Goal: Task Accomplishment & Management: Use online tool/utility

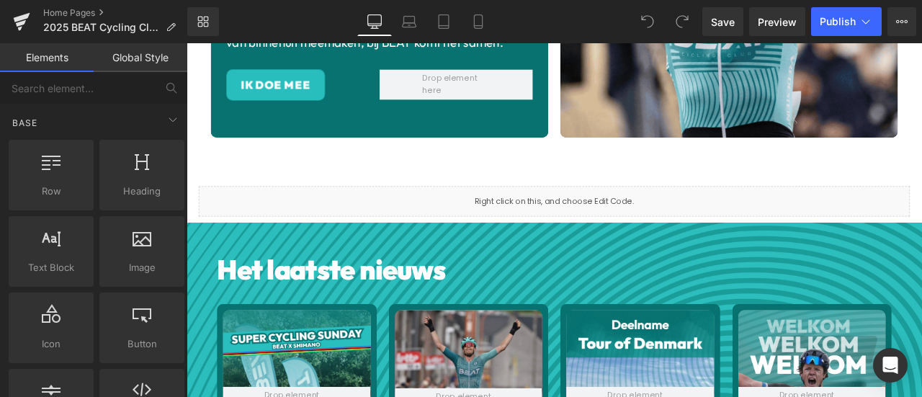
scroll to position [360, 0]
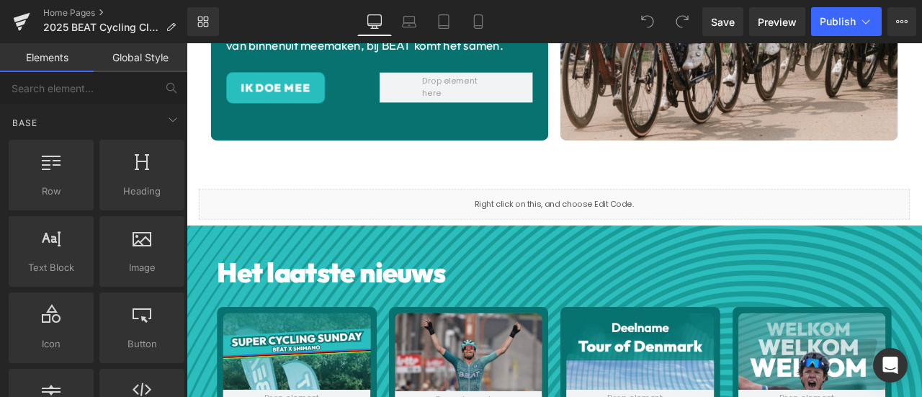
click at [422, 222] on div "Liquid" at bounding box center [622, 234] width 842 height 36
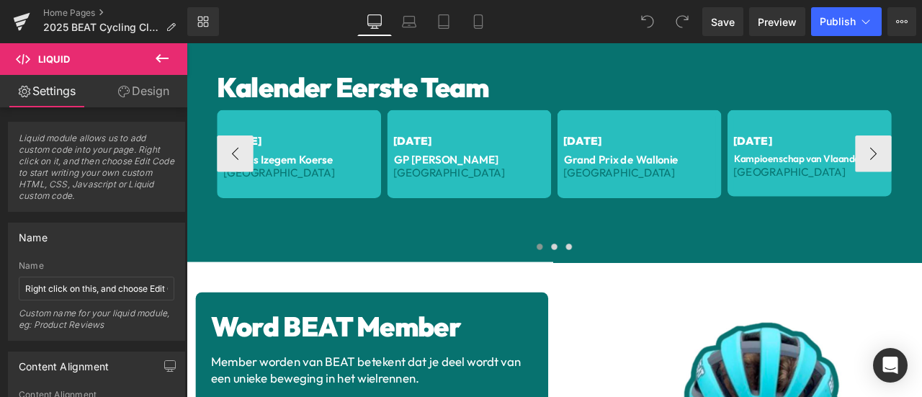
scroll to position [1440, 0]
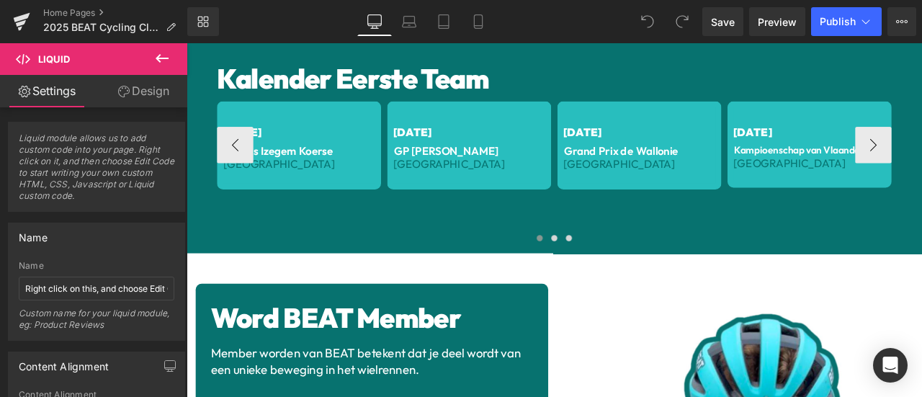
click at [329, 267] on div at bounding box center [621, 276] width 799 height 19
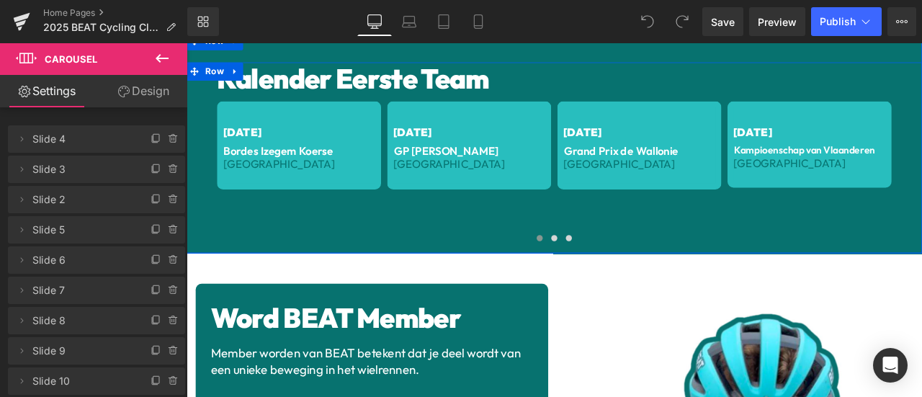
click at [198, 251] on div "Kalender Eerste Team Heading [DATE] Text Block Bordes Izegem Koerse Text Block …" at bounding box center [621, 179] width 871 height 226
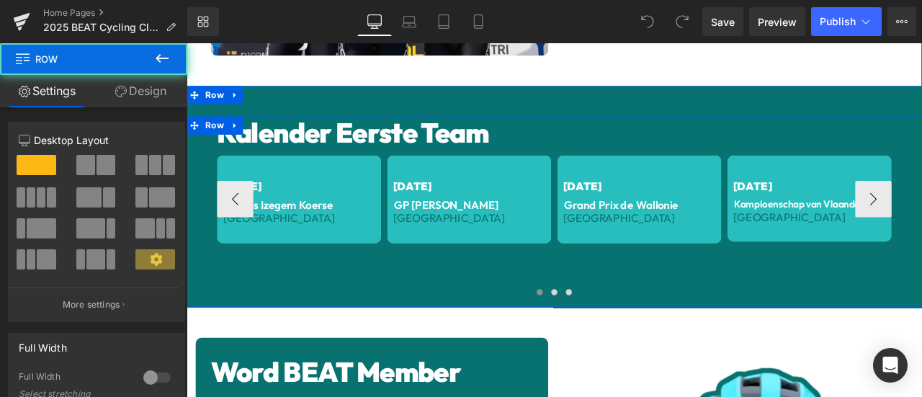
scroll to position [1320, 0]
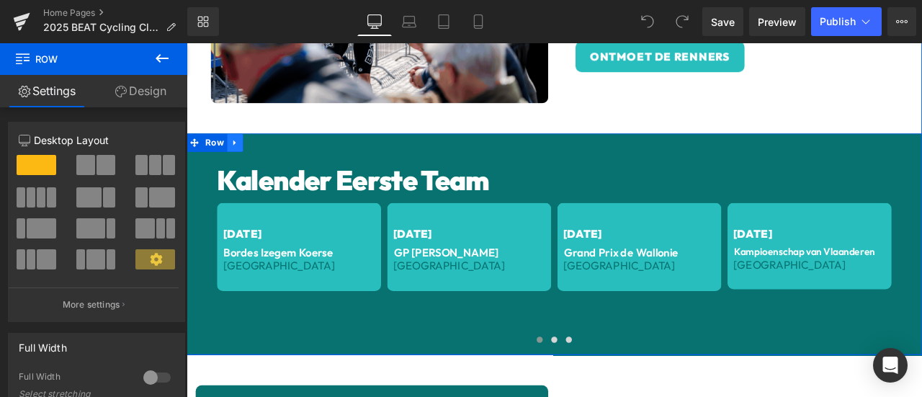
click at [242, 156] on icon at bounding box center [244, 161] width 10 height 11
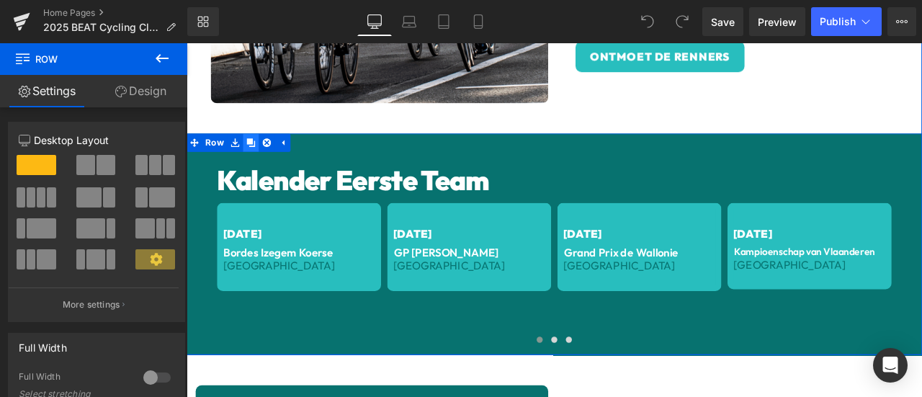
click at [259, 156] on icon at bounding box center [263, 161] width 10 height 11
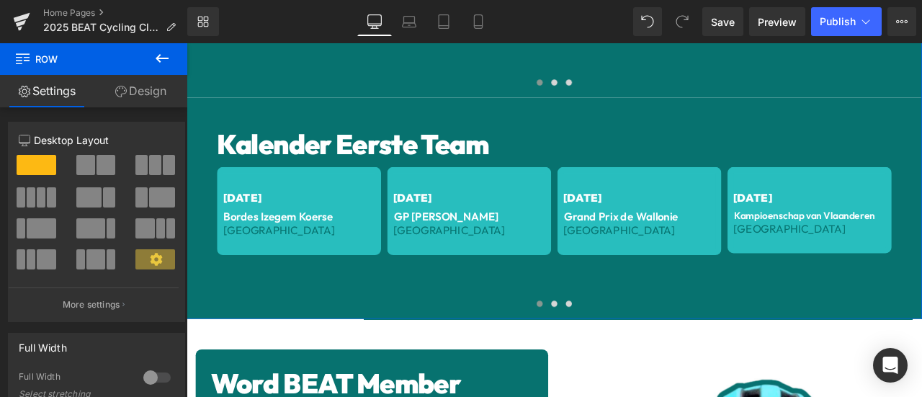
scroll to position [1624, 0]
click at [431, 156] on h1 "Kalender Eerste Team" at bounding box center [621, 163] width 799 height 39
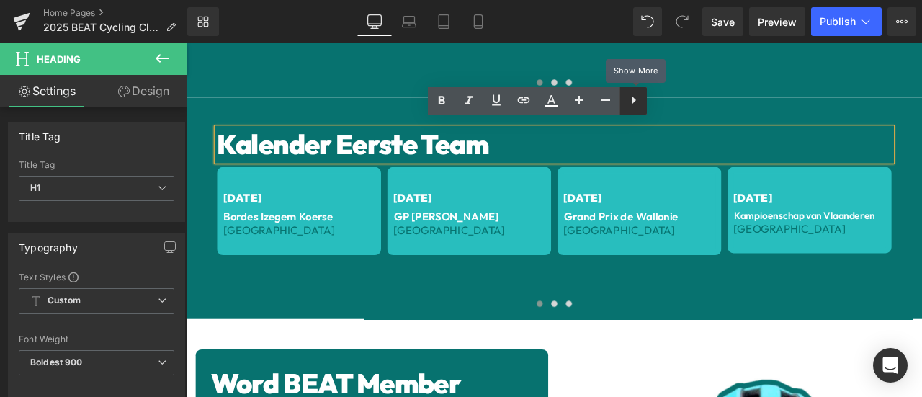
click at [636, 104] on icon at bounding box center [633, 99] width 17 height 17
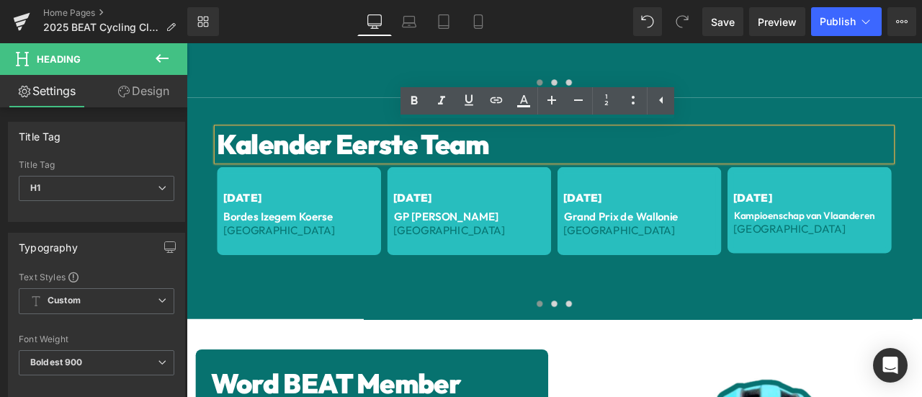
click at [816, 111] on div "Kalender Eerste Team Heading [DATE] Text Block Bordes Izegem Koerse Text Block …" at bounding box center [621, 239] width 871 height 262
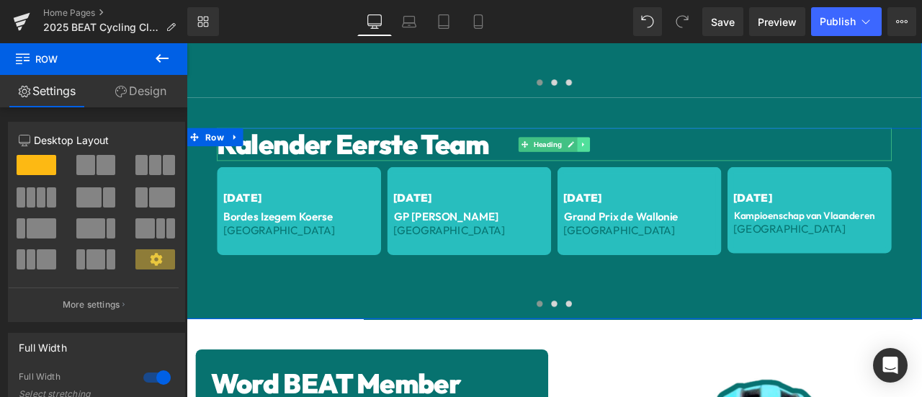
click at [649, 155] on link at bounding box center [656, 163] width 15 height 17
click at [660, 159] on icon at bounding box center [664, 163] width 8 height 8
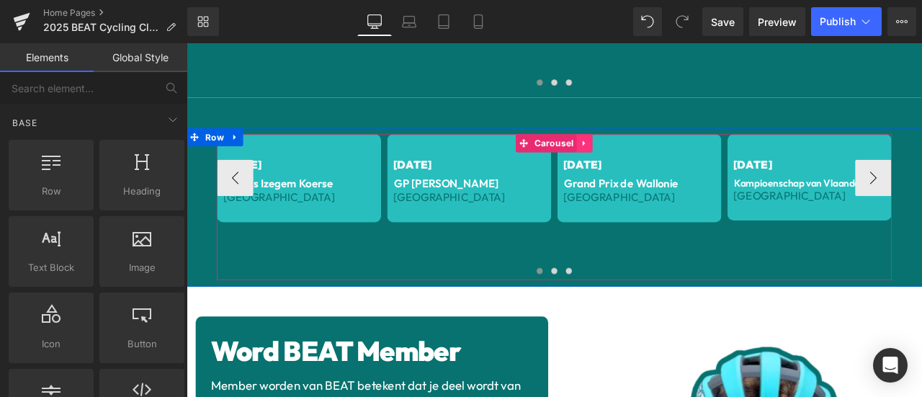
click at [654, 156] on icon at bounding box center [658, 161] width 10 height 11
click at [663, 156] on icon at bounding box center [667, 161] width 10 height 11
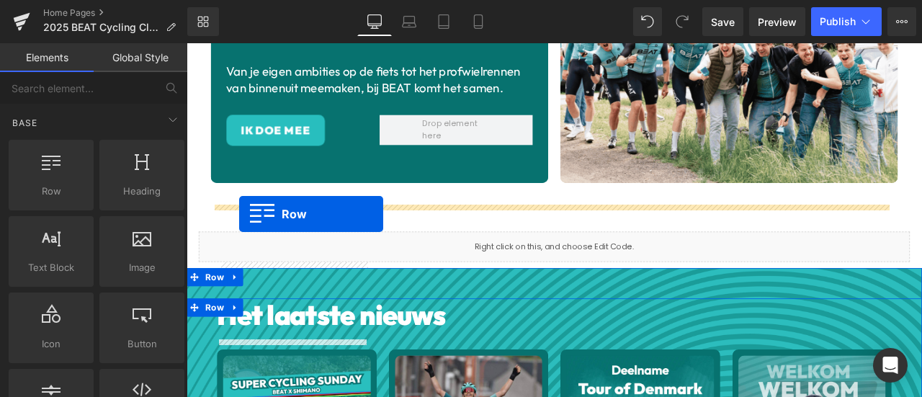
scroll to position [305, 0]
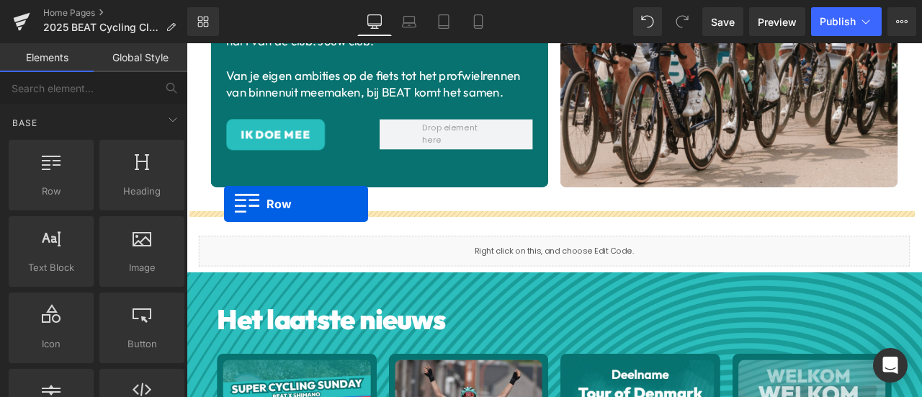
drag, startPoint x: 192, startPoint y: 231, endPoint x: 236, endPoint y: 240, distance: 45.5
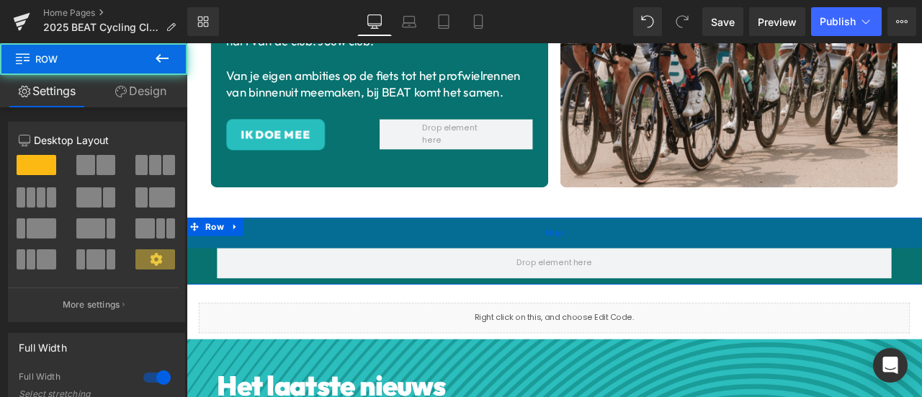
scroll to position [425, 0]
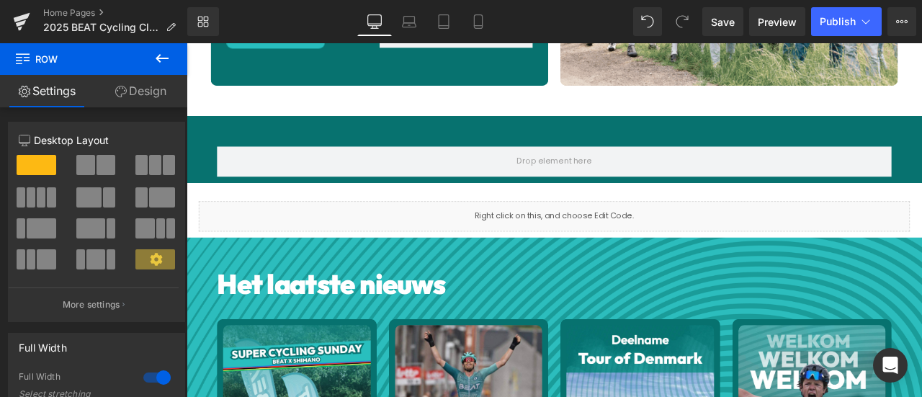
click at [395, 237] on div "Liquid" at bounding box center [622, 248] width 842 height 36
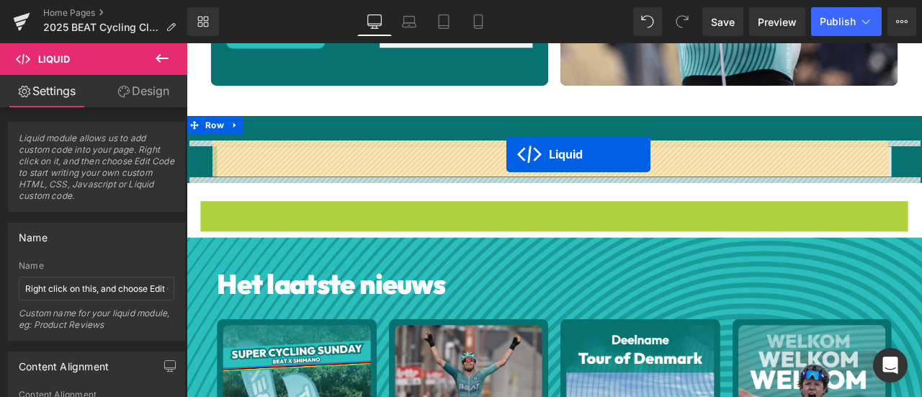
drag, startPoint x: 576, startPoint y: 233, endPoint x: 565, endPoint y: 175, distance: 58.6
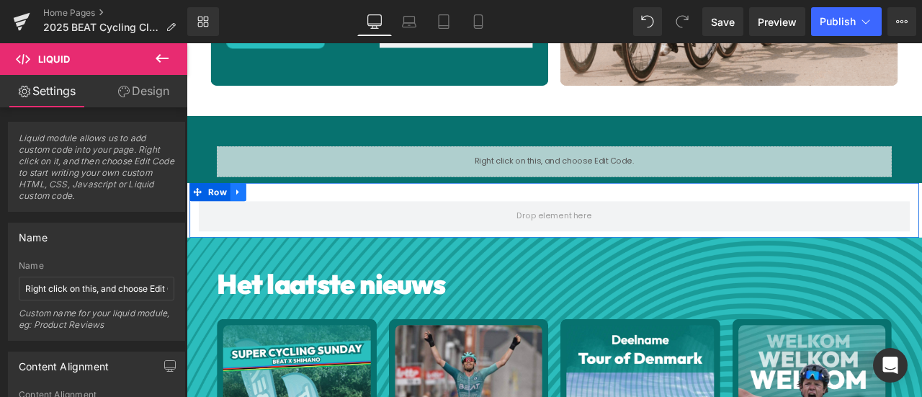
click at [243, 214] on icon at bounding box center [248, 219] width 10 height 11
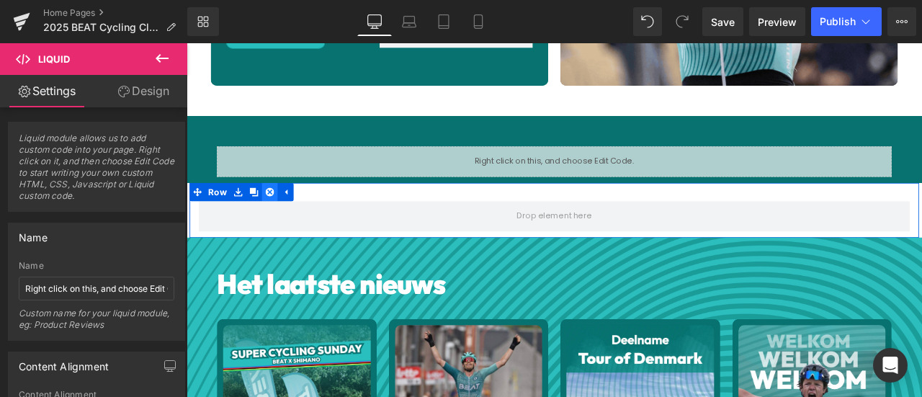
click at [282, 214] on icon at bounding box center [285, 219] width 10 height 11
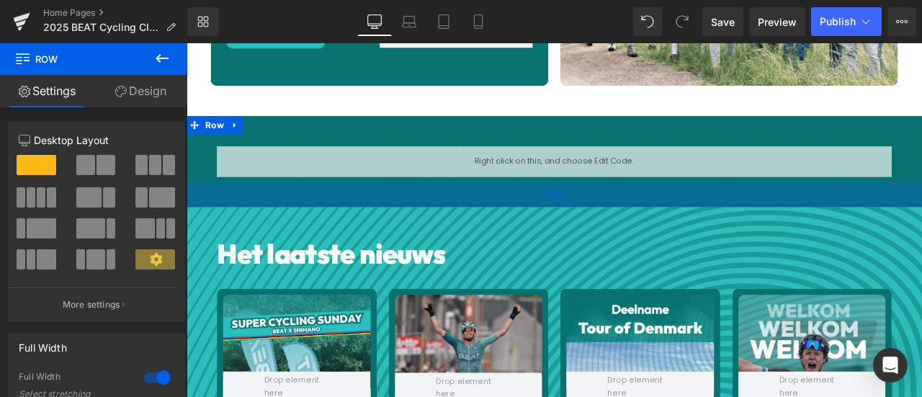
drag, startPoint x: 333, startPoint y: 199, endPoint x: 333, endPoint y: 228, distance: 29.5
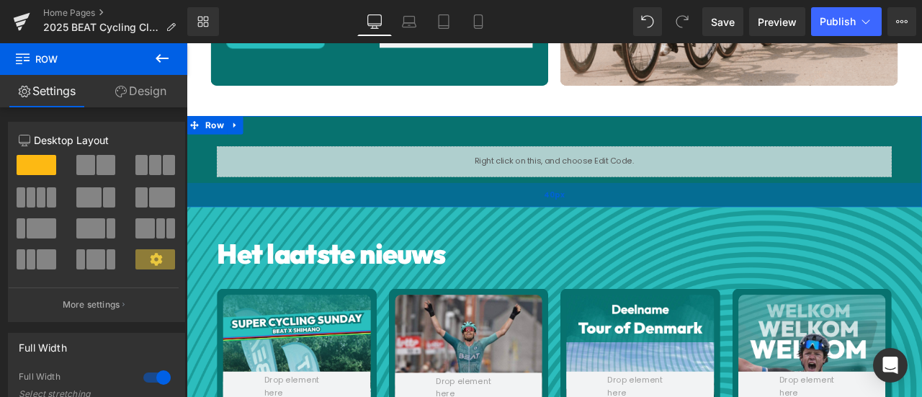
click at [333, 228] on div "40px" at bounding box center [621, 223] width 871 height 29
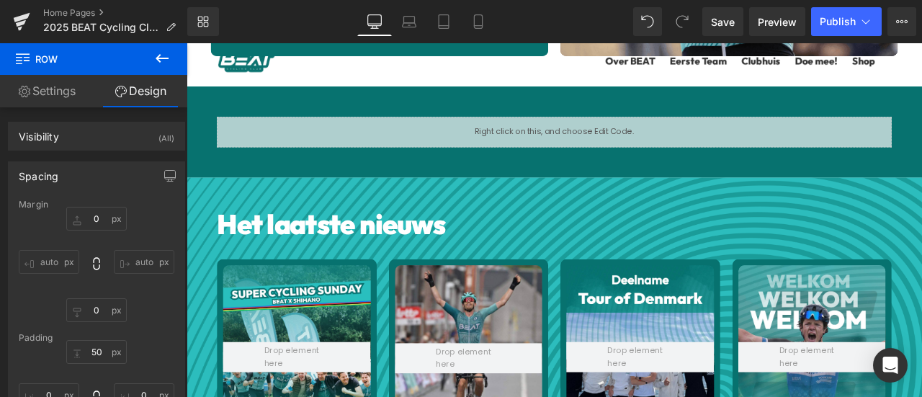
scroll to position [480, 0]
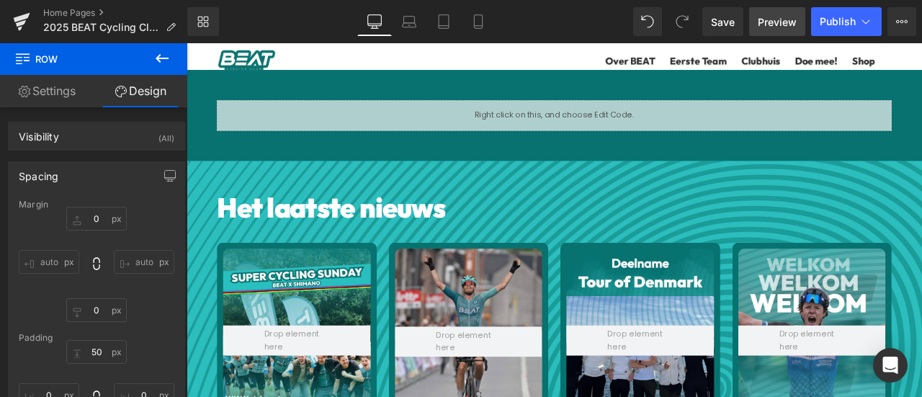
click at [782, 17] on span "Preview" at bounding box center [776, 21] width 39 height 15
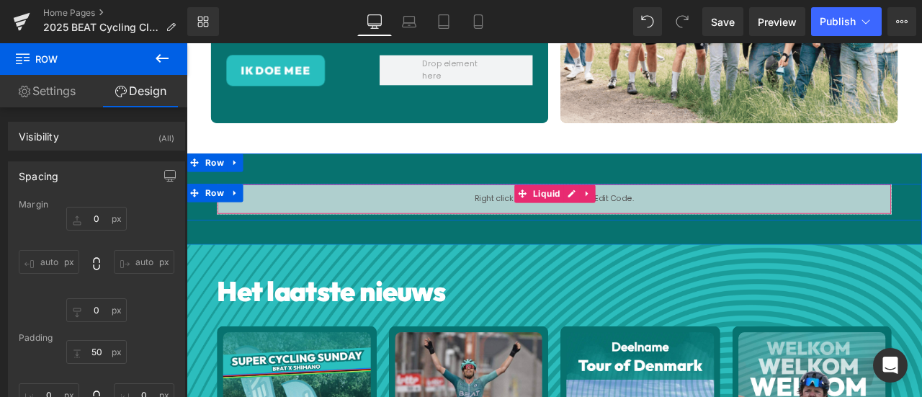
scroll to position [360, 0]
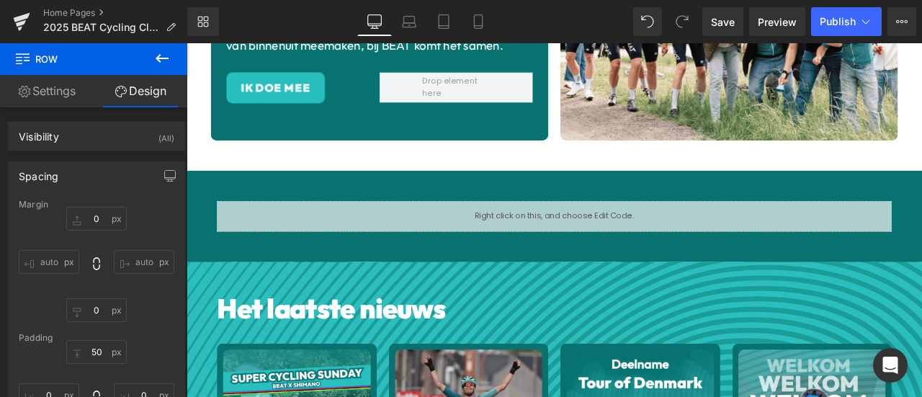
click at [196, 204] on div "Liquid Row Row 50px 40px" at bounding box center [621, 248] width 871 height 108
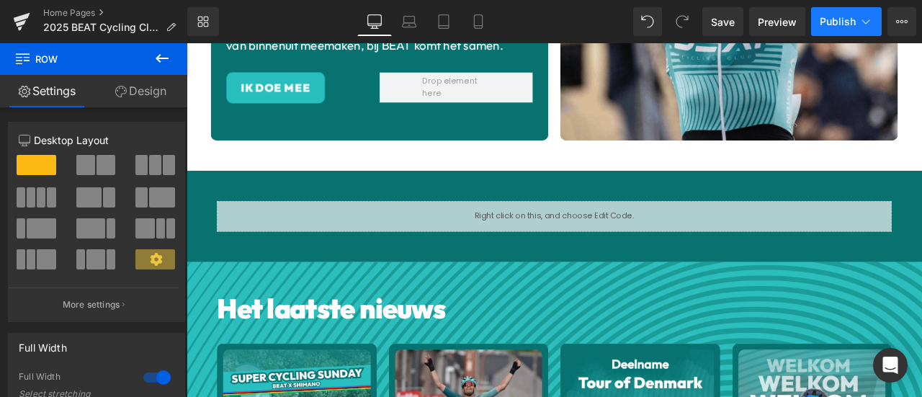
click at [863, 27] on icon at bounding box center [865, 21] width 14 height 14
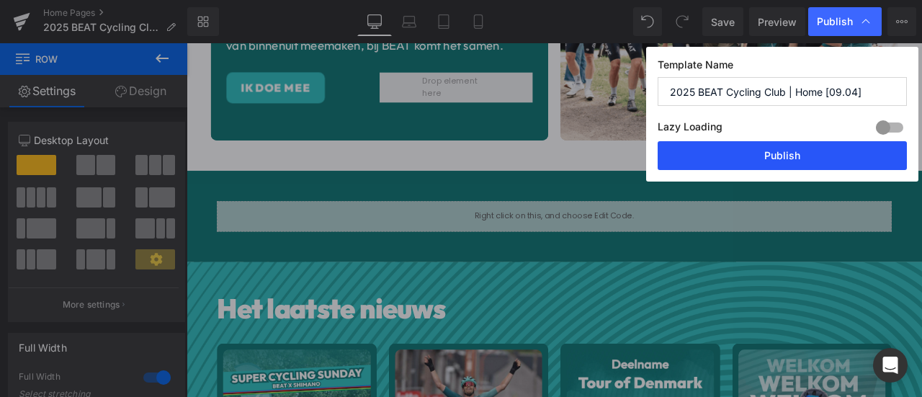
click at [757, 158] on button "Publish" at bounding box center [781, 155] width 249 height 29
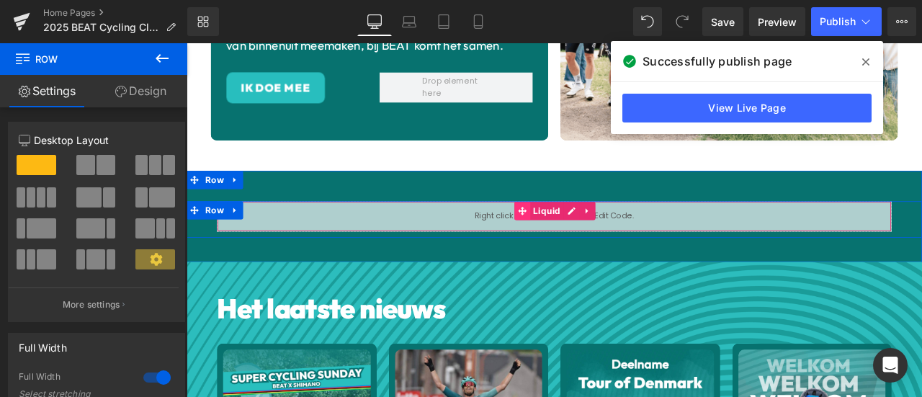
click at [580, 238] on icon at bounding box center [585, 241] width 10 height 11
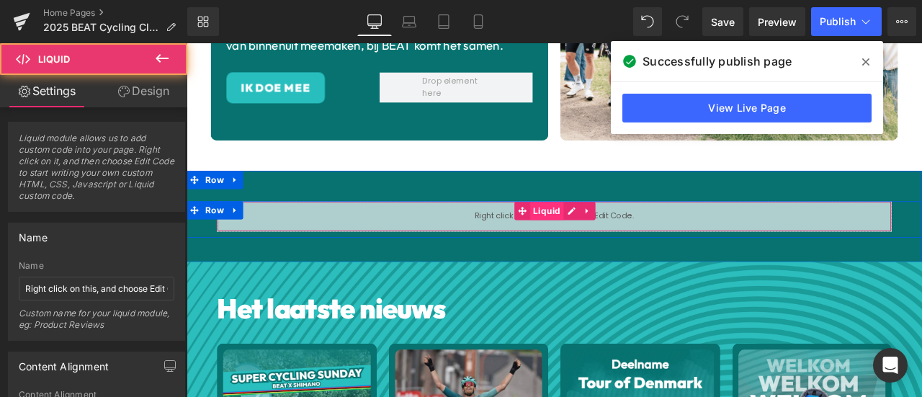
click at [608, 237] on span "Liquid" at bounding box center [614, 242] width 40 height 22
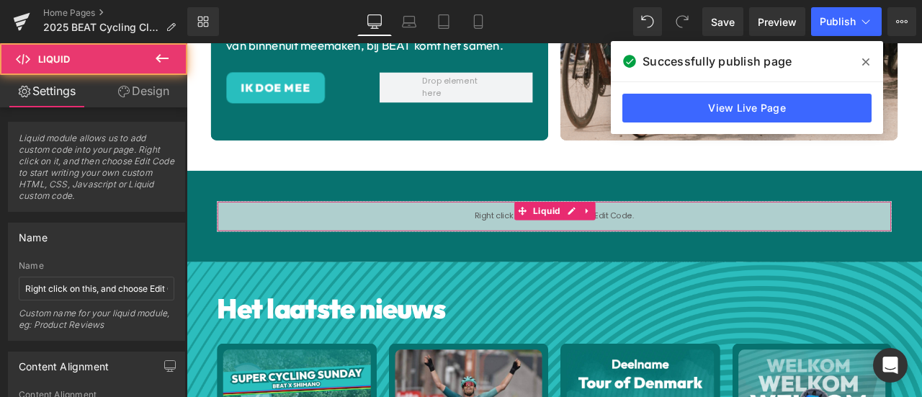
click at [502, 240] on div "Liquid" at bounding box center [621, 248] width 799 height 36
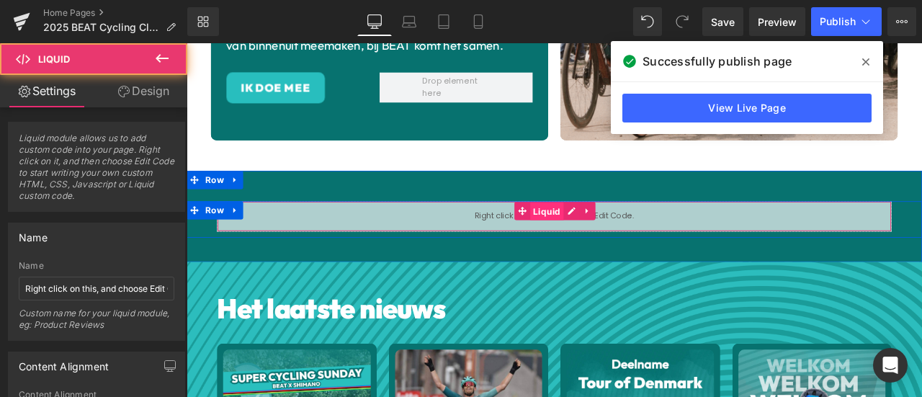
click at [608, 237] on span "Liquid" at bounding box center [614, 243] width 40 height 22
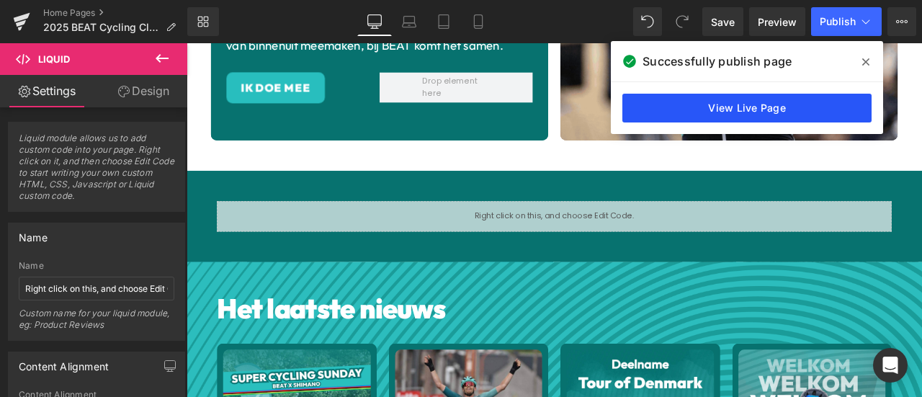
click at [757, 101] on link "View Live Page" at bounding box center [746, 108] width 249 height 29
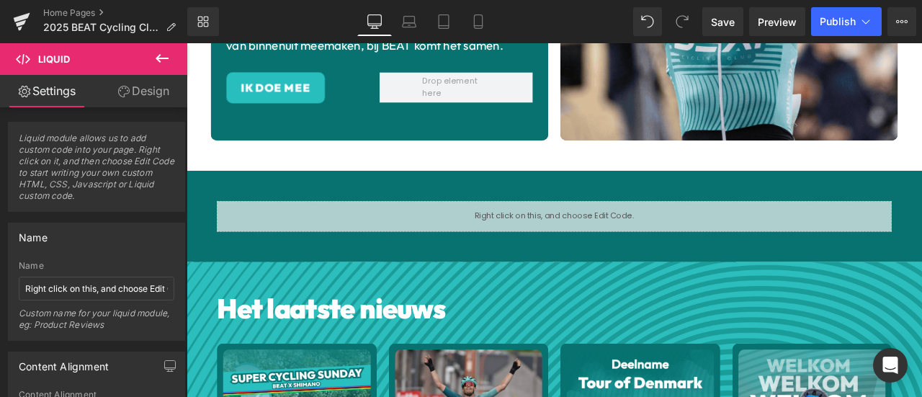
click at [346, 194] on div "Liquid Row Row 50px 40px" at bounding box center [621, 248] width 871 height 108
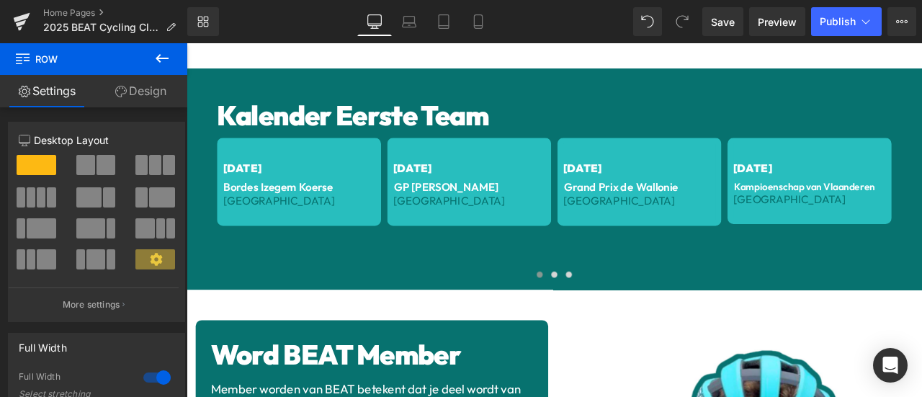
scroll to position [1320, 0]
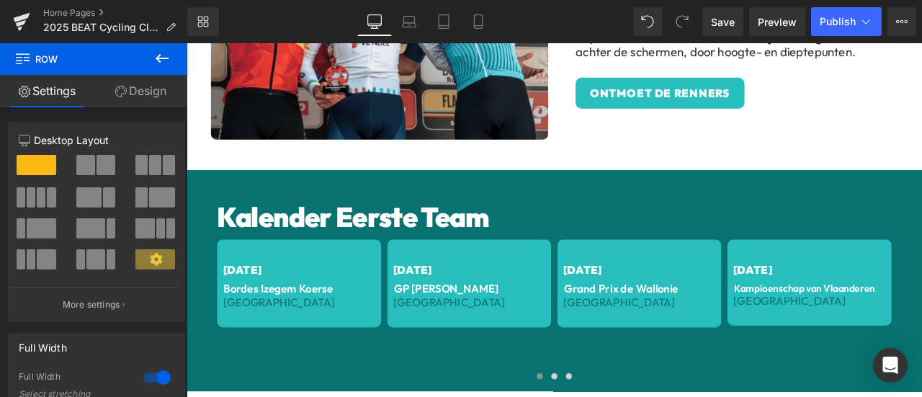
click at [384, 239] on h1 "Kalender Eerste Team" at bounding box center [621, 249] width 799 height 39
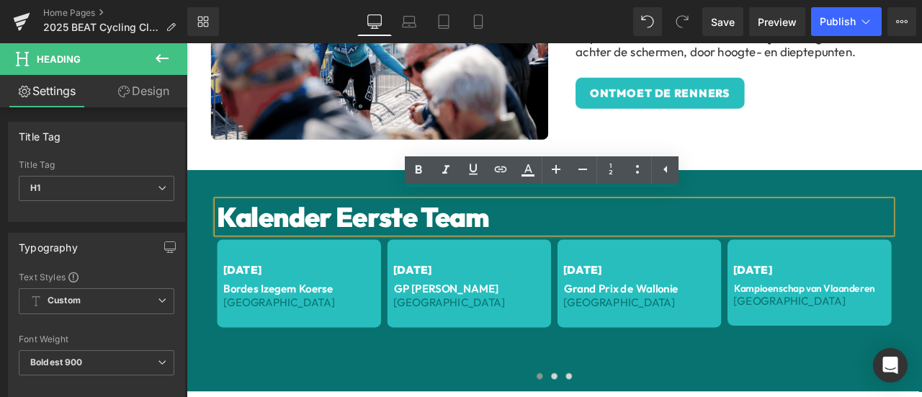
drag, startPoint x: 894, startPoint y: 199, endPoint x: 858, endPoint y: 201, distance: 36.8
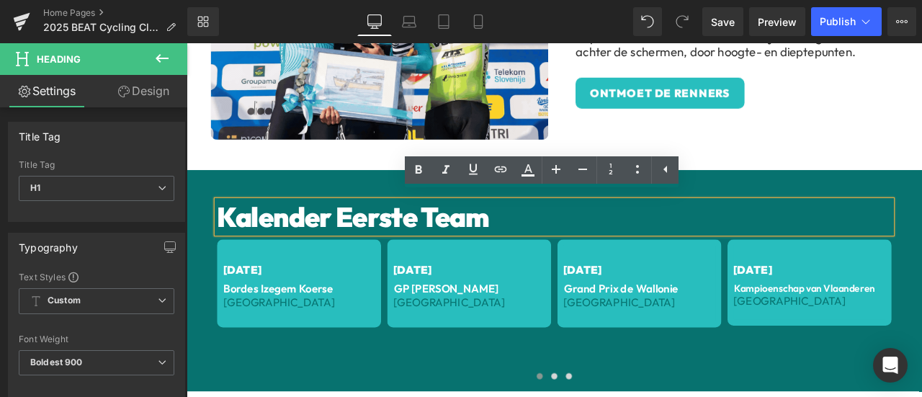
click at [894, 200] on div "Kalender Eerste Team Heading [DATE] Text Block Bordes Izegem Koerse Text Block …" at bounding box center [621, 325] width 871 height 262
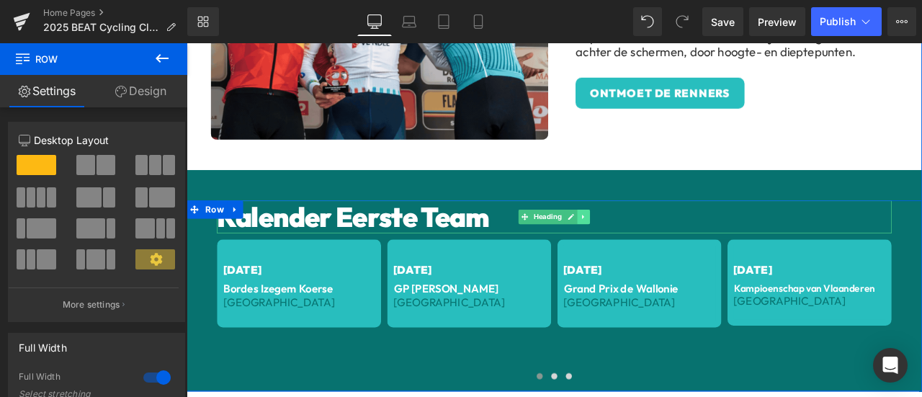
click at [653, 245] on icon at bounding box center [657, 249] width 8 height 9
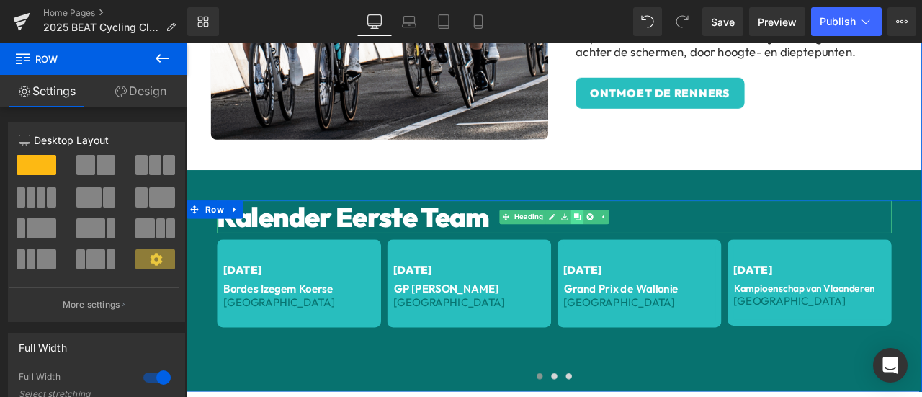
click at [645, 245] on icon at bounding box center [649, 249] width 8 height 8
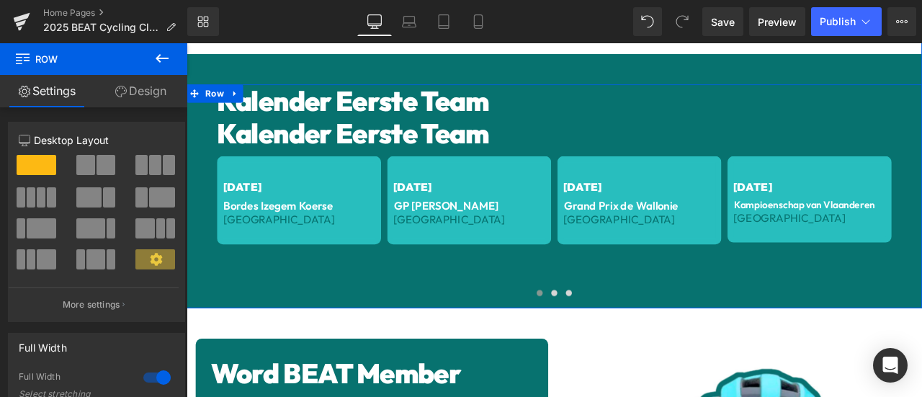
scroll to position [1361, 0]
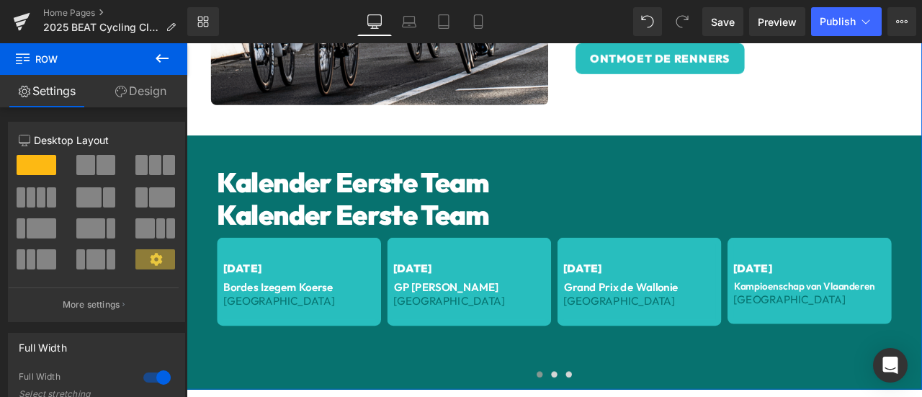
click at [397, 243] on h1 "Kalender Eerste Team" at bounding box center [621, 247] width 799 height 39
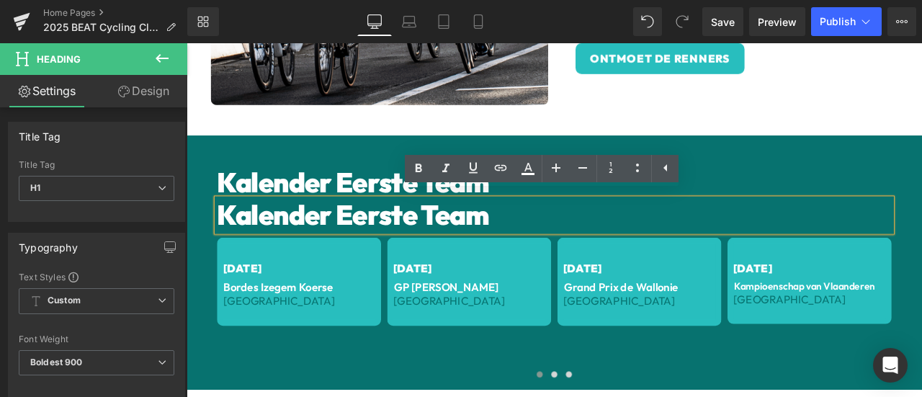
click at [261, 189] on h1 "Kalender Eerste Team" at bounding box center [621, 208] width 799 height 39
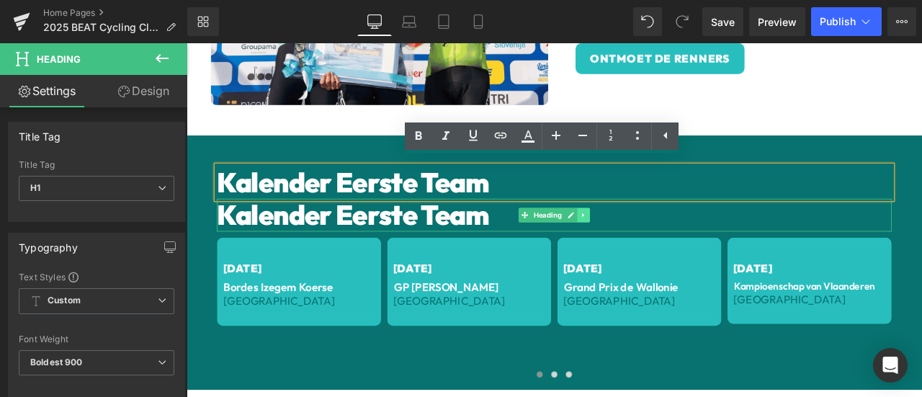
click at [654, 243] on icon at bounding box center [657, 247] width 8 height 9
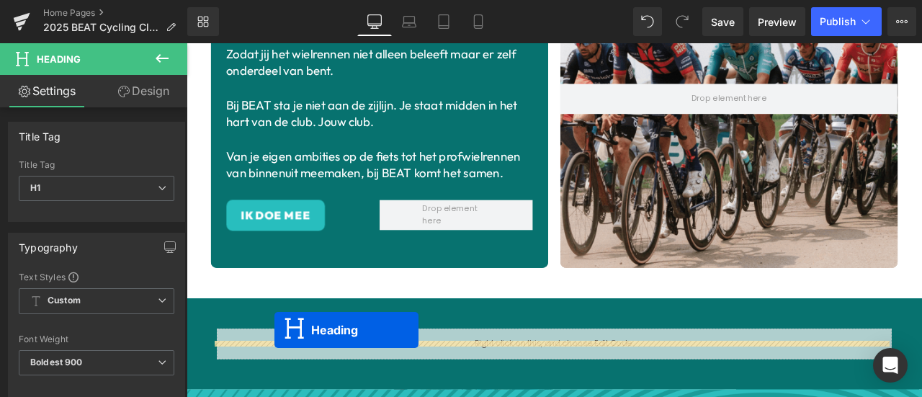
scroll to position [223, 0]
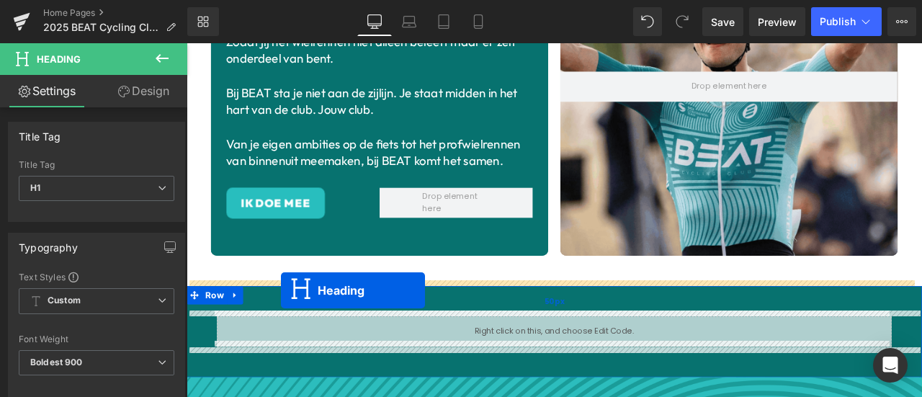
drag, startPoint x: 557, startPoint y: 238, endPoint x: 298, endPoint y: 336, distance: 276.1
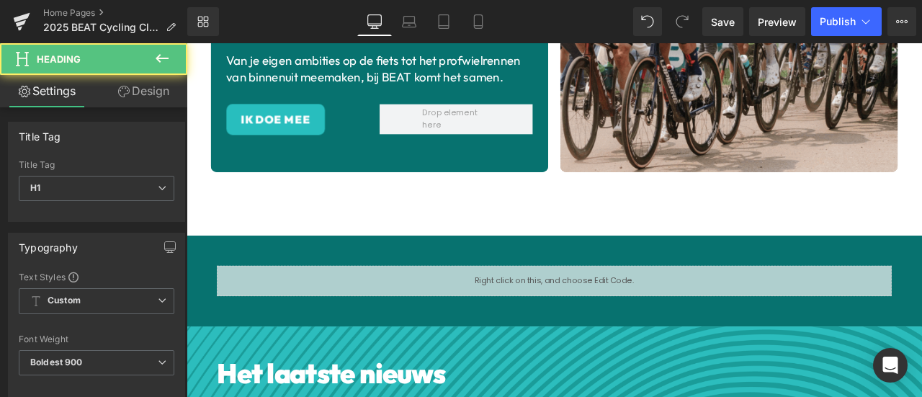
scroll to position [343, 0]
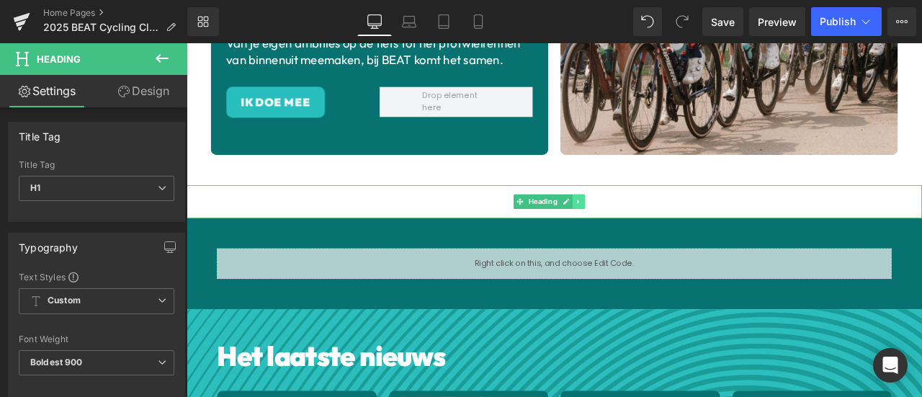
click at [655, 227] on icon at bounding box center [651, 231] width 8 height 9
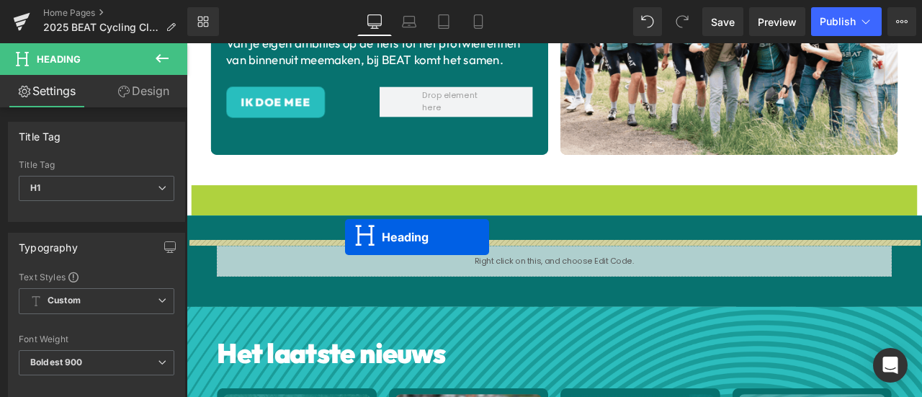
drag, startPoint x: 553, startPoint y: 220, endPoint x: 374, endPoint y: 272, distance: 185.9
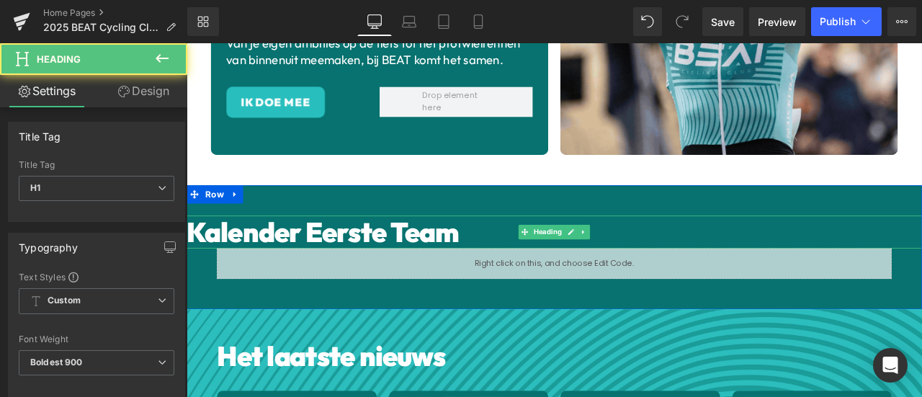
scroll to position [463, 0]
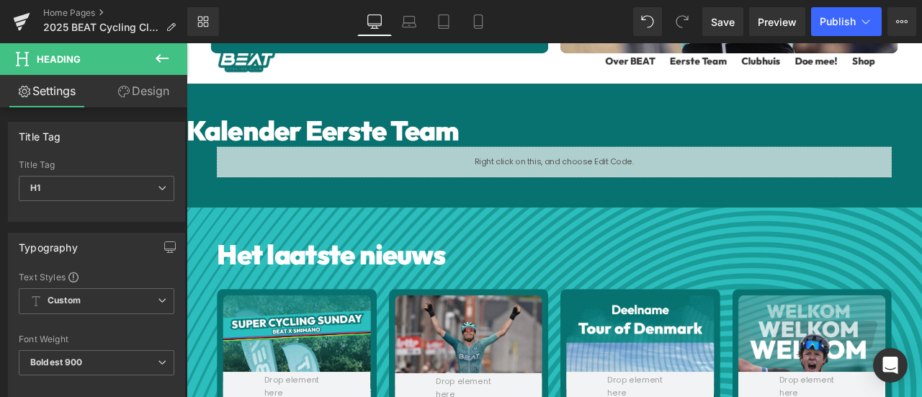
click at [310, 289] on h1 "Het laatste nieuws" at bounding box center [621, 293] width 799 height 39
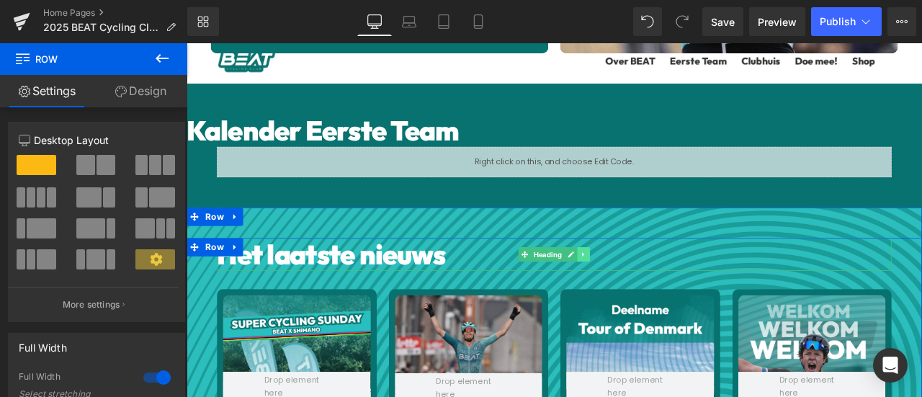
click at [655, 291] on icon at bounding box center [656, 293] width 2 height 5
click at [645, 289] on icon at bounding box center [649, 293] width 8 height 8
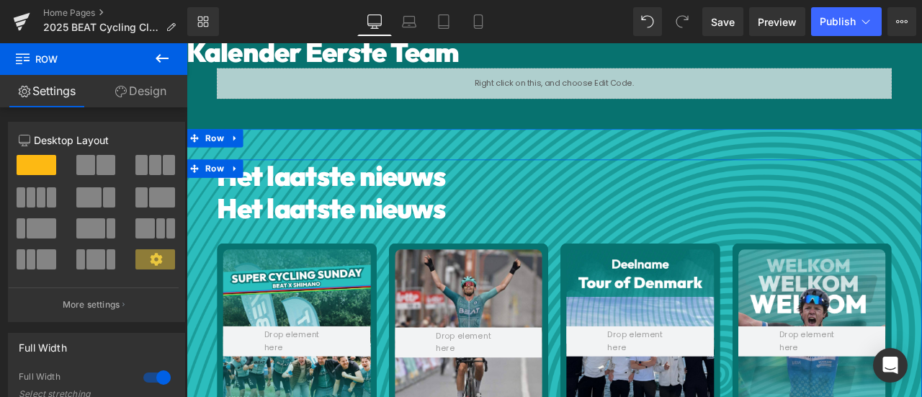
scroll to position [549, 0]
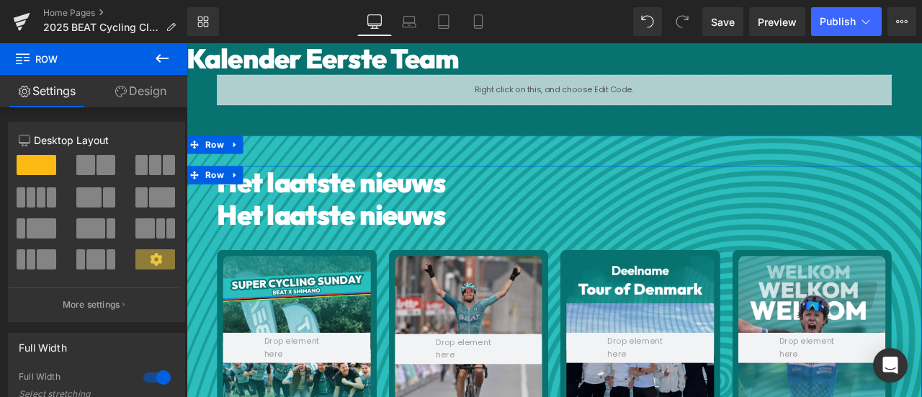
click at [356, 249] on h1 "Het laatste nieuws" at bounding box center [621, 247] width 799 height 39
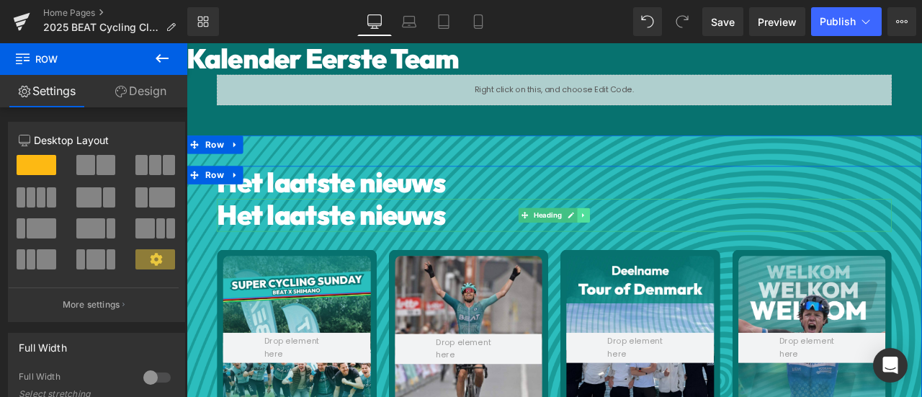
click at [653, 243] on icon at bounding box center [657, 247] width 8 height 9
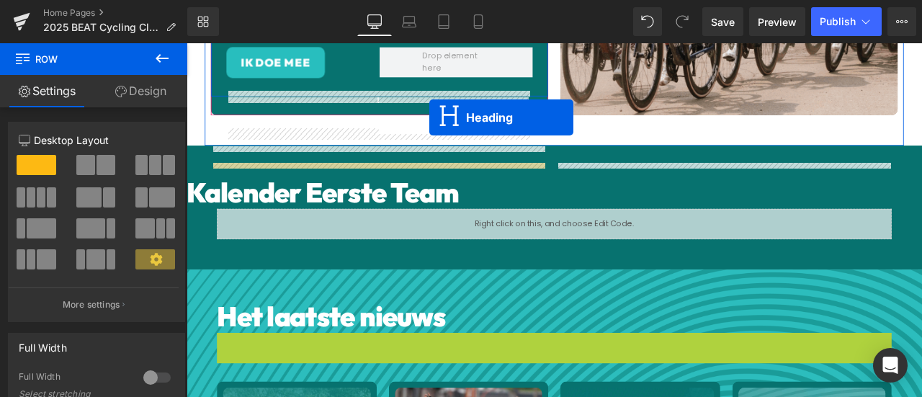
scroll to position [308, 0]
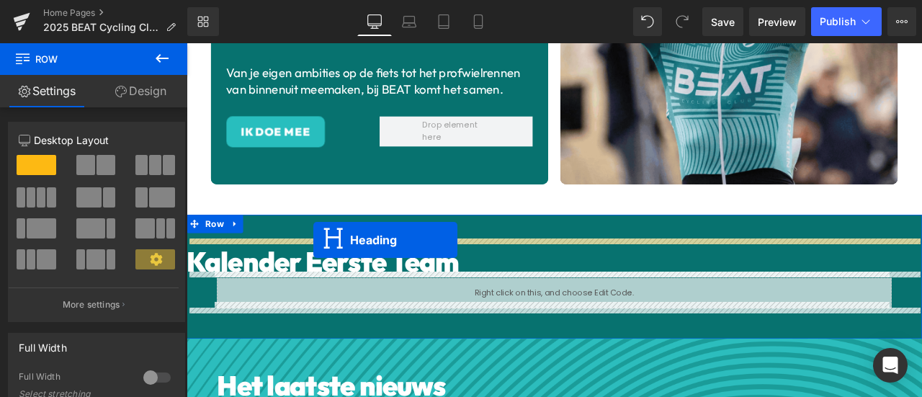
drag, startPoint x: 557, startPoint y: 238, endPoint x: 336, endPoint y: 278, distance: 223.8
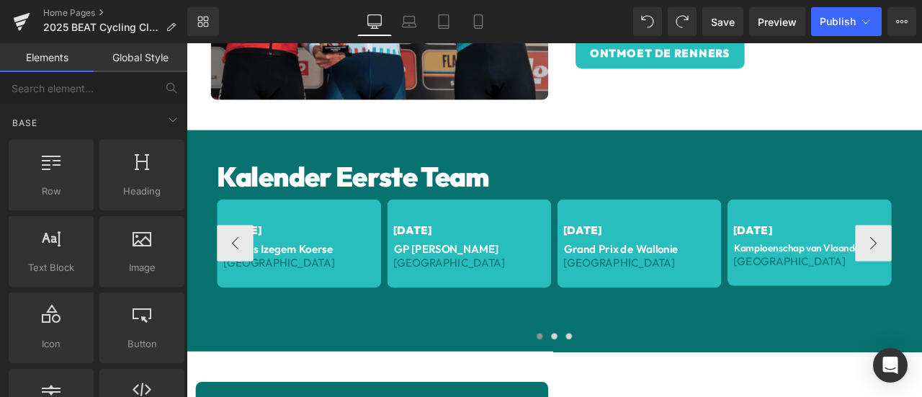
scroll to position [1464, 0]
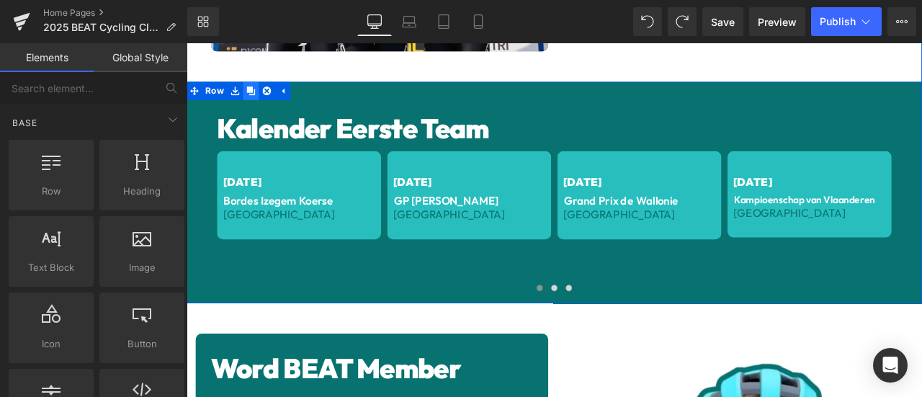
click at [262, 89] on link at bounding box center [262, 100] width 19 height 22
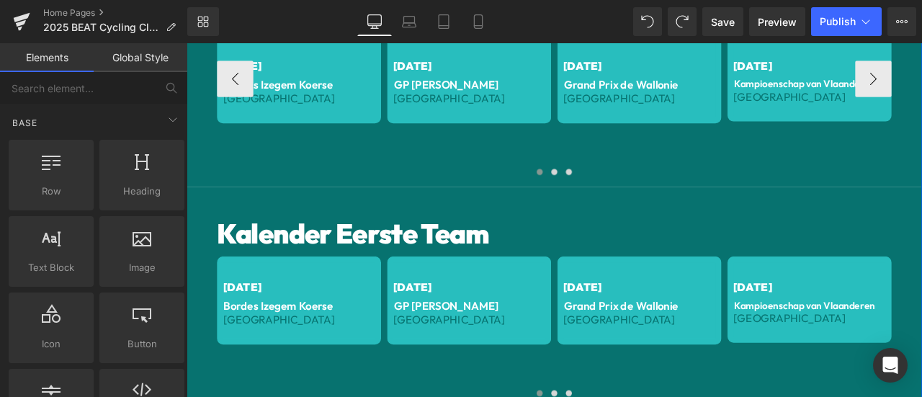
scroll to position [1587, 0]
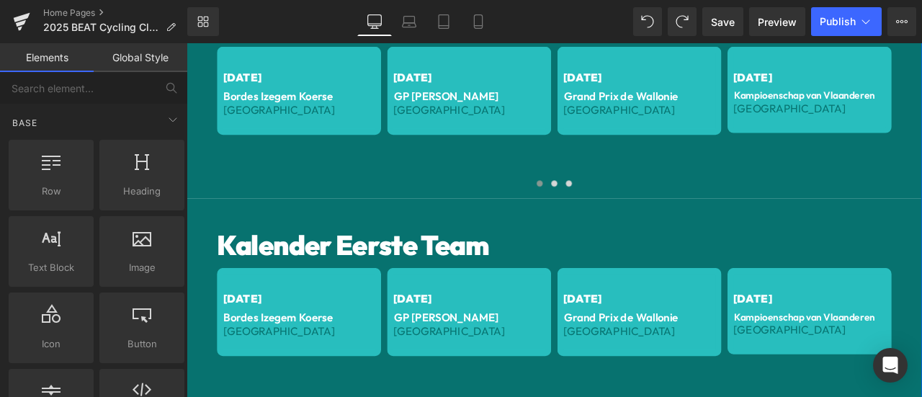
click at [336, 248] on div "Kalender Eerste Team Heading [DATE] Text Block Bordes Izegem Koerse Text Block …" at bounding box center [621, 359] width 871 height 262
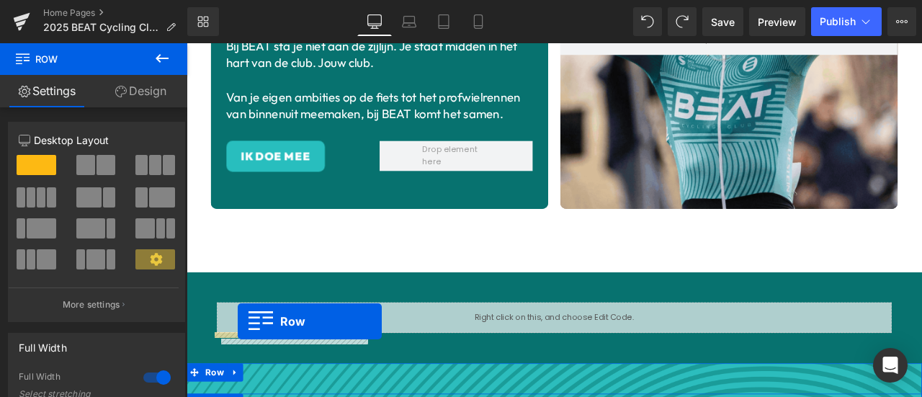
scroll to position [266, 0]
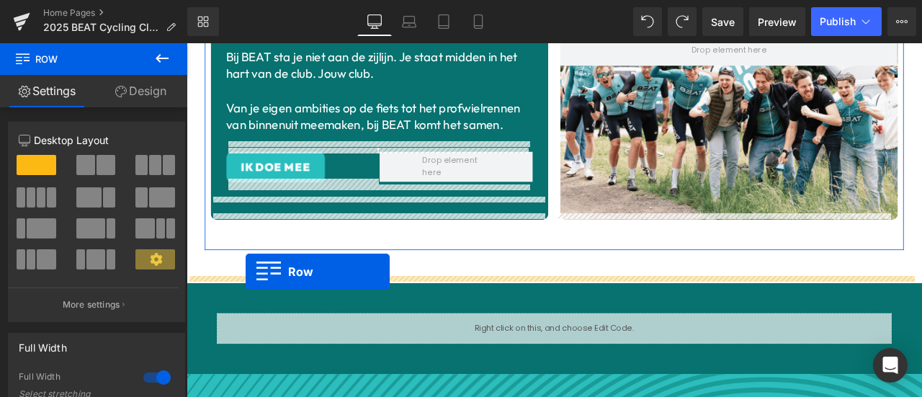
drag, startPoint x: 194, startPoint y: 231, endPoint x: 256, endPoint y: 313, distance: 102.8
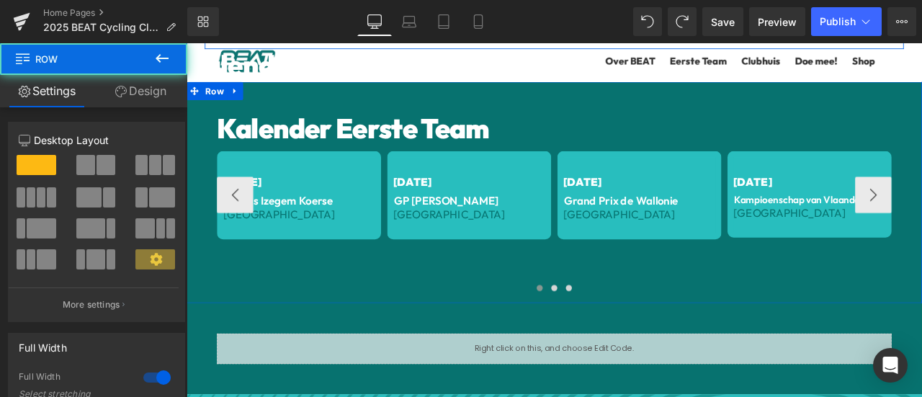
scroll to position [507, 0]
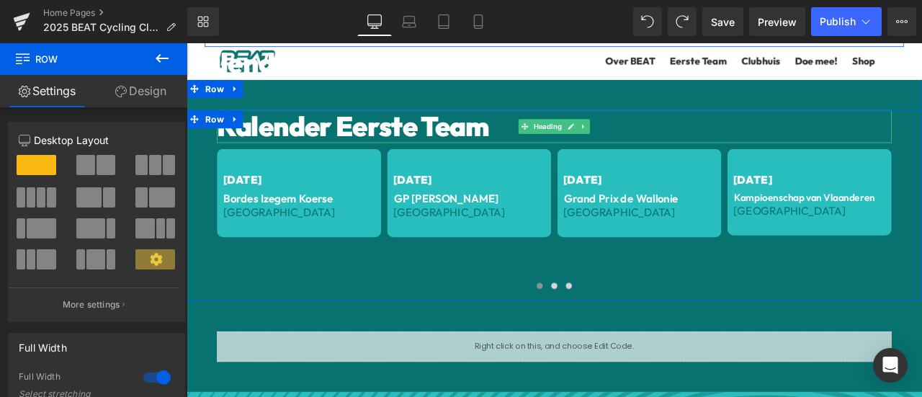
drag, startPoint x: 377, startPoint y: 129, endPoint x: 505, endPoint y: 140, distance: 128.0
click at [377, 130] on h1 "Kalender Eerste Team" at bounding box center [621, 141] width 799 height 39
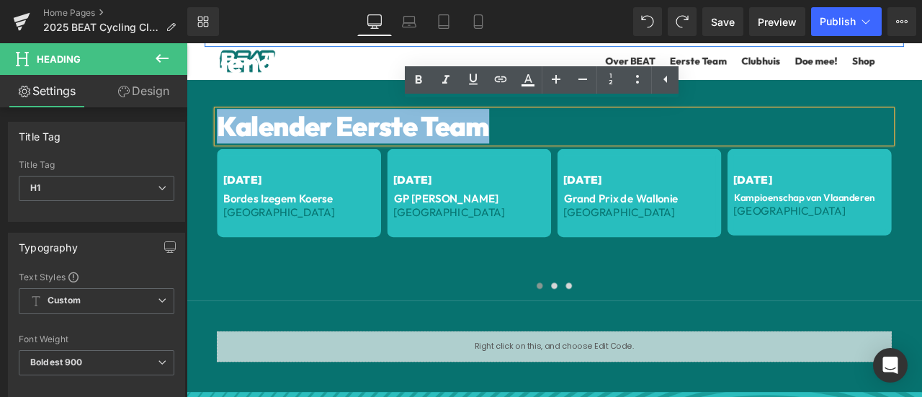
drag, startPoint x: 543, startPoint y: 137, endPoint x: 226, endPoint y: 135, distance: 316.8
click at [226, 135] on h1 "Kalender Eerste Team" at bounding box center [621, 141] width 799 height 39
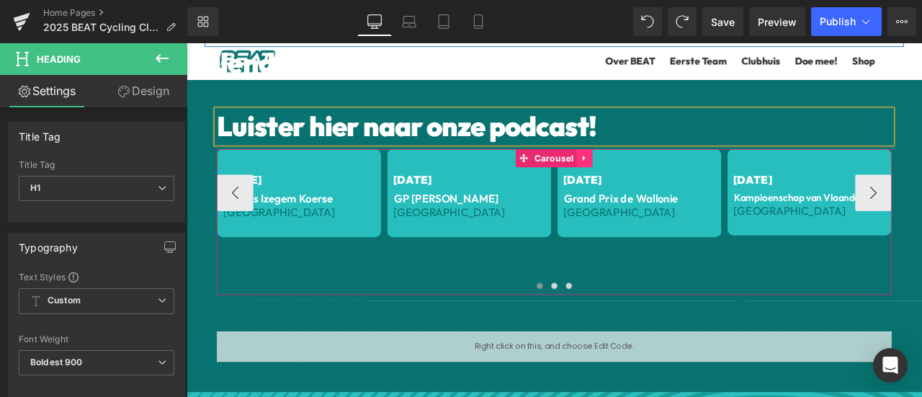
click at [656, 174] on icon at bounding box center [658, 179] width 10 height 11
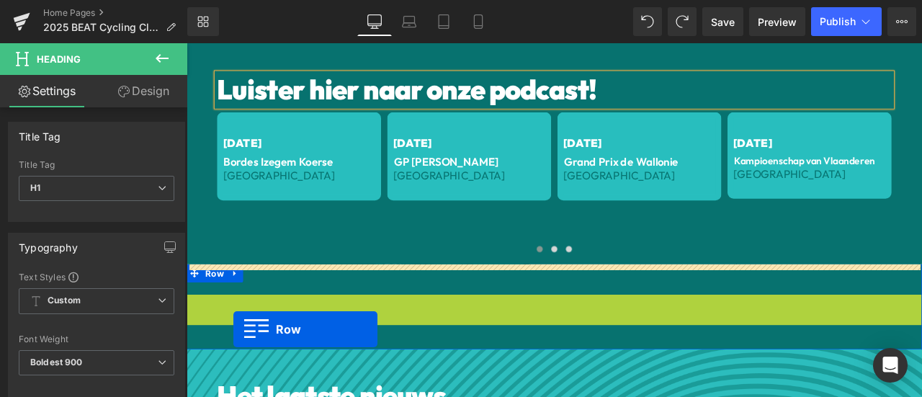
drag, startPoint x: 192, startPoint y: 389, endPoint x: 242, endPoint y: 396, distance: 50.9
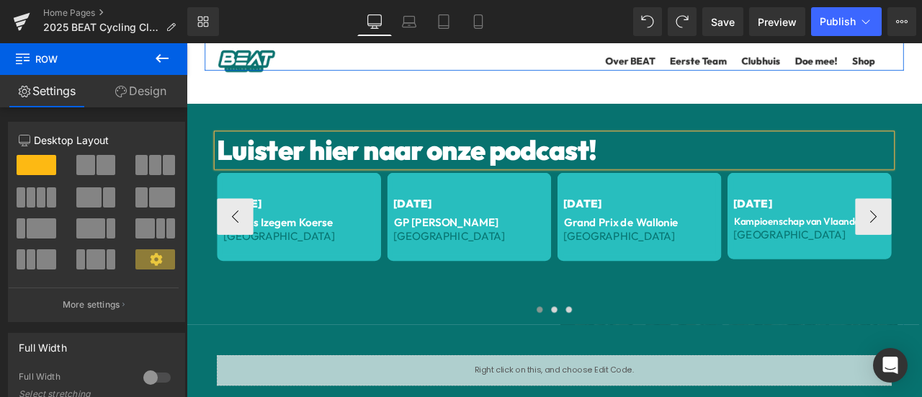
scroll to position [459, 0]
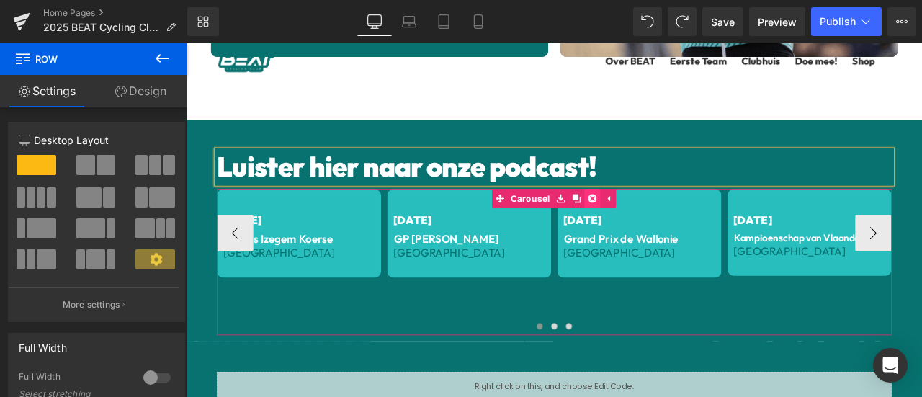
click at [664, 222] on icon at bounding box center [667, 227] width 10 height 11
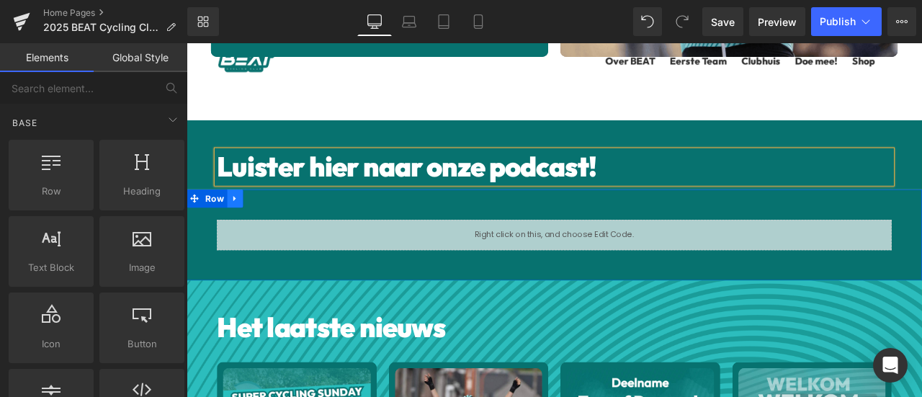
click at [240, 223] on icon at bounding box center [244, 227] width 10 height 11
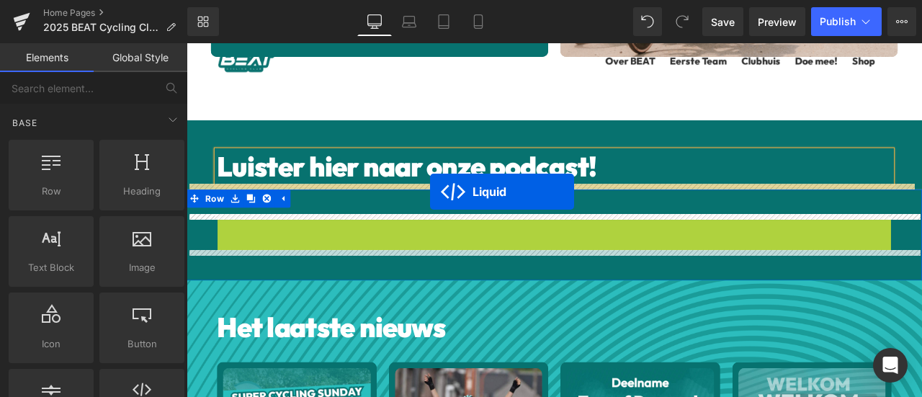
drag, startPoint x: 572, startPoint y: 257, endPoint x: 474, endPoint y: 218, distance: 105.4
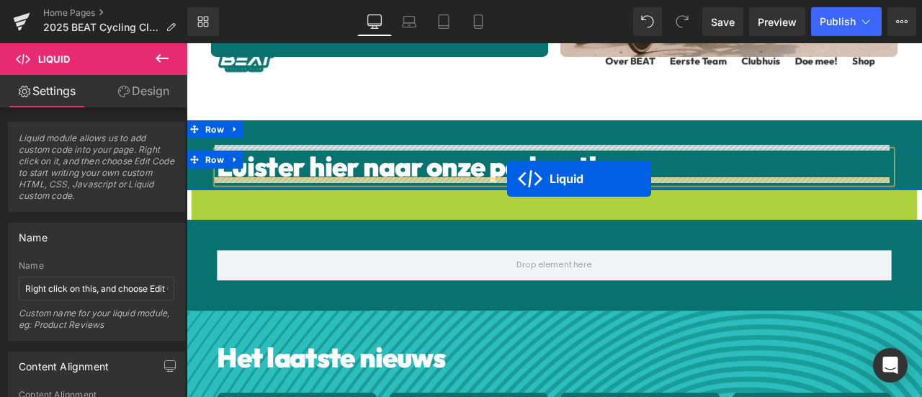
drag, startPoint x: 576, startPoint y: 222, endPoint x: 566, endPoint y: 204, distance: 20.6
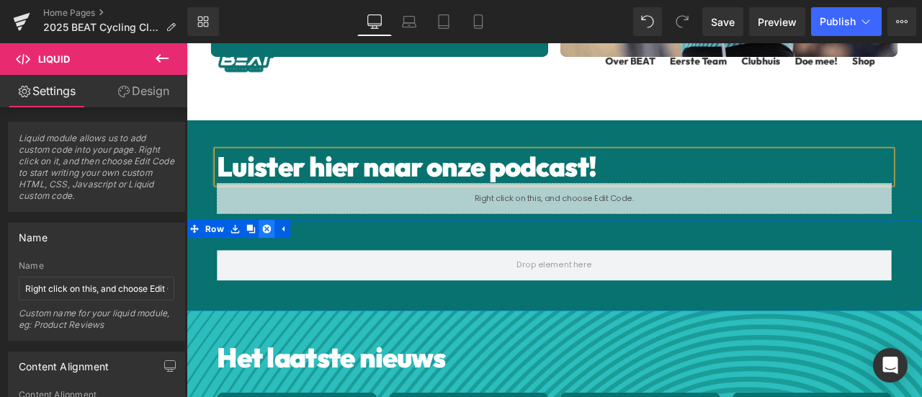
click at [276, 258] on icon at bounding box center [281, 263] width 10 height 10
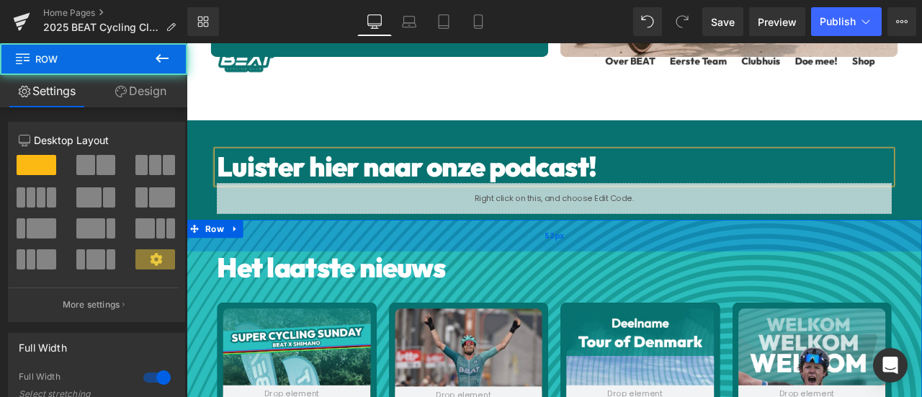
click at [551, 253] on div "52px" at bounding box center [621, 271] width 871 height 37
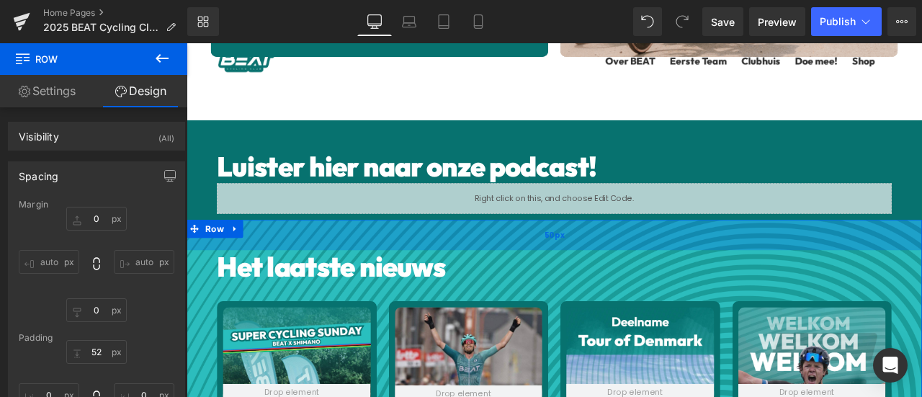
click at [549, 258] on div "50px" at bounding box center [621, 271] width 871 height 36
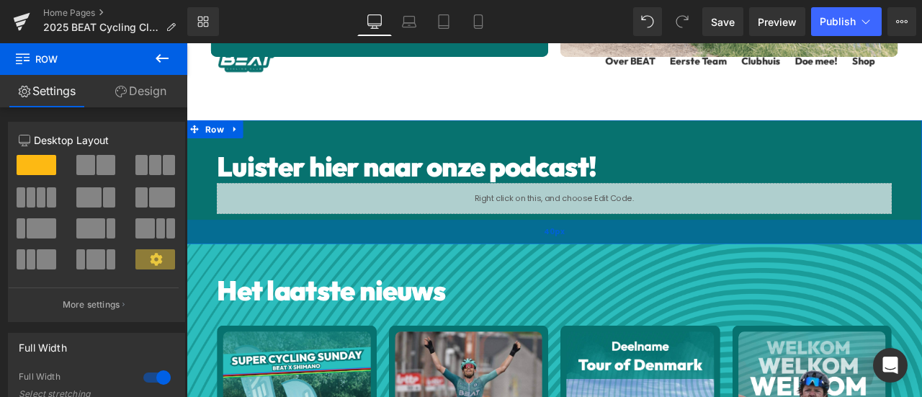
drag, startPoint x: 548, startPoint y: 242, endPoint x: 550, endPoint y: 271, distance: 29.6
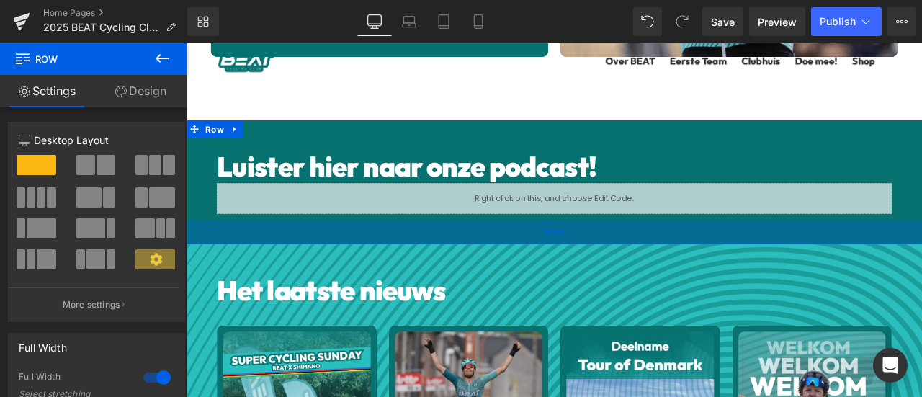
click at [550, 271] on div "40px" at bounding box center [621, 267] width 871 height 29
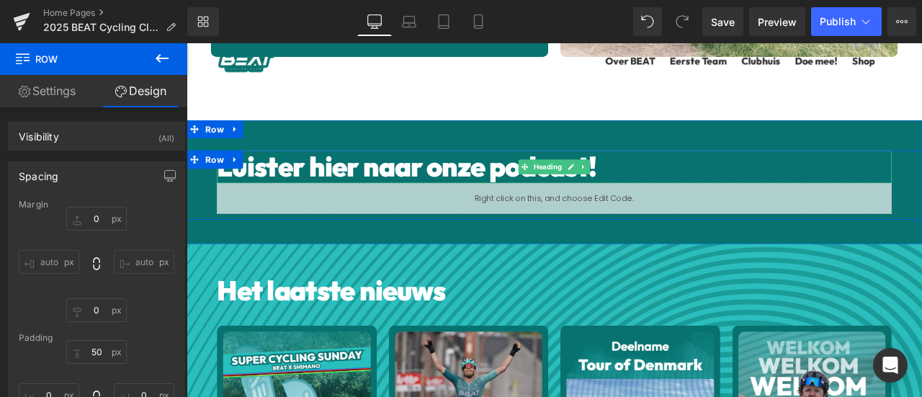
click at [702, 192] on h1 "Luister hier naar onze podcast!" at bounding box center [621, 190] width 799 height 39
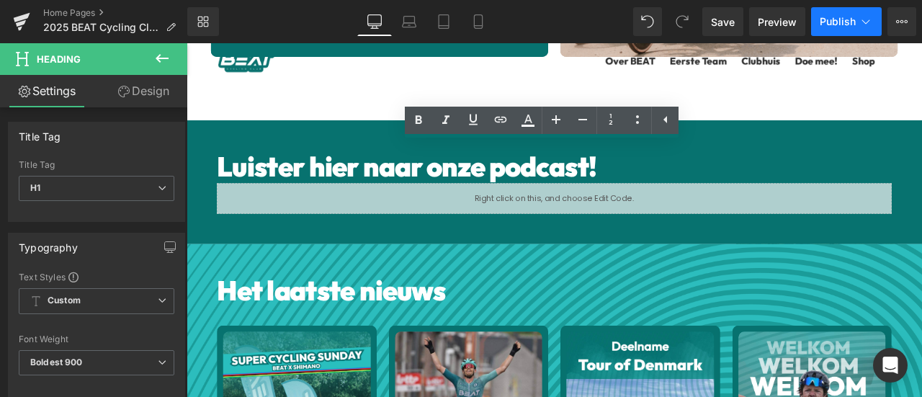
click at [841, 21] on span "Publish" at bounding box center [837, 22] width 36 height 12
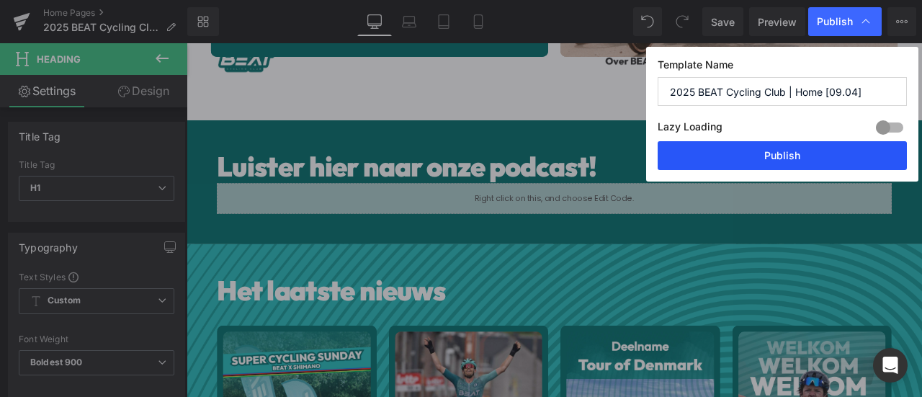
click at [783, 156] on button "Publish" at bounding box center [781, 155] width 249 height 29
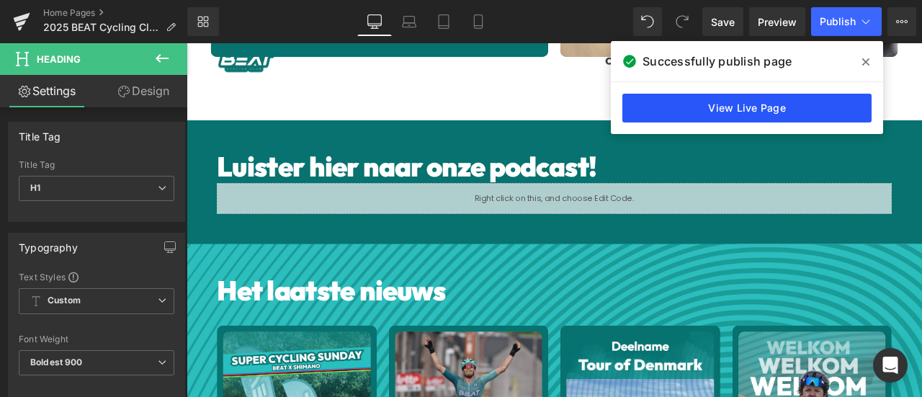
click at [740, 104] on link "View Live Page" at bounding box center [746, 108] width 249 height 29
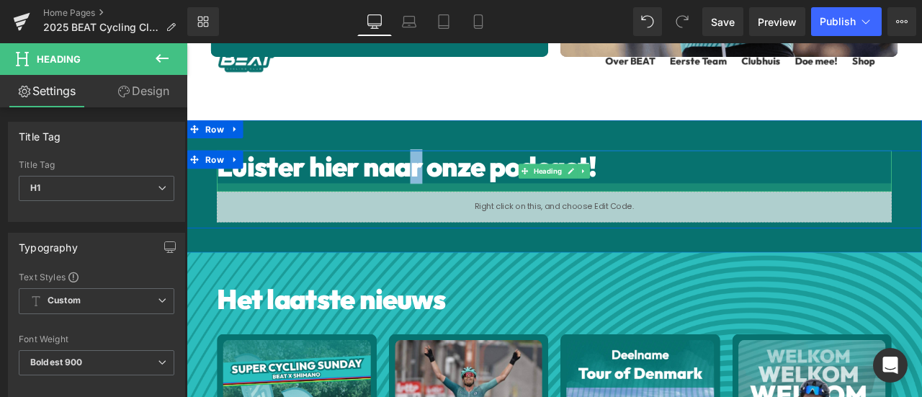
drag, startPoint x: 446, startPoint y: 200, endPoint x: 453, endPoint y: 210, distance: 11.8
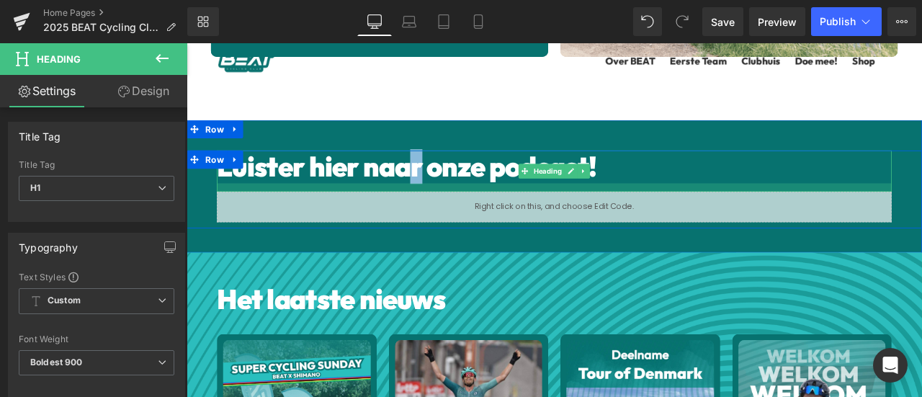
click at [453, 210] on div at bounding box center [621, 215] width 799 height 10
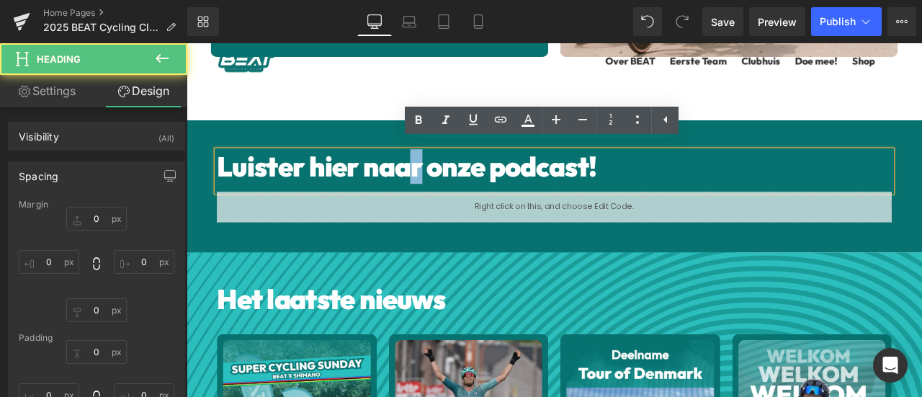
click at [474, 344] on h1 "Het laatste nieuws" at bounding box center [621, 347] width 799 height 39
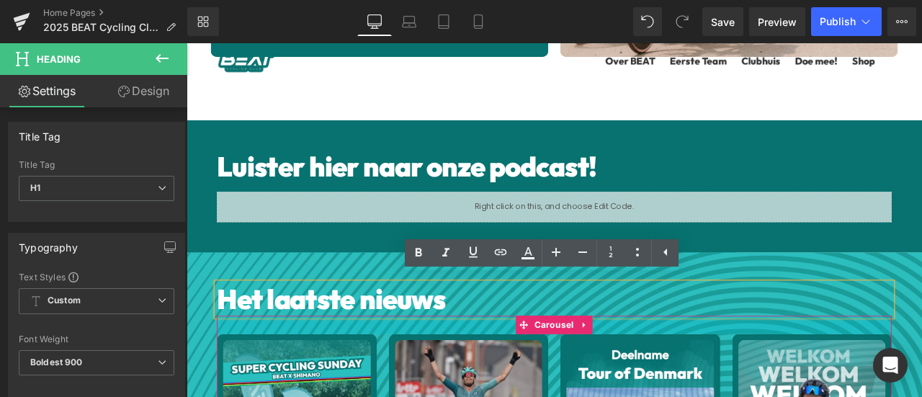
click at [469, 372] on div at bounding box center [621, 377] width 799 height 22
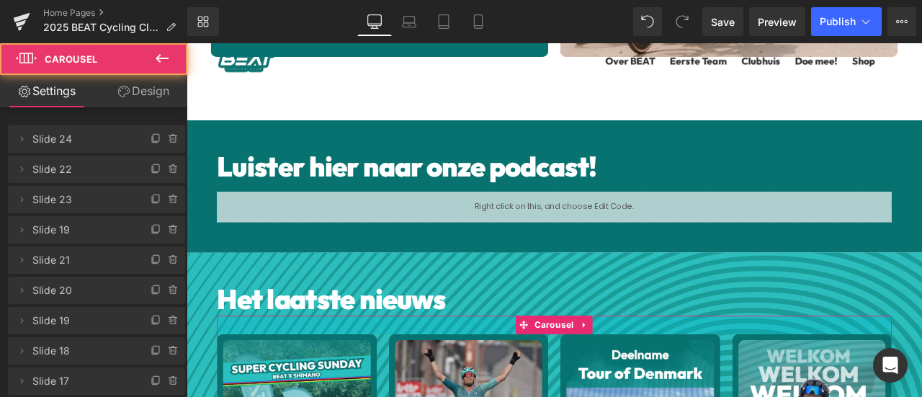
click at [469, 372] on div at bounding box center [621, 377] width 799 height 22
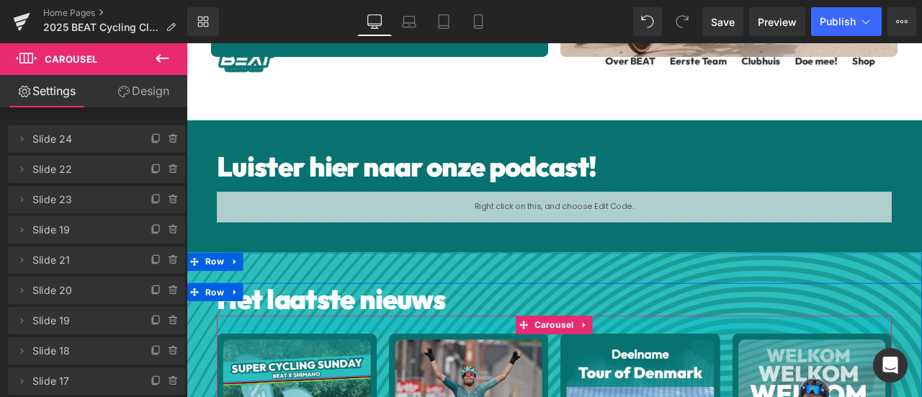
click at [554, 331] on div "Het laatste nieuws Heading" at bounding box center [621, 347] width 799 height 39
click at [540, 356] on h1 "Het laatste nieuws" at bounding box center [621, 347] width 799 height 39
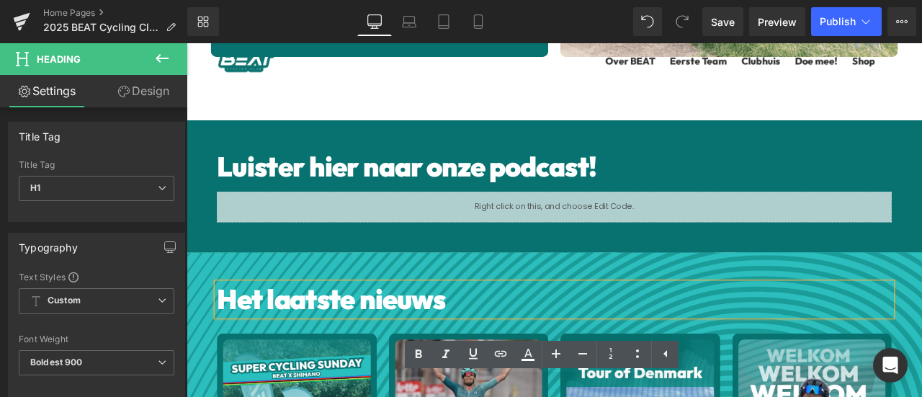
scroll to position [338, 0]
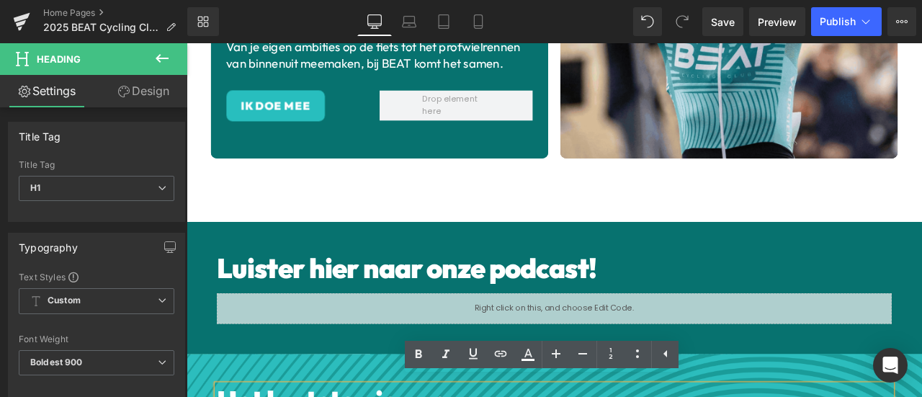
click at [186, 43] on div at bounding box center [186, 43] width 0 height 0
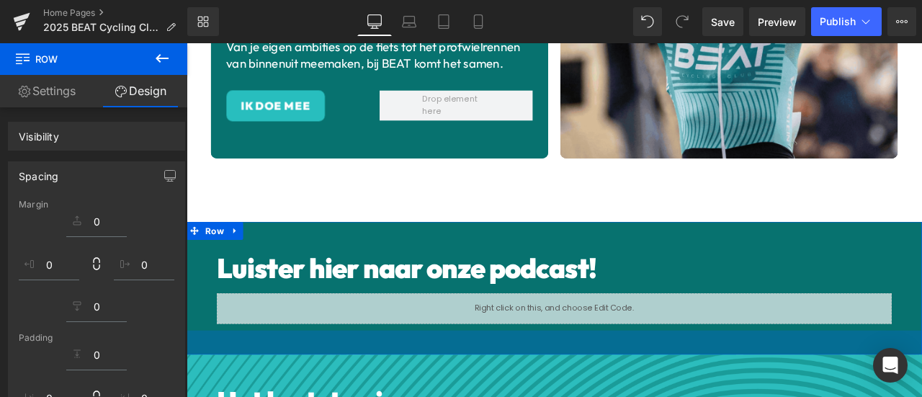
click at [391, 384] on div "40px" at bounding box center [621, 398] width 871 height 29
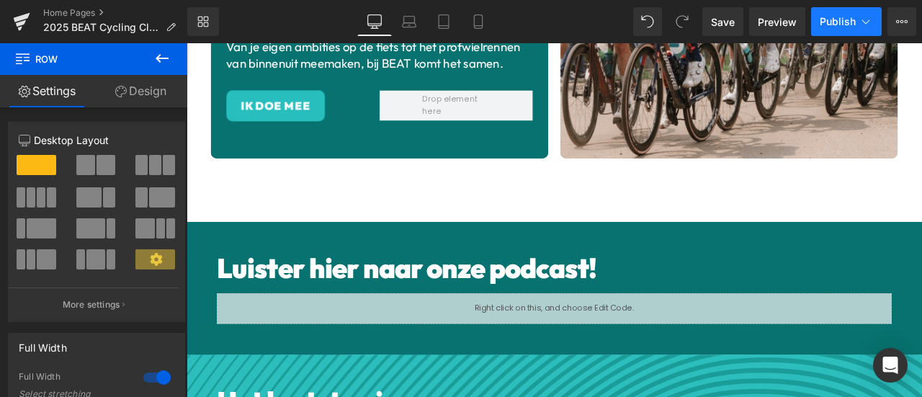
click at [829, 21] on span "Publish" at bounding box center [837, 22] width 36 height 12
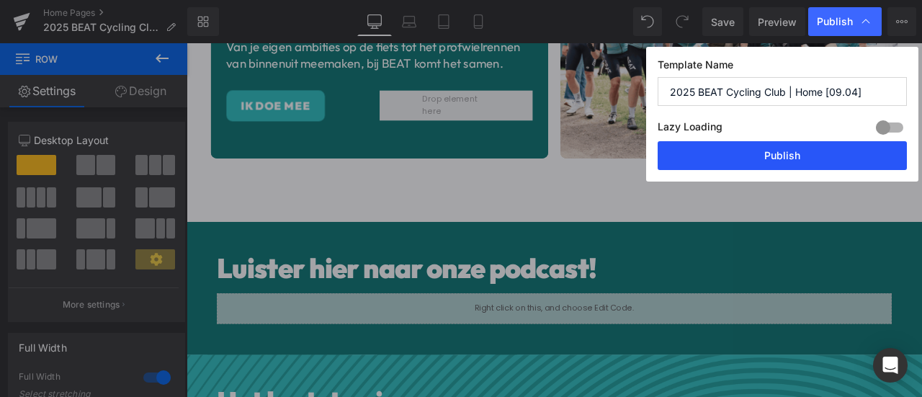
click at [730, 158] on button "Publish" at bounding box center [781, 155] width 249 height 29
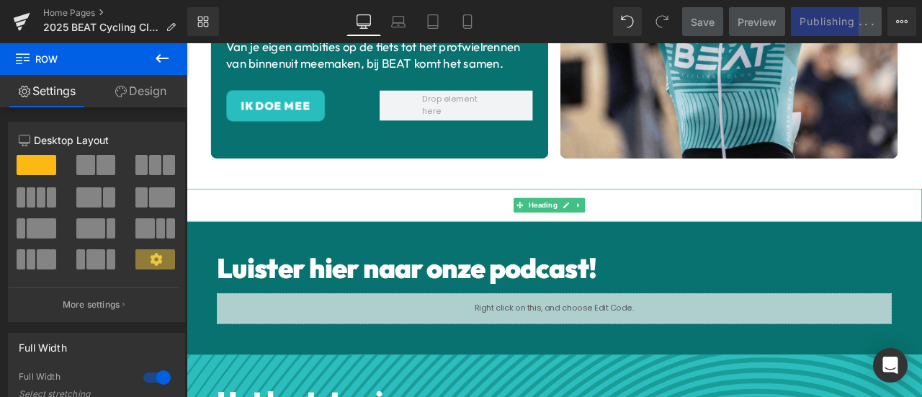
click at [452, 232] on h1 "Kalender Eerste Team" at bounding box center [621, 235] width 871 height 39
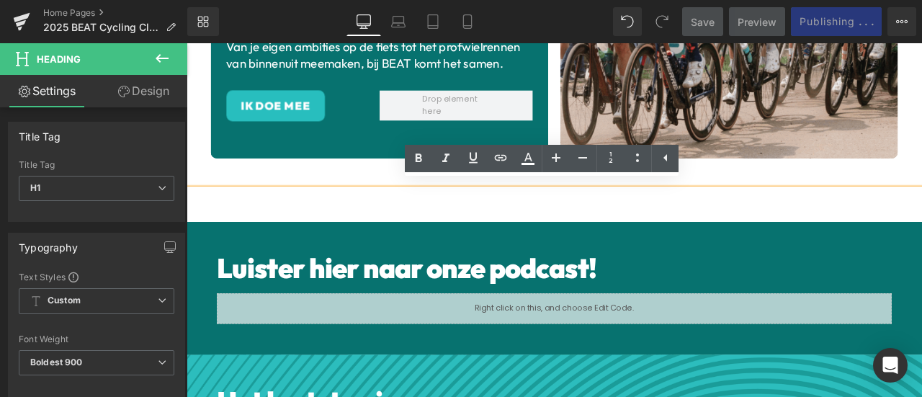
drag, startPoint x: 397, startPoint y: 198, endPoint x: 442, endPoint y: 207, distance: 46.2
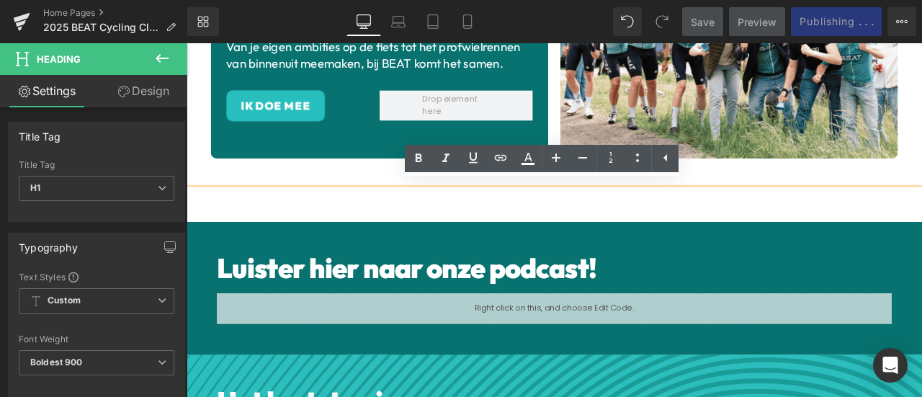
click at [186, 43] on div "50px" at bounding box center [186, 43] width 0 height 0
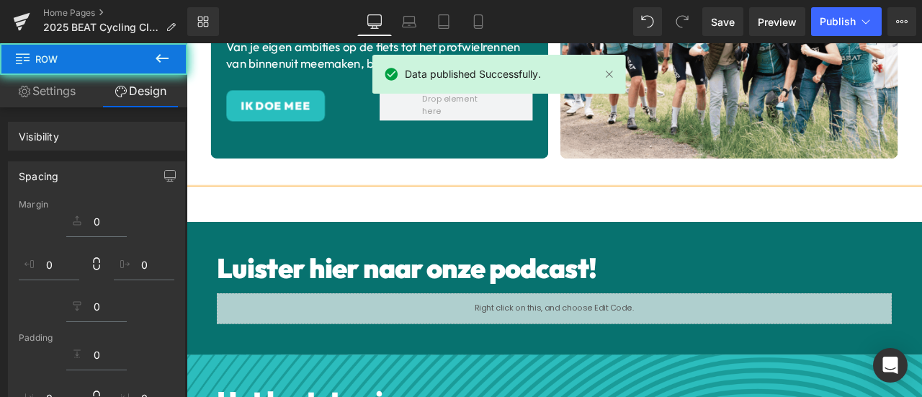
click at [466, 230] on h1 "Kalender Eerste Team" at bounding box center [621, 235] width 871 height 39
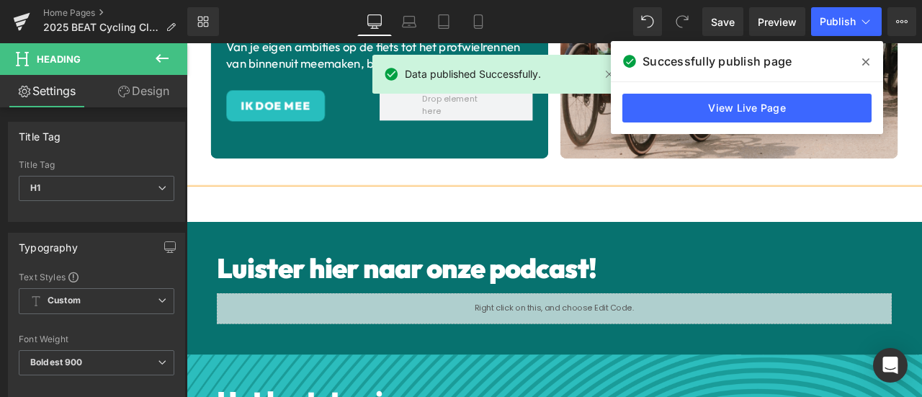
drag, startPoint x: 863, startPoint y: 59, endPoint x: 701, endPoint y: 107, distance: 168.8
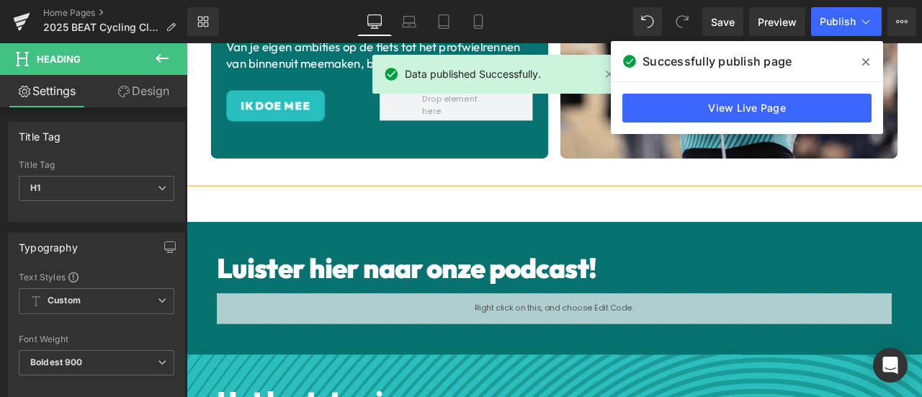
click at [863, 59] on icon at bounding box center [865, 61] width 7 height 7
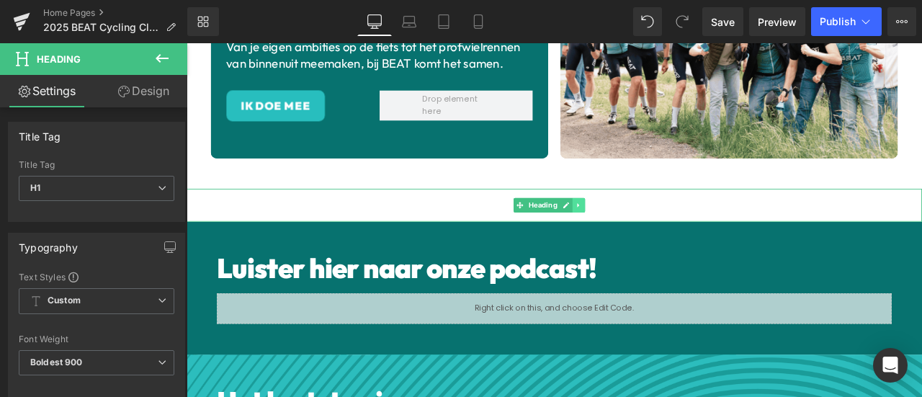
click at [651, 231] on icon at bounding box center [651, 235] width 8 height 9
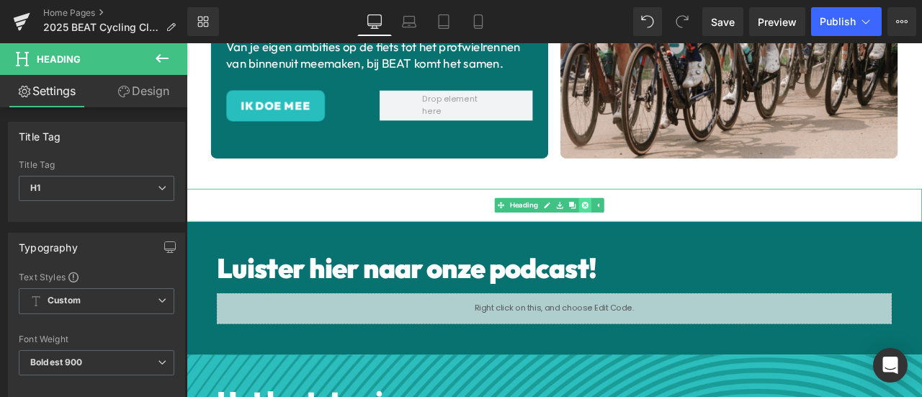
click at [661, 231] on icon at bounding box center [659, 235] width 8 height 8
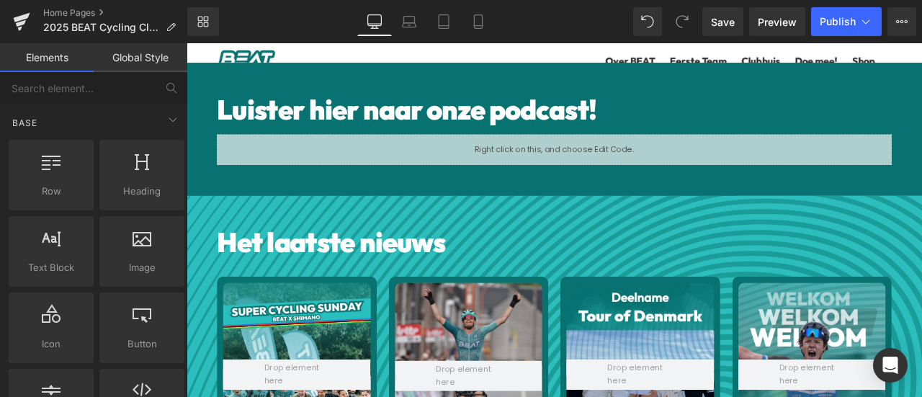
scroll to position [480, 0]
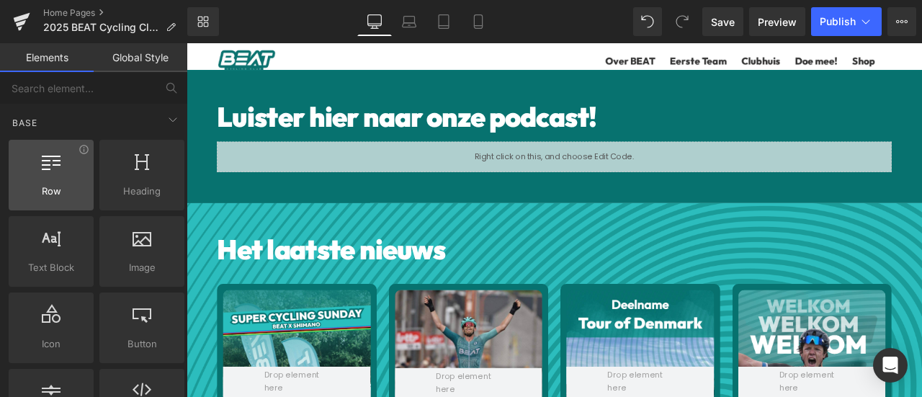
click at [58, 184] on span "Row" at bounding box center [51, 191] width 76 height 15
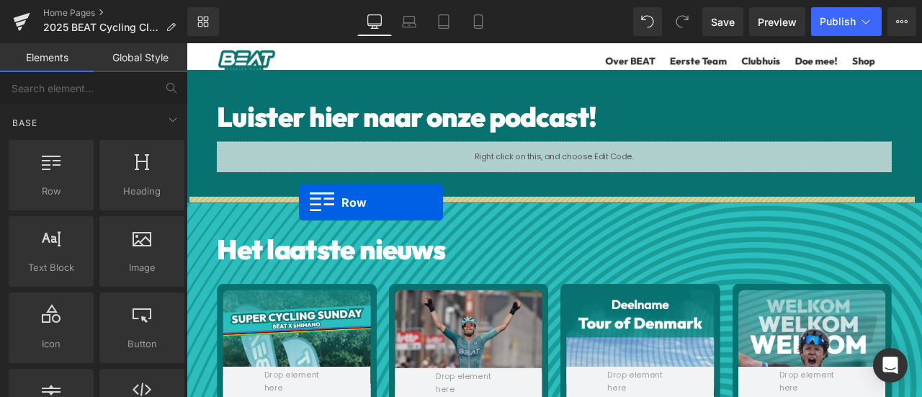
drag, startPoint x: 253, startPoint y: 225, endPoint x: 320, endPoint y: 232, distance: 67.3
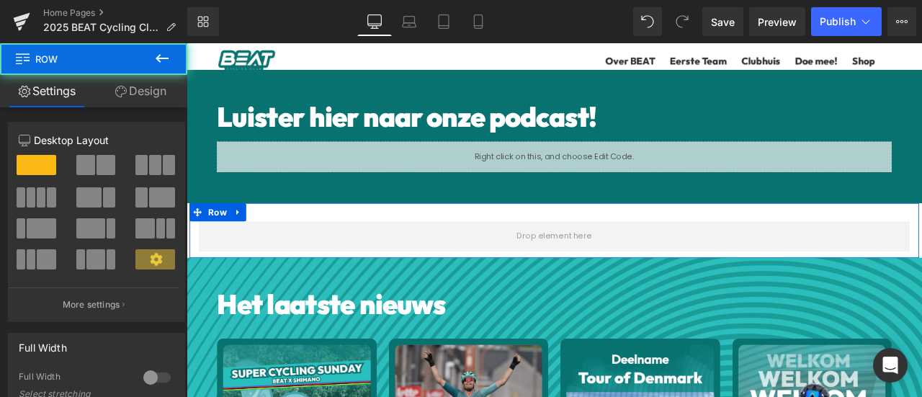
click at [520, 237] on div "Row" at bounding box center [622, 265] width 864 height 65
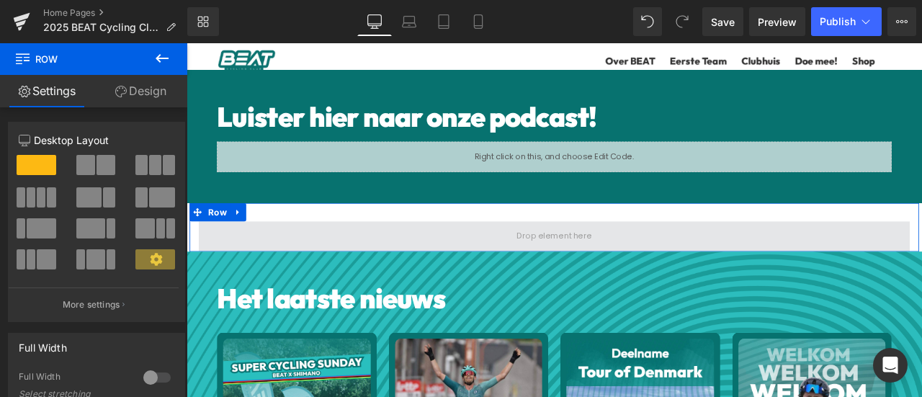
drag, startPoint x: 540, startPoint y: 287, endPoint x: 546, endPoint y: 249, distance: 38.7
click at [544, 275] on div "Row" at bounding box center [622, 262] width 864 height 58
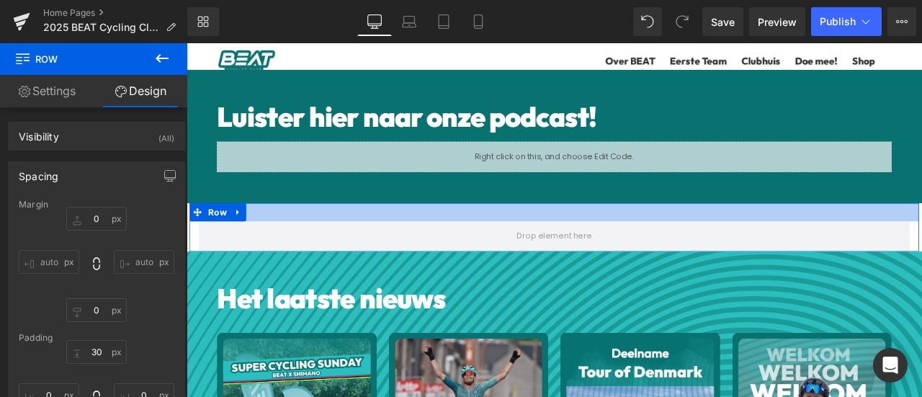
click at [545, 233] on div at bounding box center [622, 244] width 864 height 22
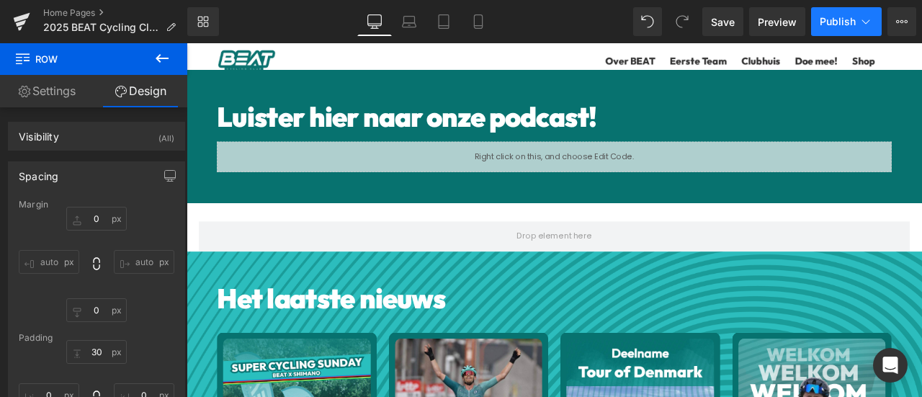
click at [822, 22] on span "Publish" at bounding box center [837, 22] width 36 height 12
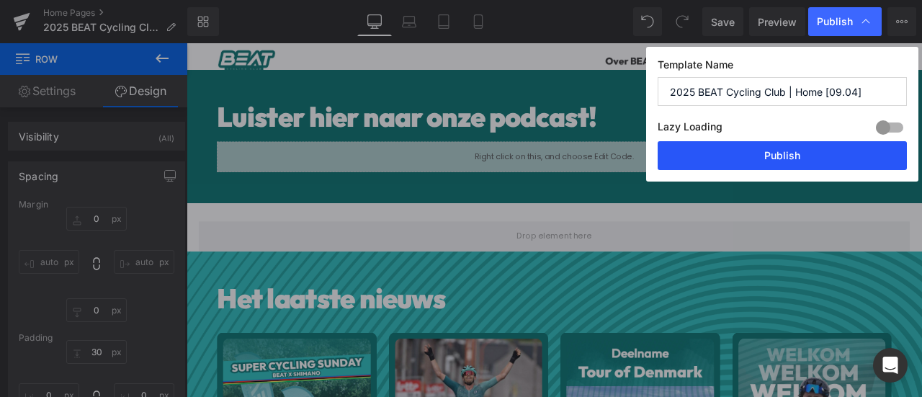
click at [780, 149] on button "Publish" at bounding box center [781, 155] width 249 height 29
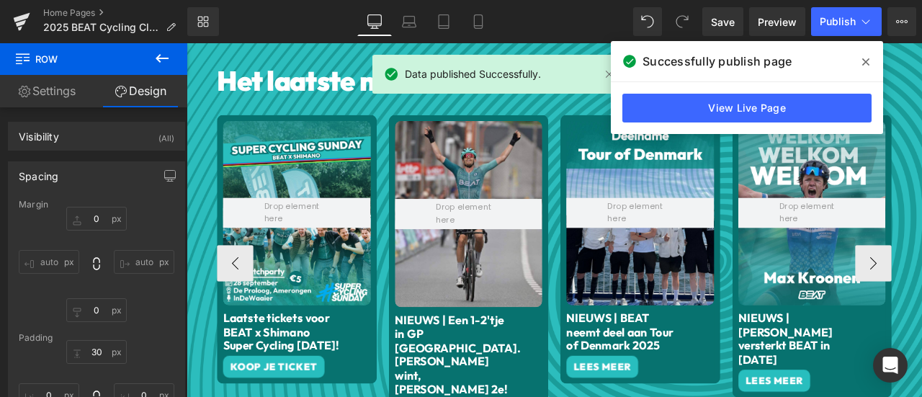
scroll to position [720, 0]
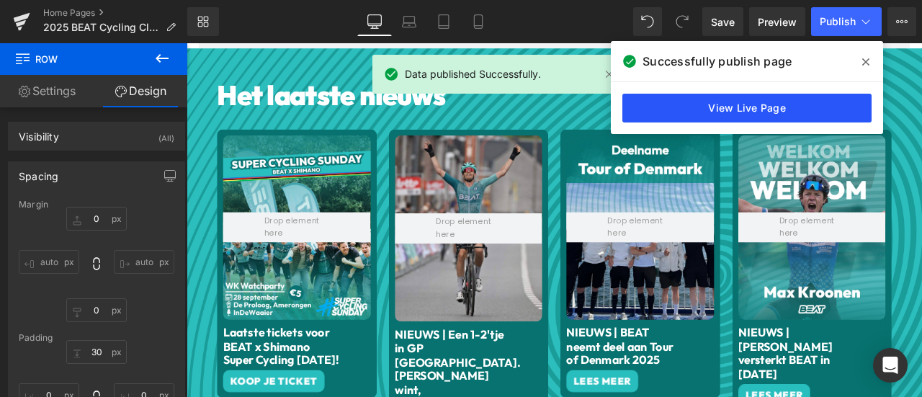
click at [721, 104] on link "View Live Page" at bounding box center [746, 108] width 249 height 29
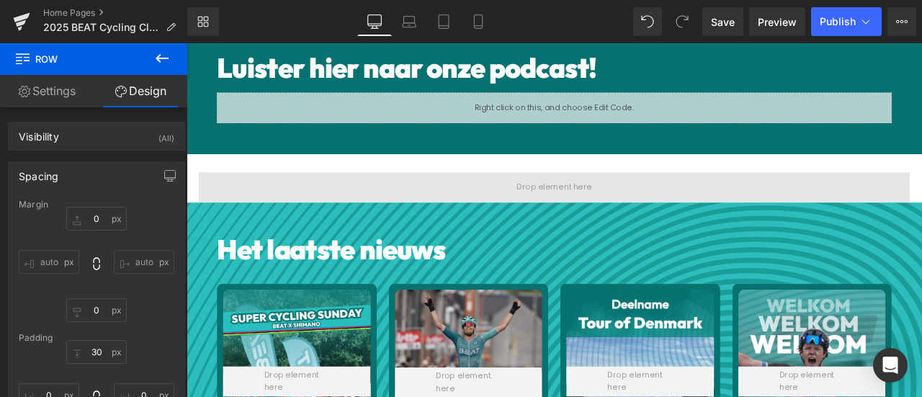
scroll to position [480, 0]
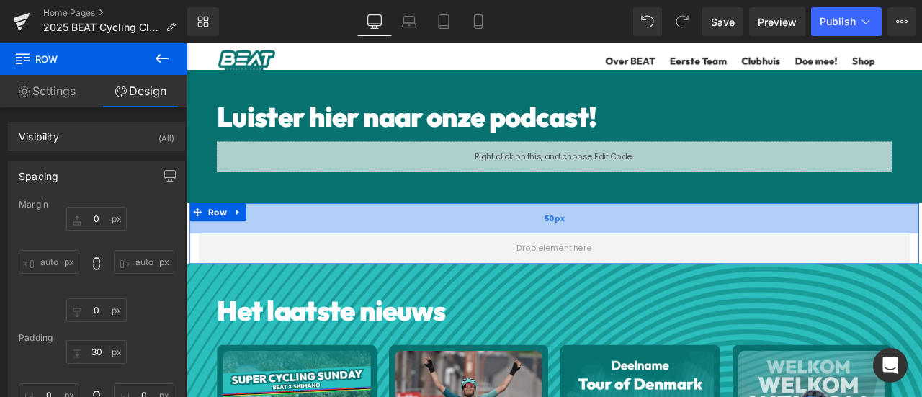
drag, startPoint x: 503, startPoint y: 240, endPoint x: 508, endPoint y: 256, distance: 16.6
click at [508, 256] on div "50px" at bounding box center [622, 251] width 864 height 36
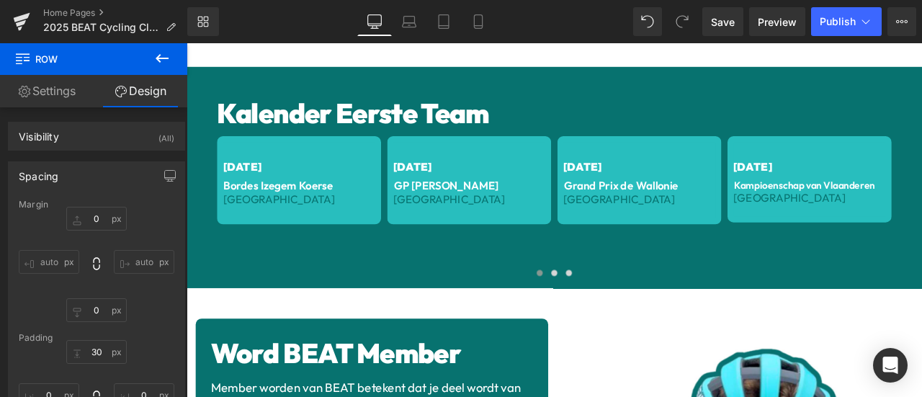
scroll to position [1440, 0]
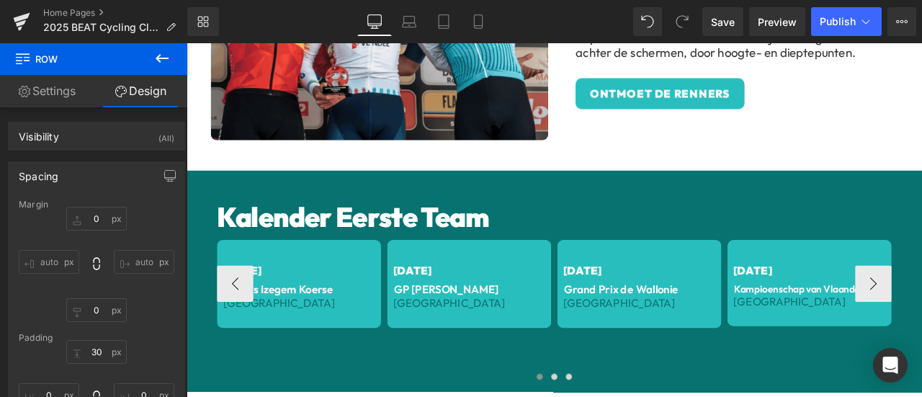
click at [390, 289] on div "[DATE] Text Block Bordes Izegem Koerse Text Block België Text Block Row" at bounding box center [319, 328] width 194 height 104
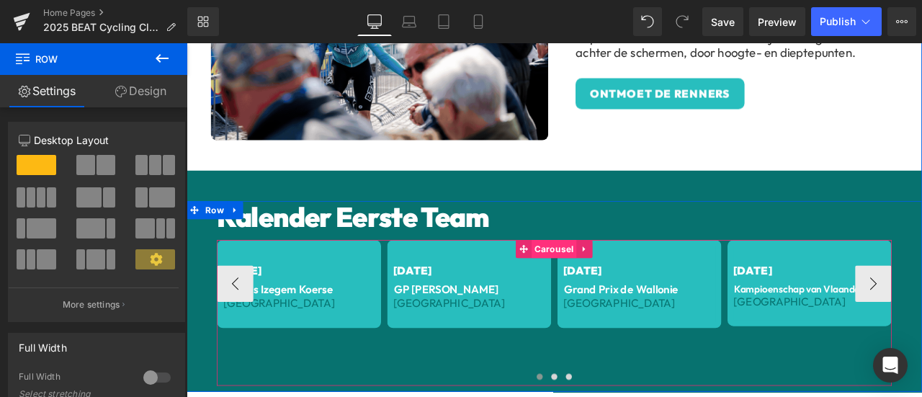
click at [595, 284] on span "Carousel" at bounding box center [621, 287] width 53 height 22
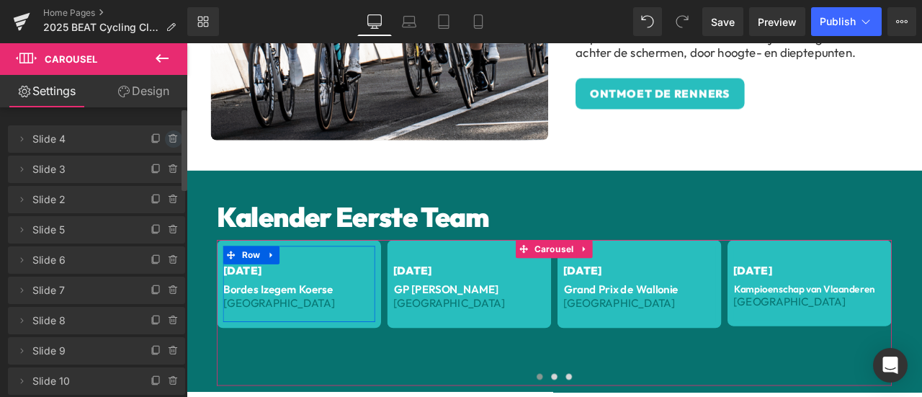
click at [168, 134] on icon at bounding box center [174, 139] width 12 height 12
click at [166, 134] on button "Delete" at bounding box center [157, 139] width 45 height 19
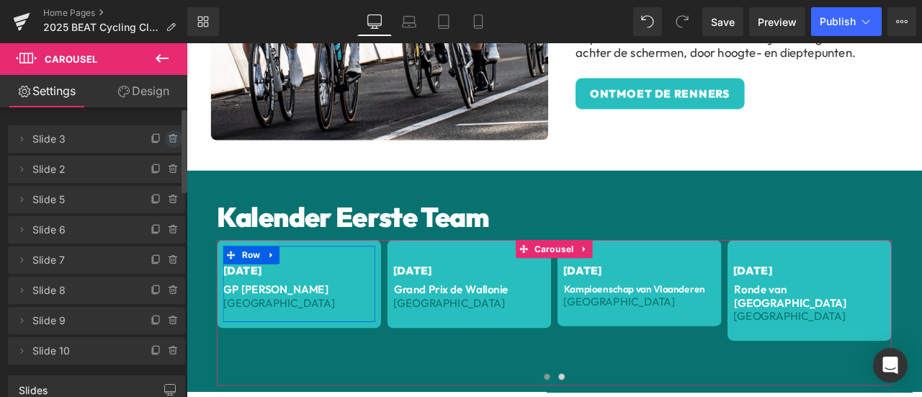
click at [172, 138] on icon at bounding box center [172, 139] width 0 height 3
click at [166, 138] on button "Delete" at bounding box center [157, 139] width 45 height 19
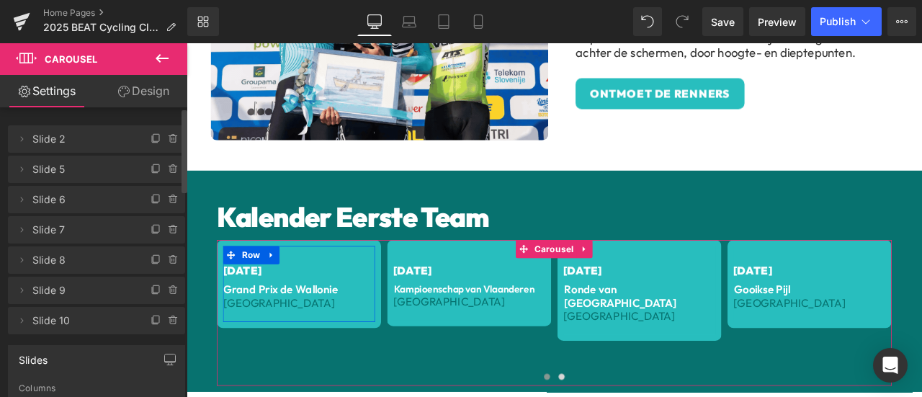
click at [172, 138] on icon at bounding box center [172, 139] width 0 height 3
click at [166, 138] on button "Delete" at bounding box center [157, 139] width 45 height 19
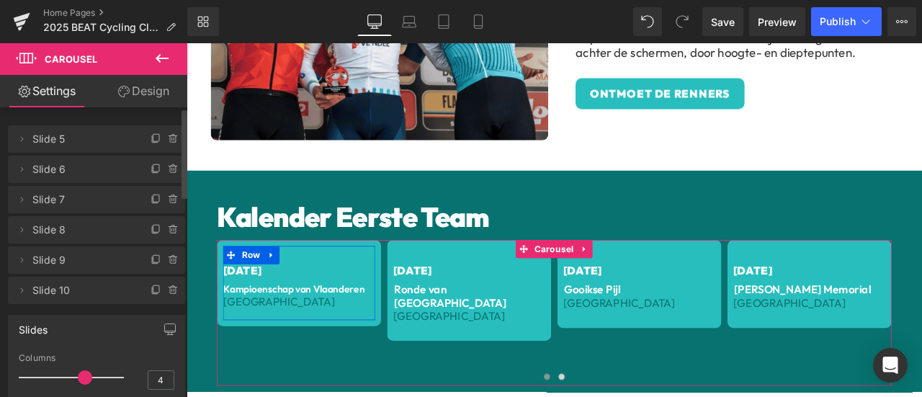
click at [172, 138] on icon at bounding box center [172, 139] width 0 height 3
click at [166, 138] on button "Delete" at bounding box center [157, 139] width 45 height 19
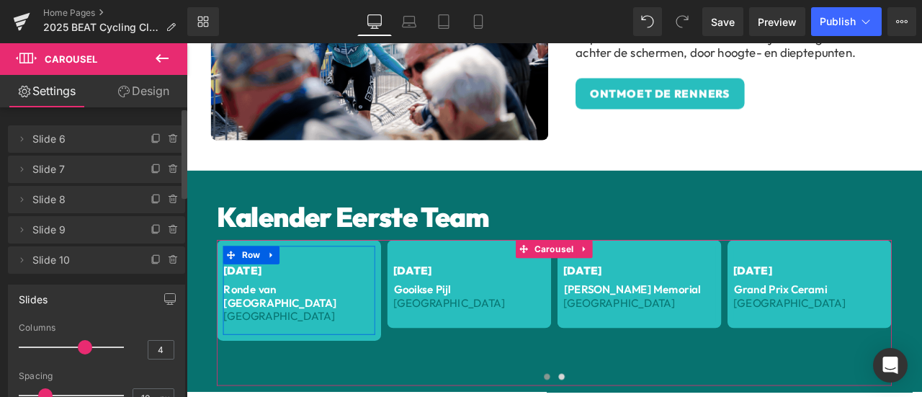
click at [172, 138] on icon at bounding box center [172, 139] width 0 height 3
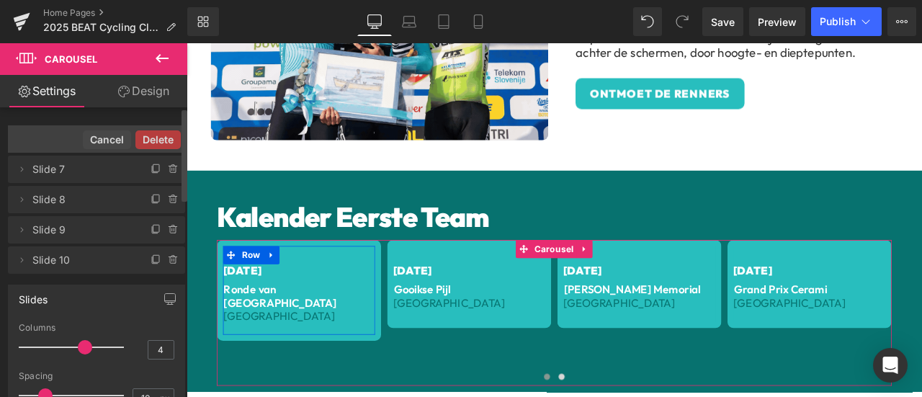
click at [166, 138] on button "Delete" at bounding box center [157, 139] width 45 height 19
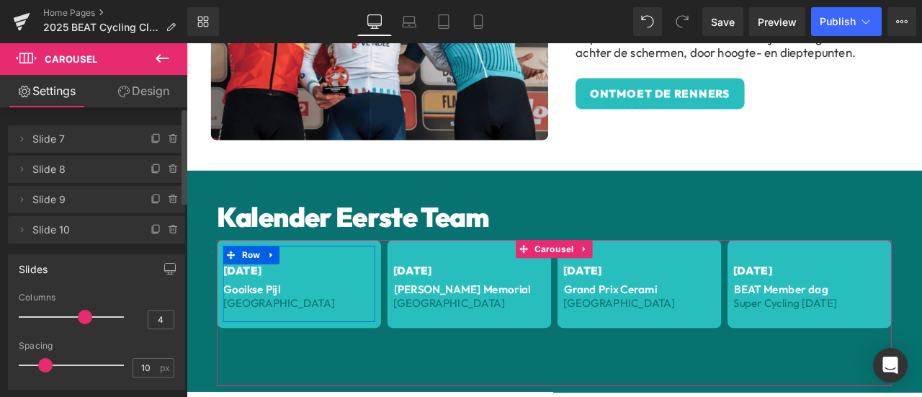
click at [172, 138] on icon at bounding box center [172, 139] width 0 height 3
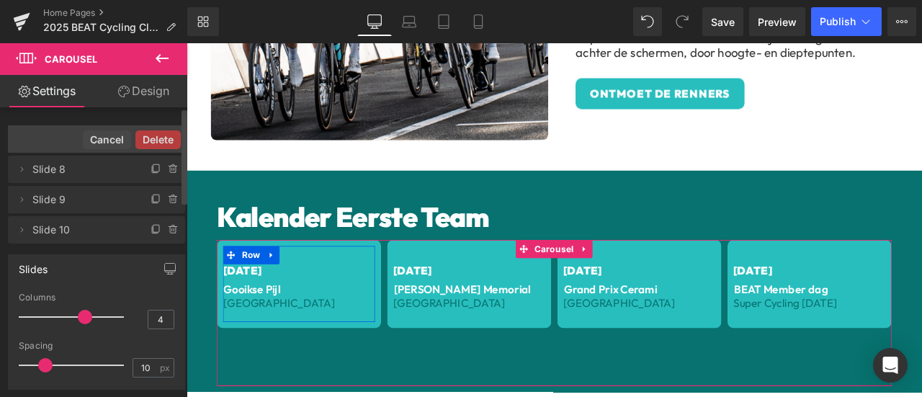
click at [166, 138] on button "Delete" at bounding box center [157, 139] width 45 height 19
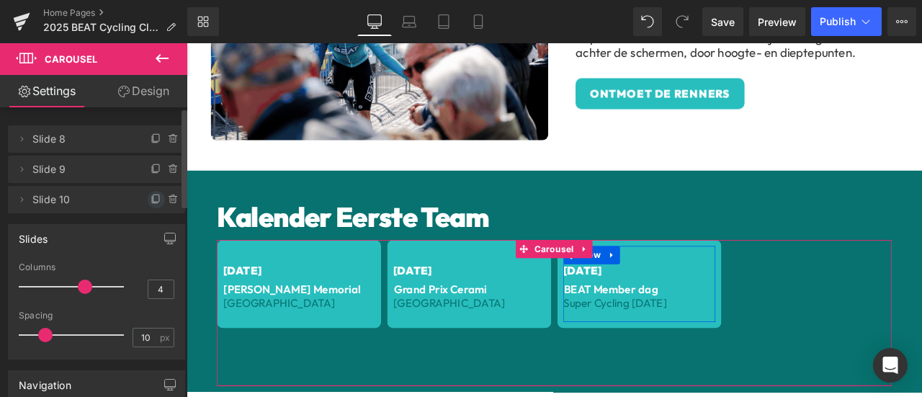
click at [153, 197] on icon at bounding box center [156, 200] width 12 height 12
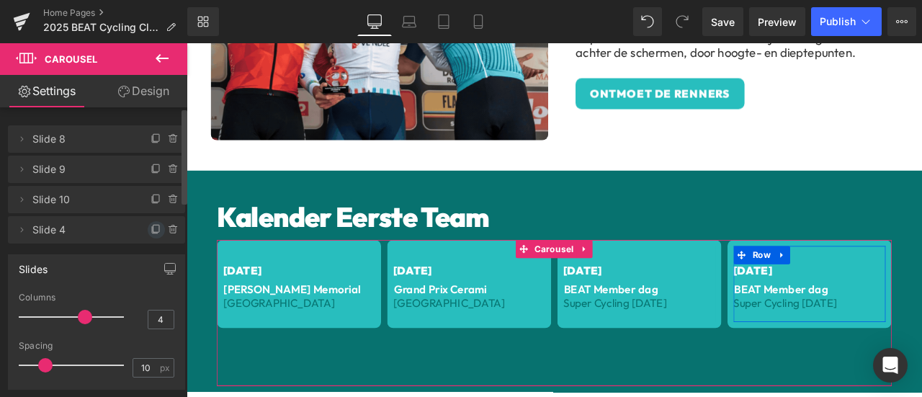
click at [150, 228] on icon at bounding box center [156, 230] width 12 height 12
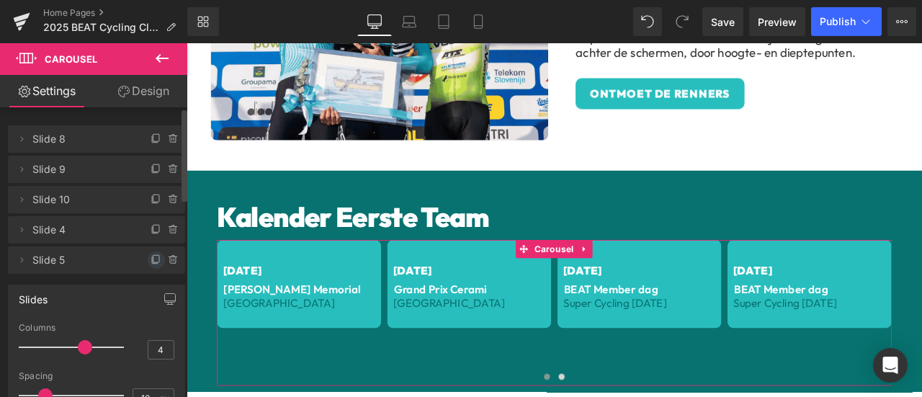
click at [150, 257] on icon at bounding box center [156, 260] width 12 height 12
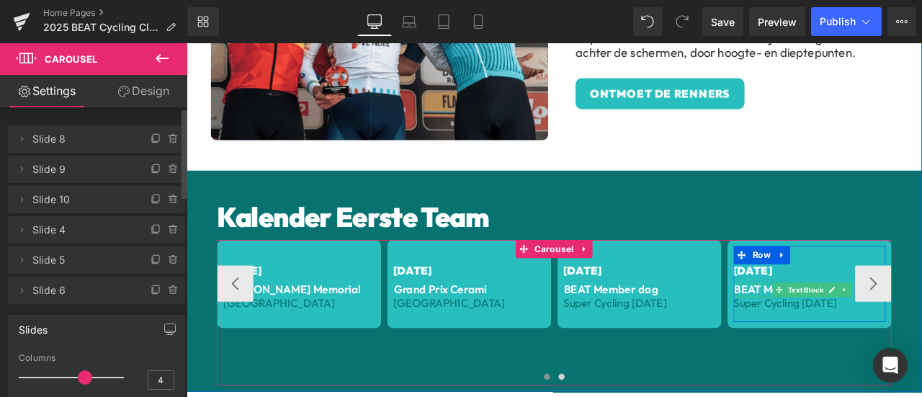
click at [845, 328] on p "BEAT Member dag" at bounding box center [927, 336] width 184 height 16
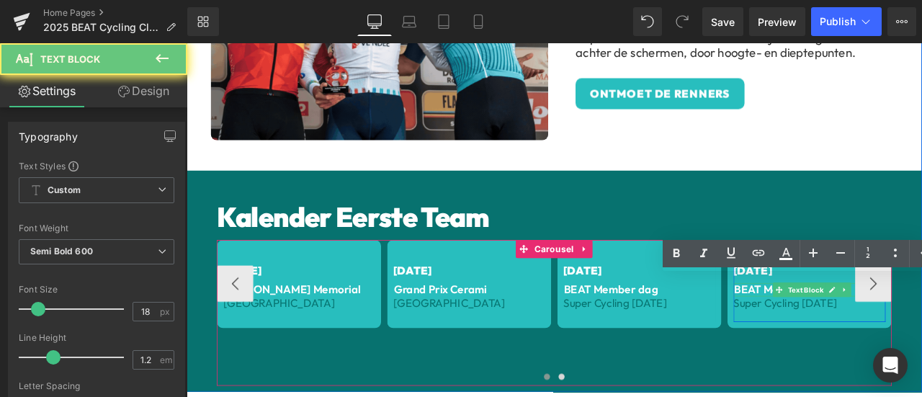
click at [840, 330] on p "BEAT Member dag" at bounding box center [927, 336] width 184 height 16
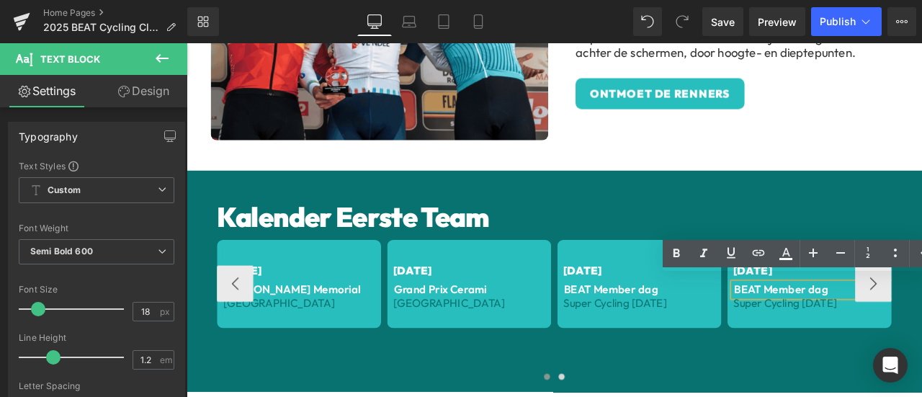
click at [835, 330] on p "BEAT Member dag" at bounding box center [927, 336] width 184 height 16
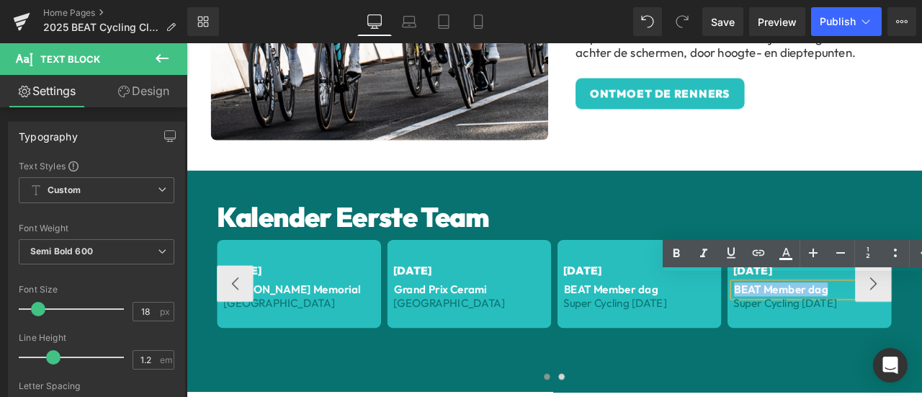
drag, startPoint x: 832, startPoint y: 331, endPoint x: 943, endPoint y: 330, distance: 110.9
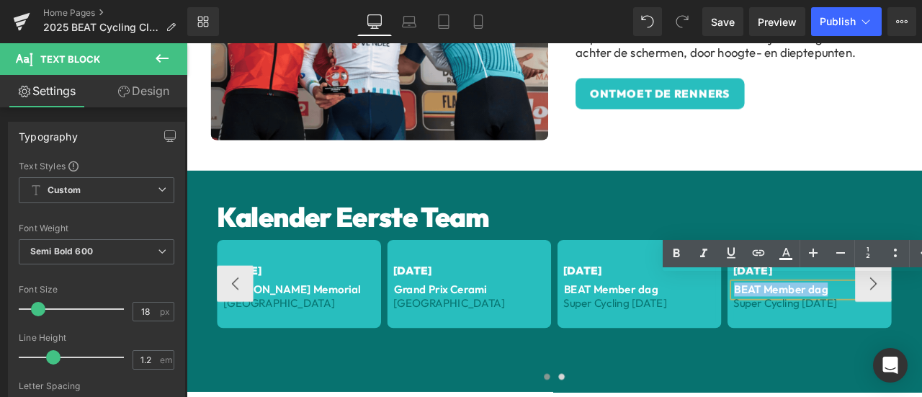
click at [921, 330] on p "BEAT Member dag" at bounding box center [927, 336] width 184 height 16
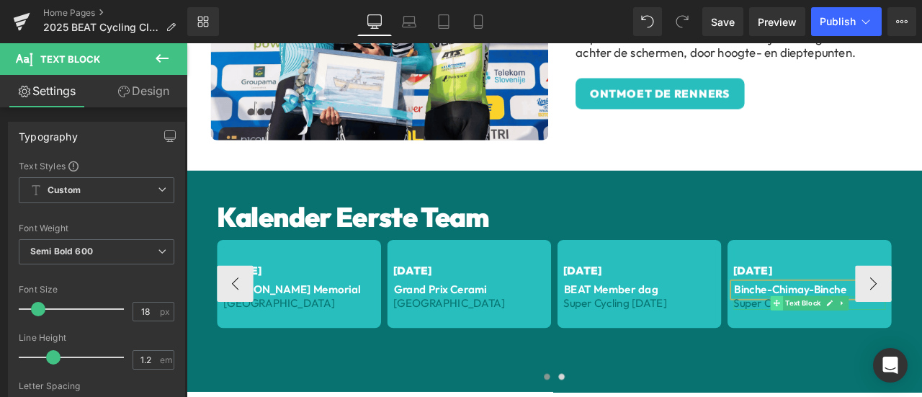
click at [885, 346] on span at bounding box center [885, 351] width 15 height 17
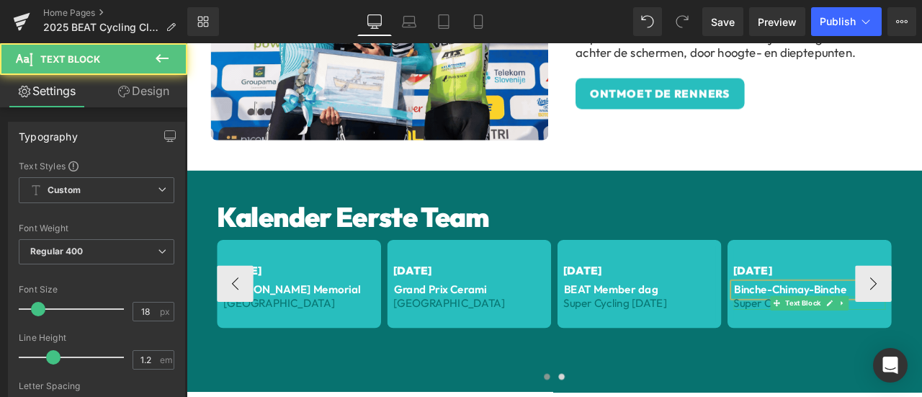
click at [850, 347] on span "Super Cycling [DATE]" at bounding box center [895, 351] width 122 height 17
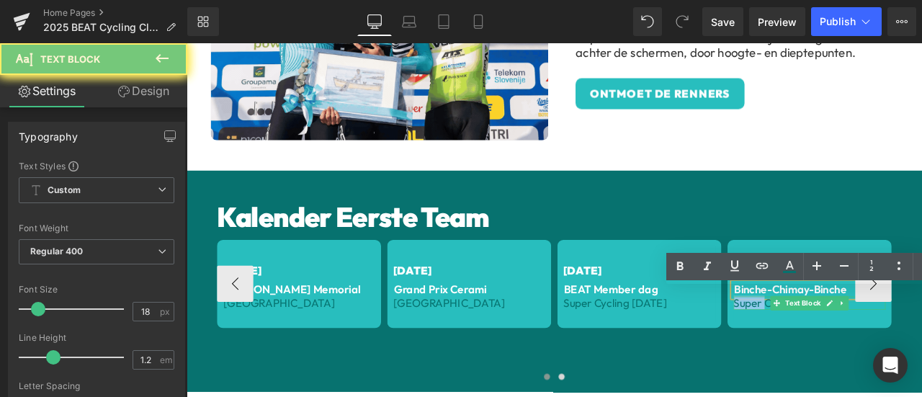
click at [850, 347] on span "Super Cycling [DATE]" at bounding box center [895, 351] width 122 height 17
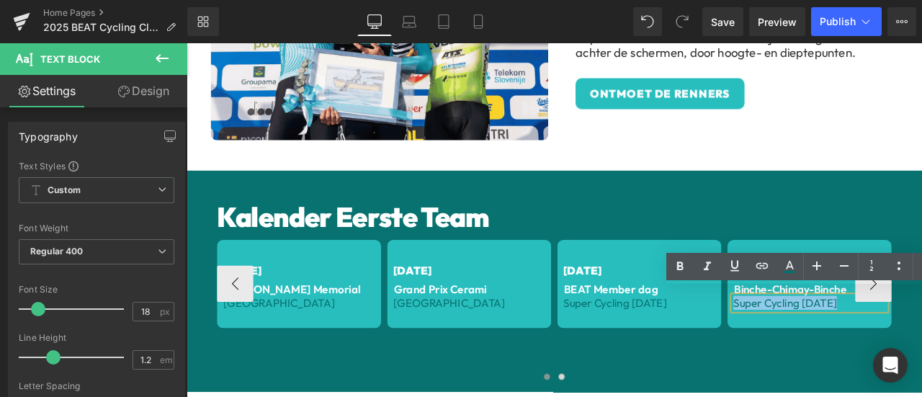
drag, startPoint x: 955, startPoint y: 345, endPoint x: 830, endPoint y: 345, distance: 124.6
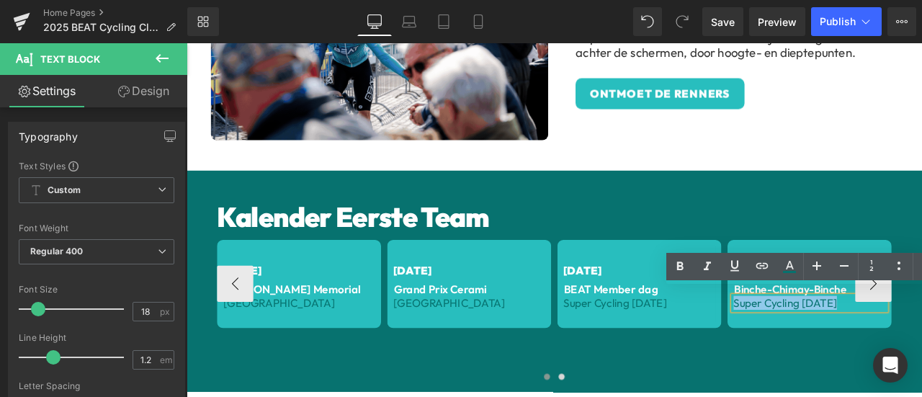
click at [834, 345] on p "Super Cycling [DATE]" at bounding box center [924, 351] width 180 height 16
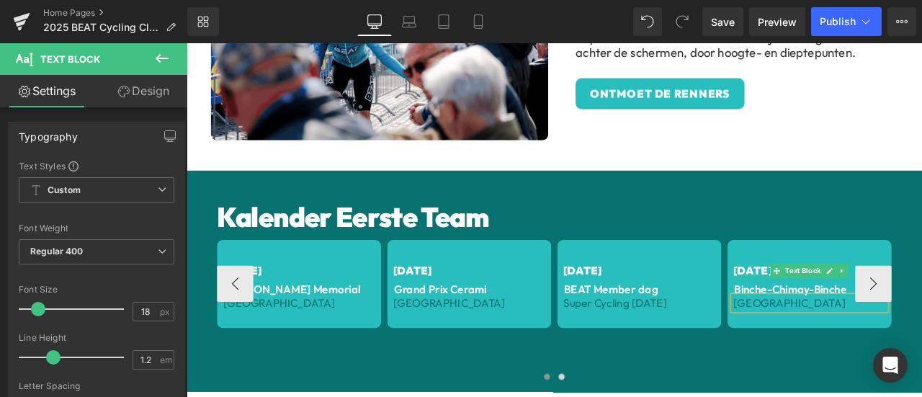
click at [837, 307] on span "[DATE]" at bounding box center [856, 313] width 45 height 17
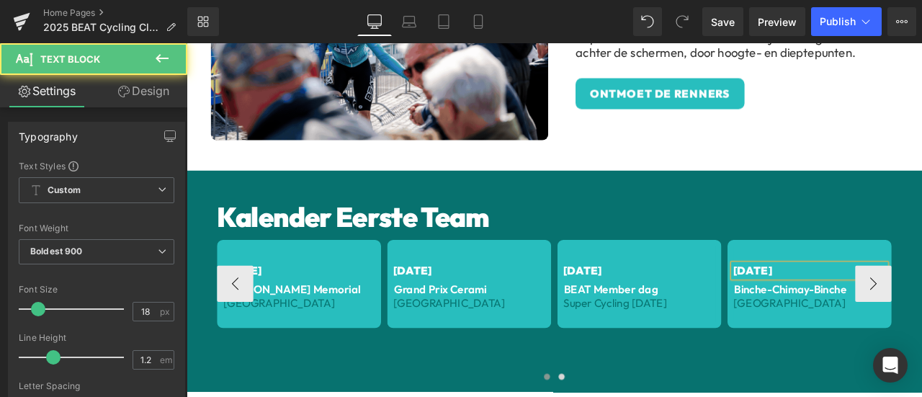
drag, startPoint x: 850, startPoint y: 302, endPoint x: 922, endPoint y: 303, distance: 72.0
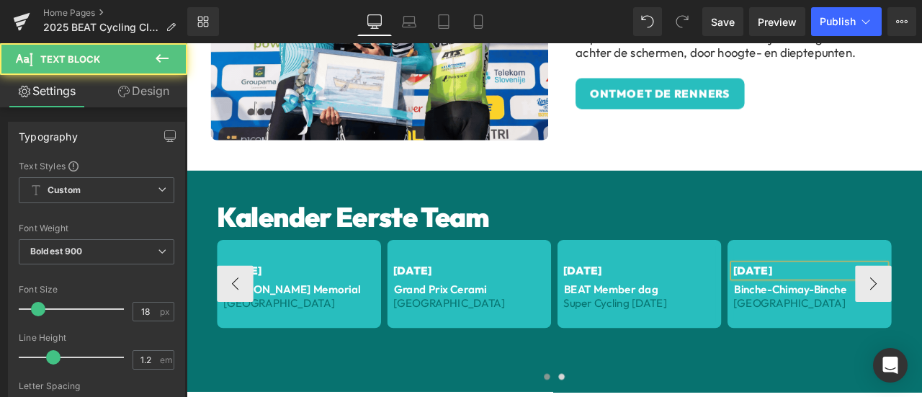
click at [880, 305] on span "[DATE]" at bounding box center [856, 313] width 45 height 17
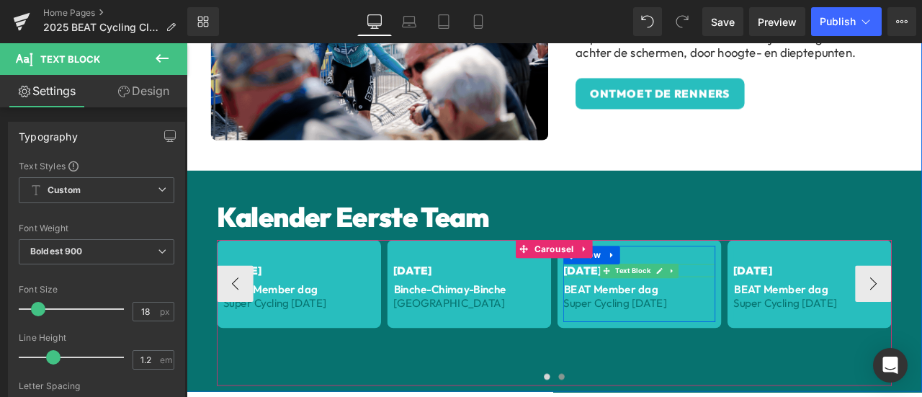
click at [639, 305] on span "[DATE]" at bounding box center [655, 313] width 45 height 17
click at [638, 305] on span "[DATE]" at bounding box center [655, 313] width 45 height 17
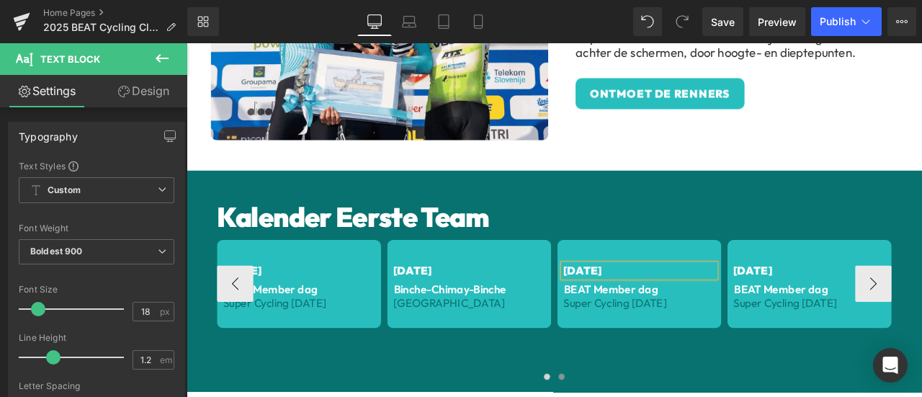
click at [644, 305] on span "[DATE]" at bounding box center [655, 313] width 45 height 17
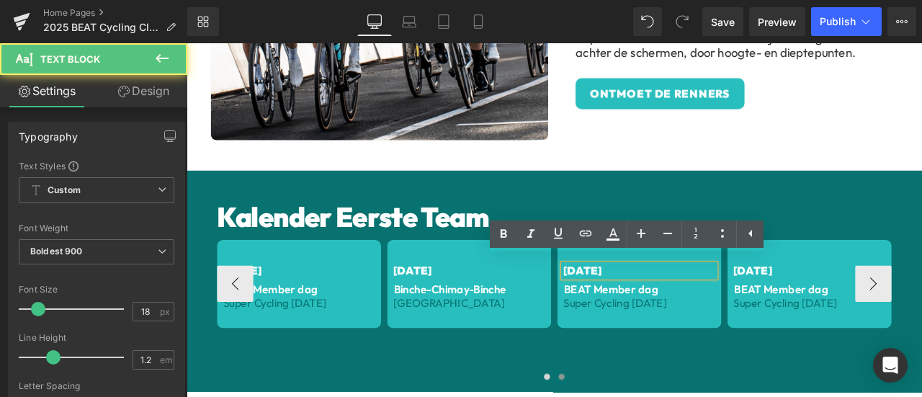
click at [644, 305] on span "[DATE]" at bounding box center [655, 313] width 45 height 17
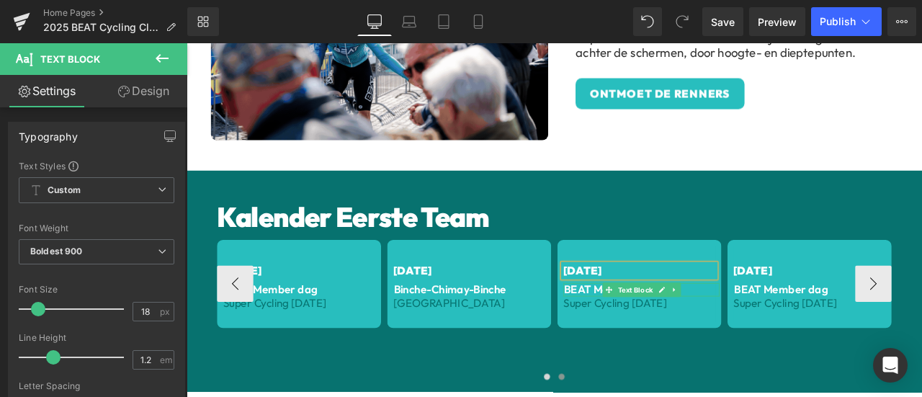
click at [645, 330] on p "BEAT Member dag" at bounding box center [726, 336] width 184 height 16
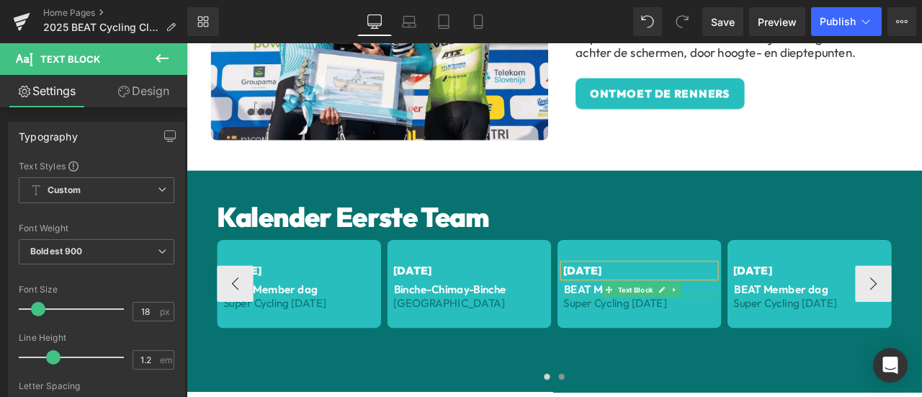
click at [645, 330] on p "BEAT Member dag" at bounding box center [726, 336] width 184 height 16
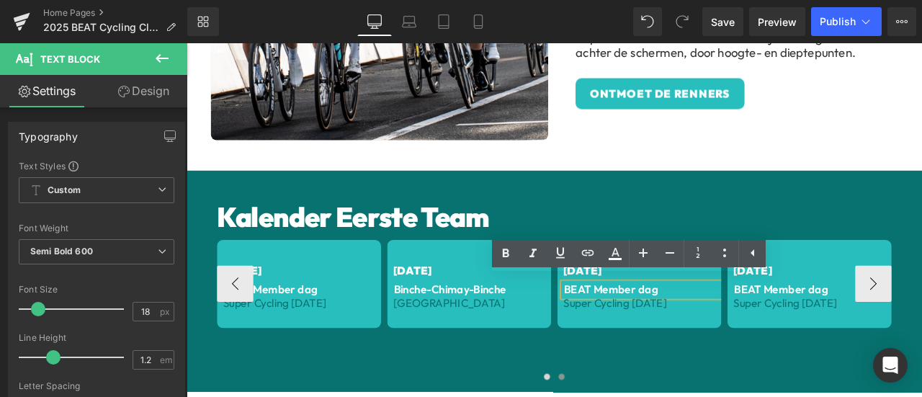
drag, startPoint x: 737, startPoint y: 326, endPoint x: 626, endPoint y: 327, distance: 110.9
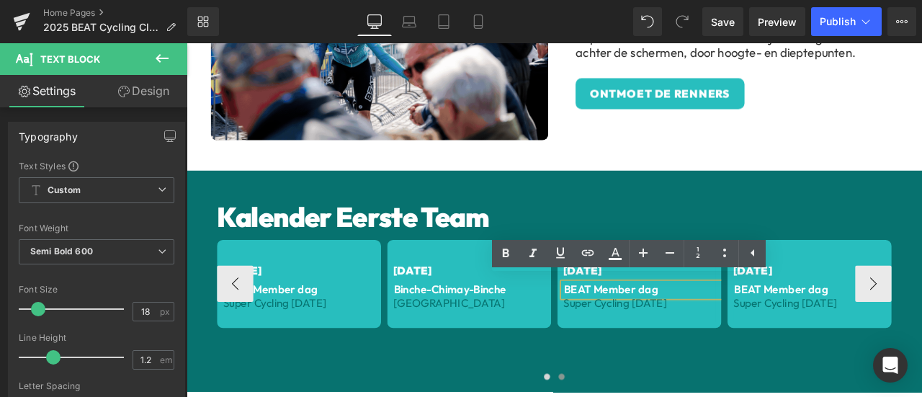
click at [633, 328] on div "BEAT Member dag" at bounding box center [725, 336] width 185 height 16
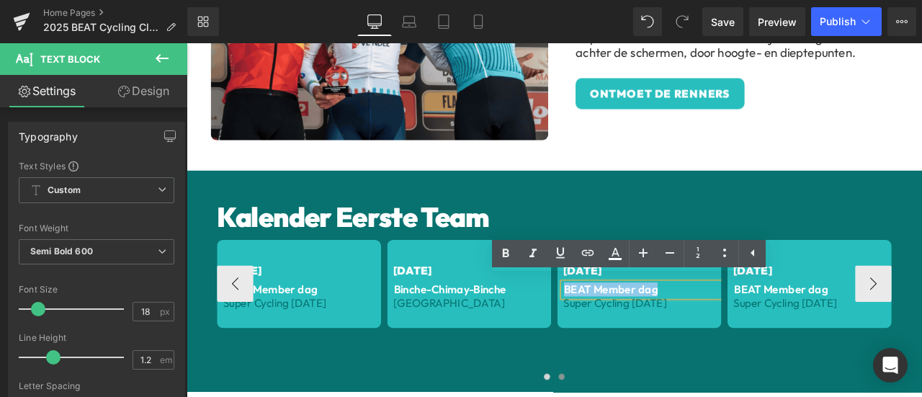
drag, startPoint x: 734, startPoint y: 327, endPoint x: 627, endPoint y: 329, distance: 107.3
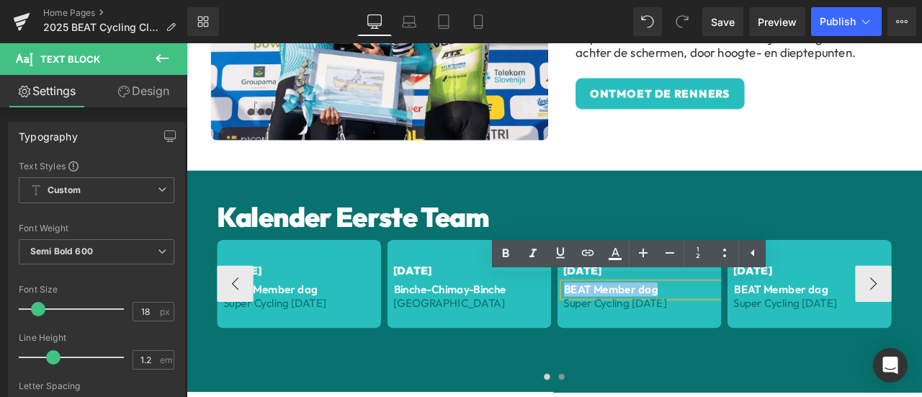
click at [634, 329] on p "BEAT Member dag" at bounding box center [726, 336] width 184 height 16
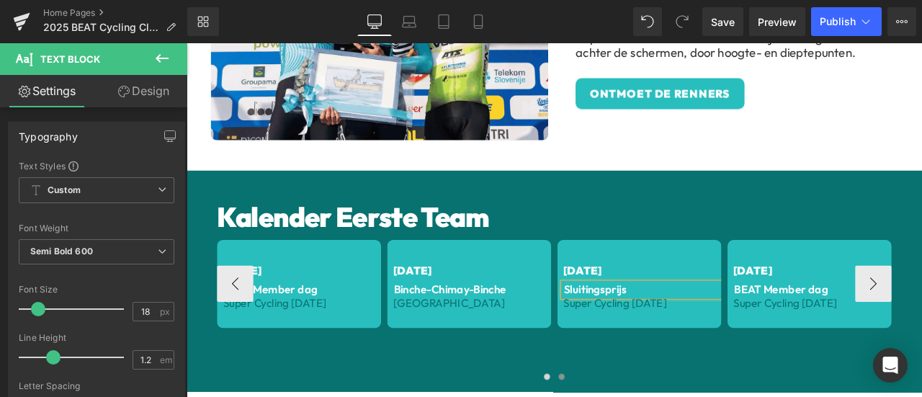
click at [634, 328] on p "Sluitingsprijs" at bounding box center [726, 336] width 184 height 16
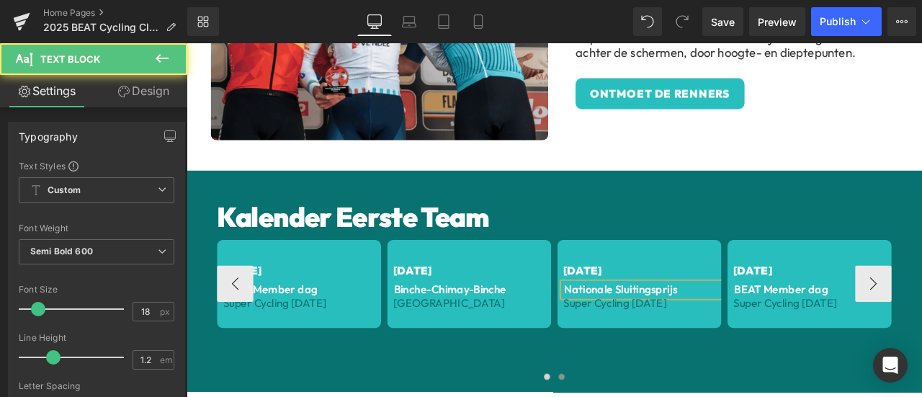
click at [780, 329] on p "Nationale Sluitingsprijs" at bounding box center [726, 336] width 184 height 16
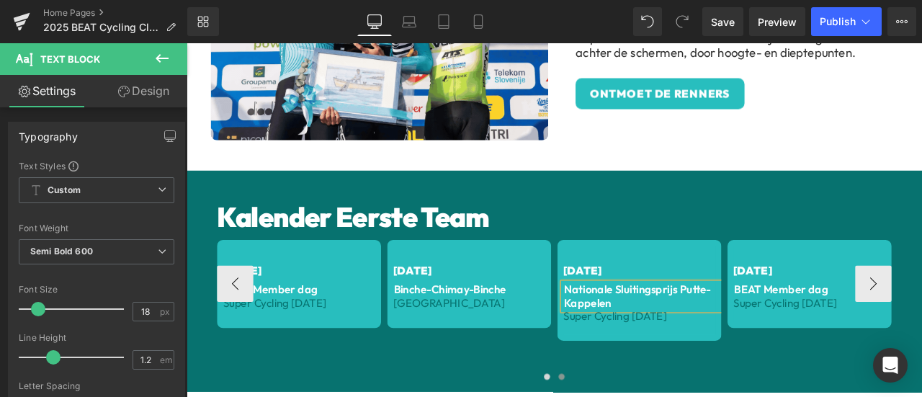
click at [659, 347] on p "Nationale Sluitingsprijs Putte-Kappelen" at bounding box center [726, 343] width 184 height 31
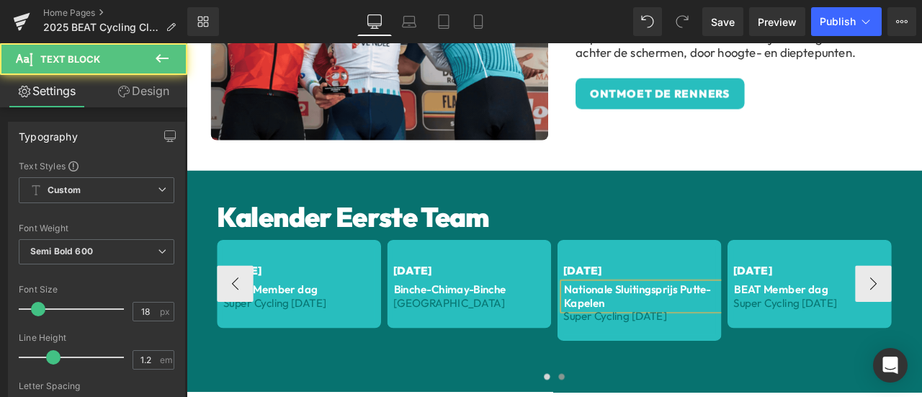
click at [659, 345] on p "Nationale Sluitingsprijs Putte-Kapelen" at bounding box center [726, 343] width 184 height 31
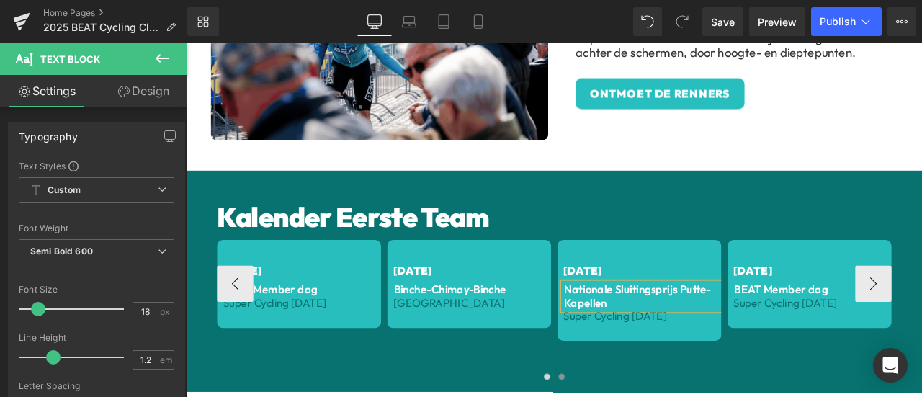
drag, startPoint x: 764, startPoint y: 326, endPoint x: 798, endPoint y: 332, distance: 34.3
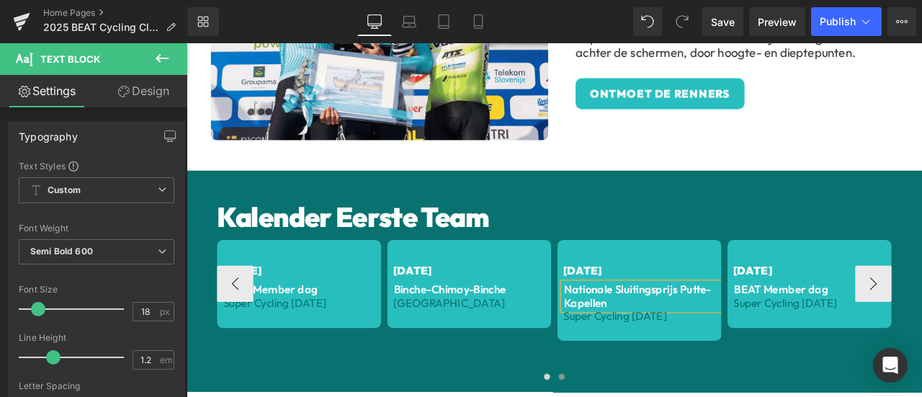
click at [766, 328] on p "Nationale Sluitingsprijs Putte-Kapellen" at bounding box center [726, 343] width 184 height 31
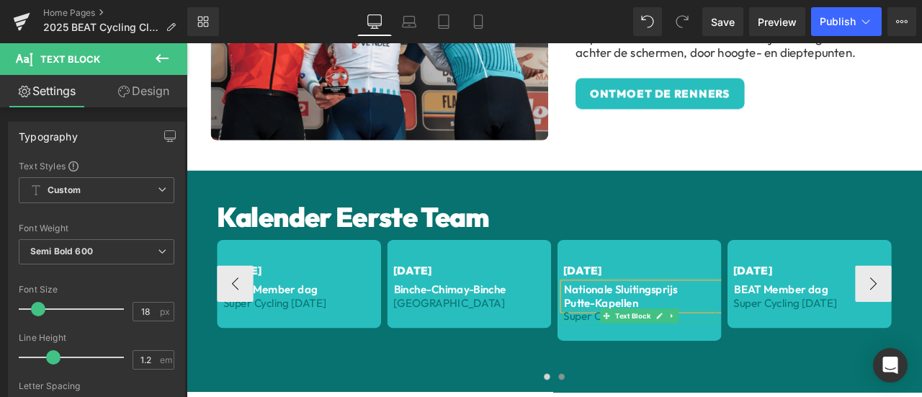
click at [655, 363] on span "Super Cycling [DATE]" at bounding box center [694, 367] width 122 height 17
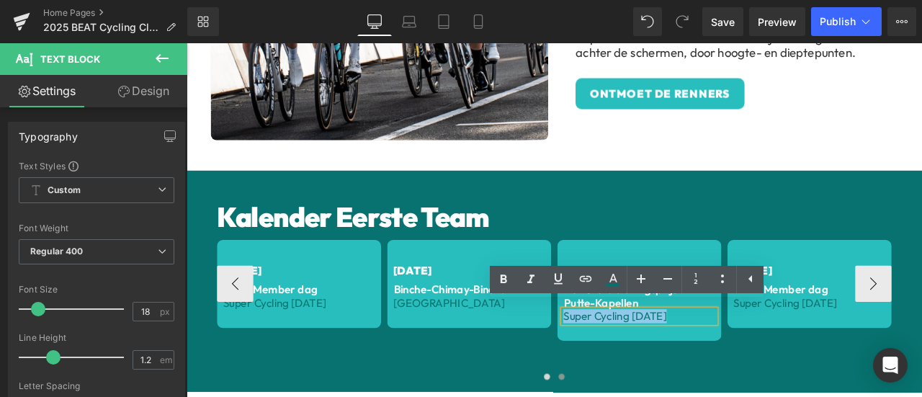
drag, startPoint x: 747, startPoint y: 363, endPoint x: 629, endPoint y: 364, distance: 118.1
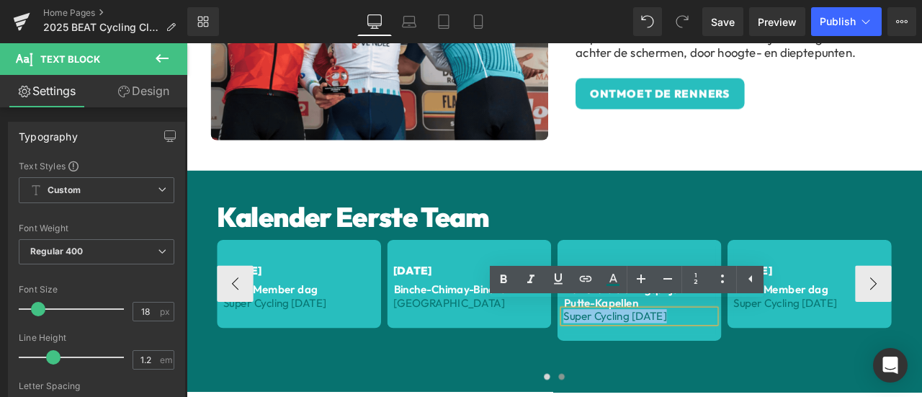
click at [633, 364] on span "Super Cycling [DATE]" at bounding box center [694, 367] width 122 height 17
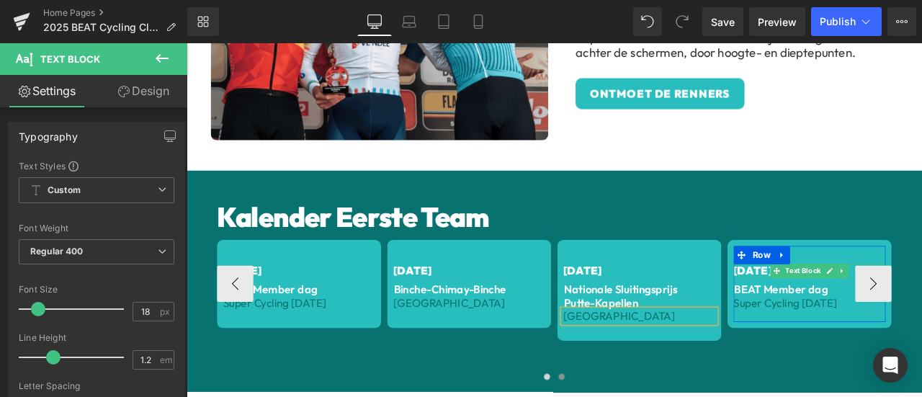
click at [846, 305] on span "[DATE]" at bounding box center [856, 313] width 45 height 17
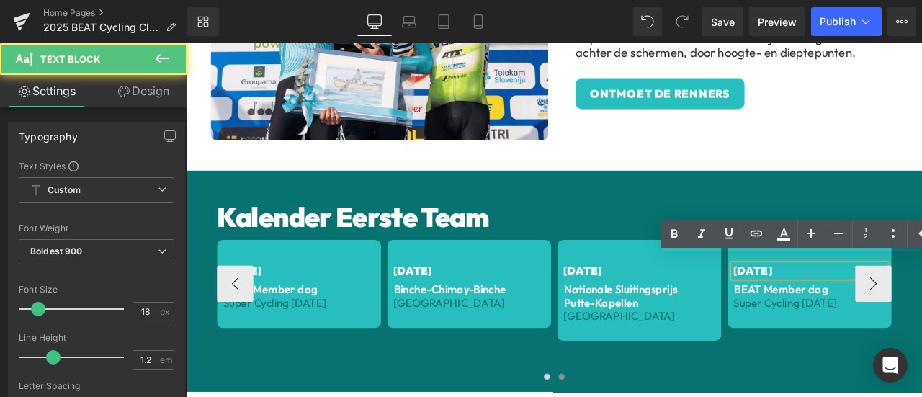
click at [835, 310] on span "[DATE]" at bounding box center [856, 313] width 45 height 17
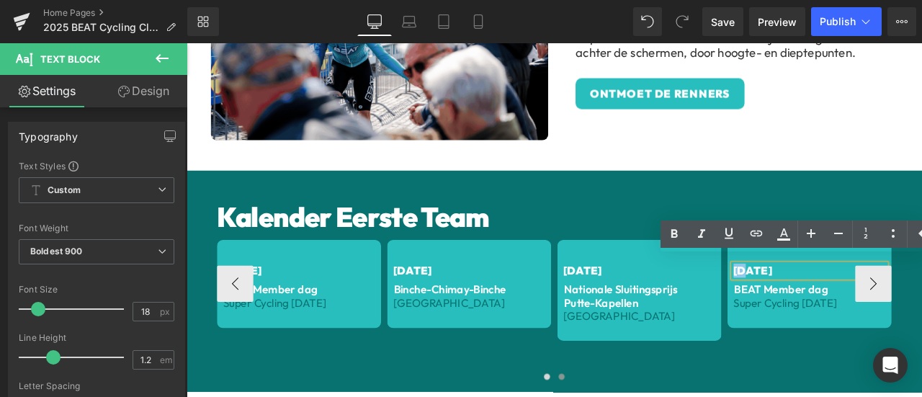
drag, startPoint x: 840, startPoint y: 304, endPoint x: 829, endPoint y: 305, distance: 10.8
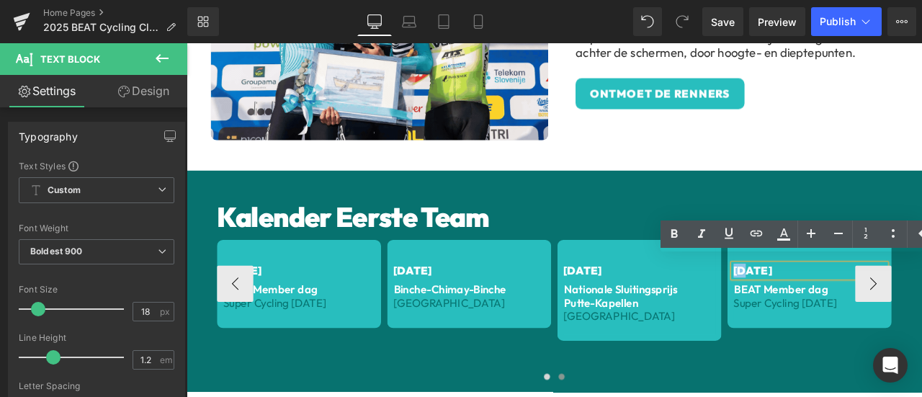
click at [834, 305] on span "[DATE]" at bounding box center [856, 313] width 45 height 17
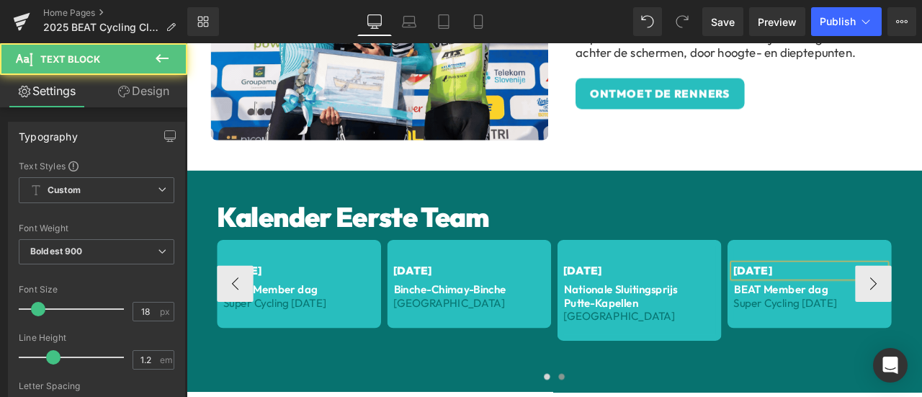
click at [852, 305] on span "[DATE]" at bounding box center [856, 313] width 45 height 17
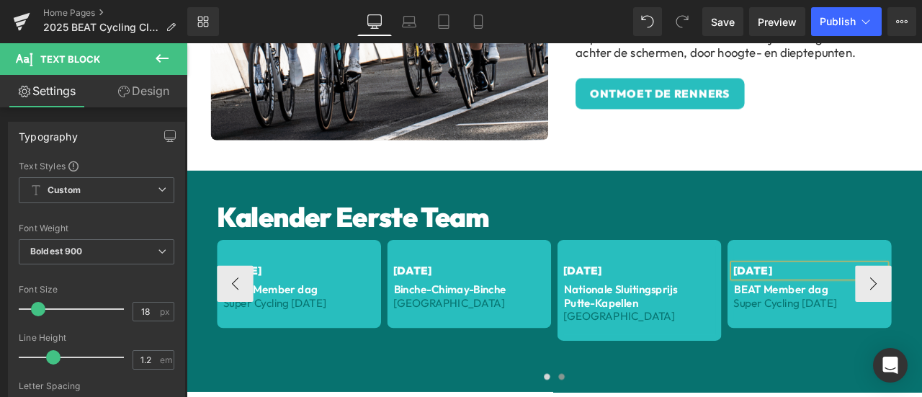
click at [846, 305] on span "[DATE]" at bounding box center [856, 313] width 45 height 17
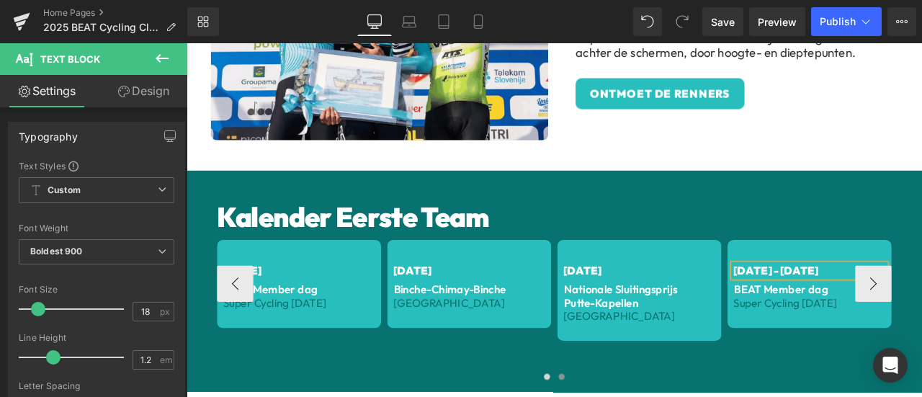
click at [840, 330] on p "BEAT Member dag" at bounding box center [927, 336] width 184 height 16
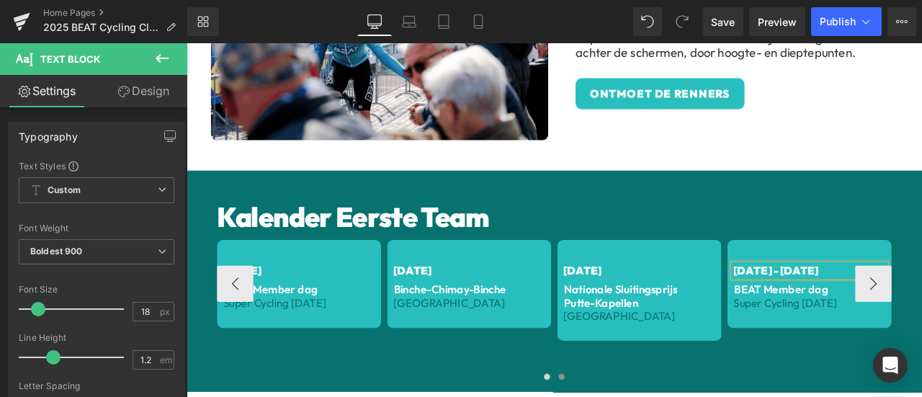
click at [840, 330] on p "BEAT Member dag" at bounding box center [927, 336] width 184 height 16
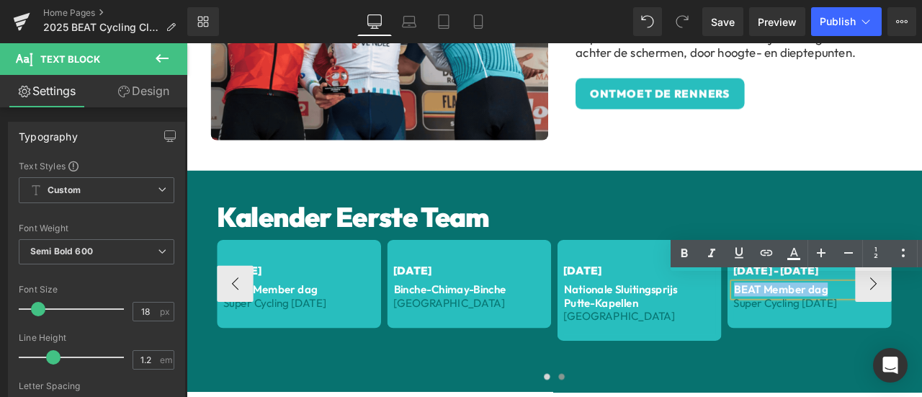
drag, startPoint x: 937, startPoint y: 330, endPoint x: 831, endPoint y: 329, distance: 106.6
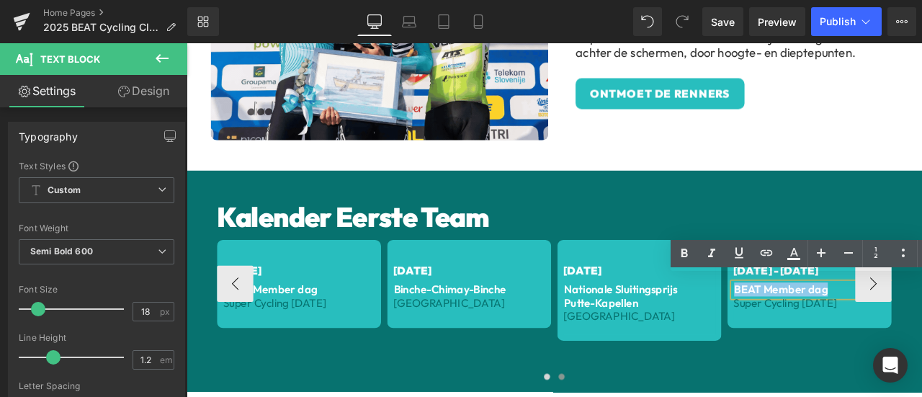
click at [835, 329] on p "BEAT Member dag" at bounding box center [927, 336] width 184 height 16
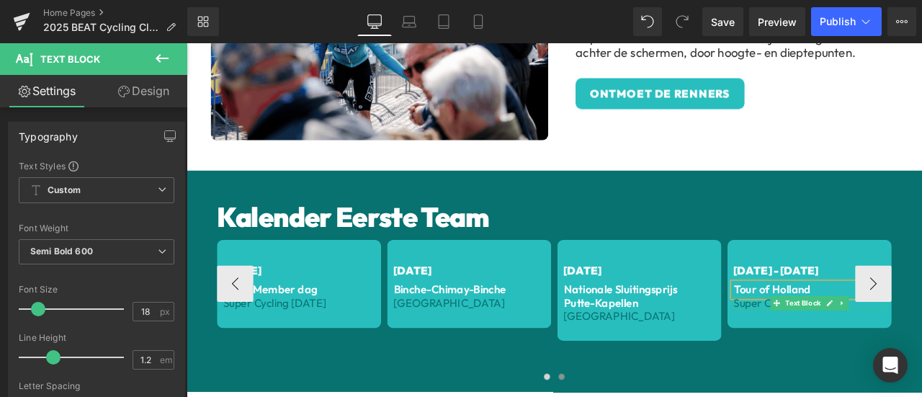
click at [855, 343] on span "Super Cycling [DATE]" at bounding box center [895, 351] width 122 height 17
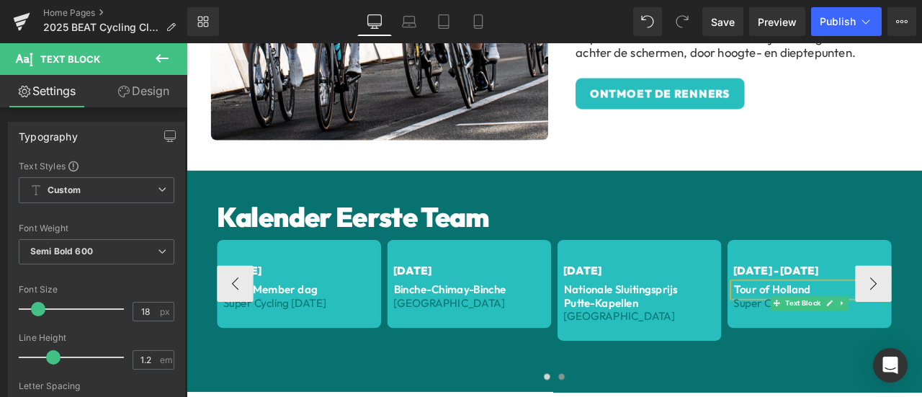
click at [855, 343] on span "Super Cycling [DATE]" at bounding box center [895, 351] width 122 height 17
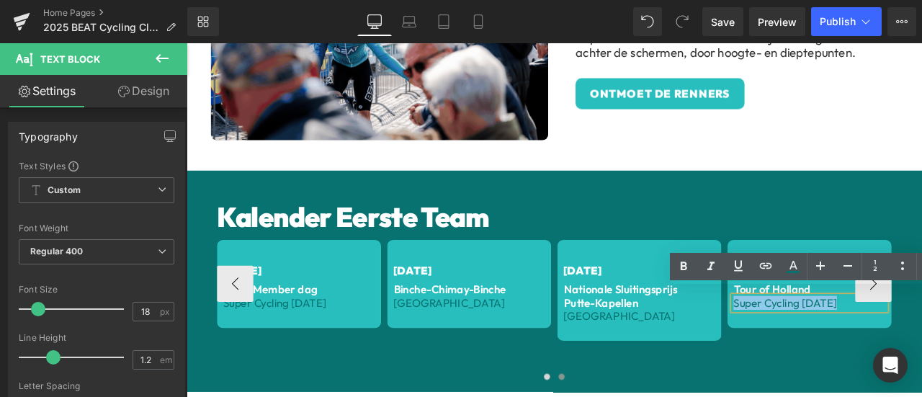
drag, startPoint x: 950, startPoint y: 343, endPoint x: 832, endPoint y: 346, distance: 117.4
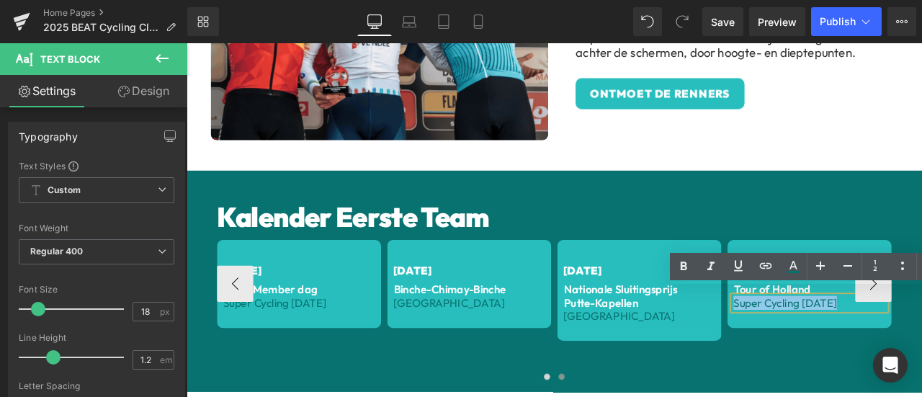
click at [834, 346] on span "Super Cycling [DATE]" at bounding box center [895, 351] width 122 height 17
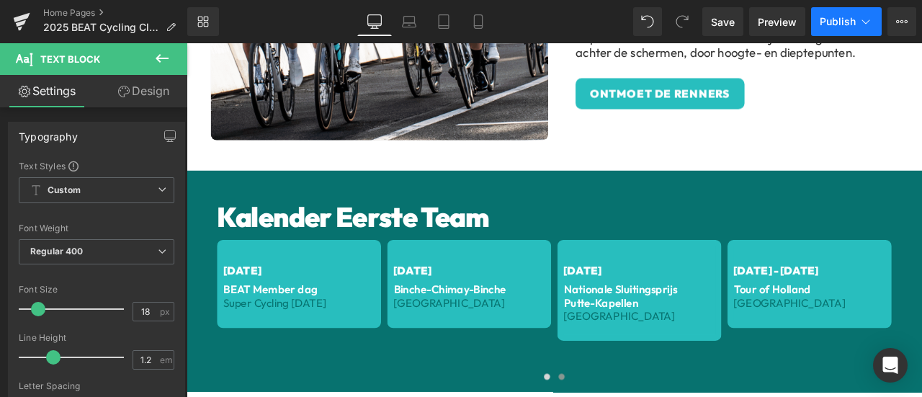
click at [824, 26] on span "Publish" at bounding box center [837, 22] width 36 height 12
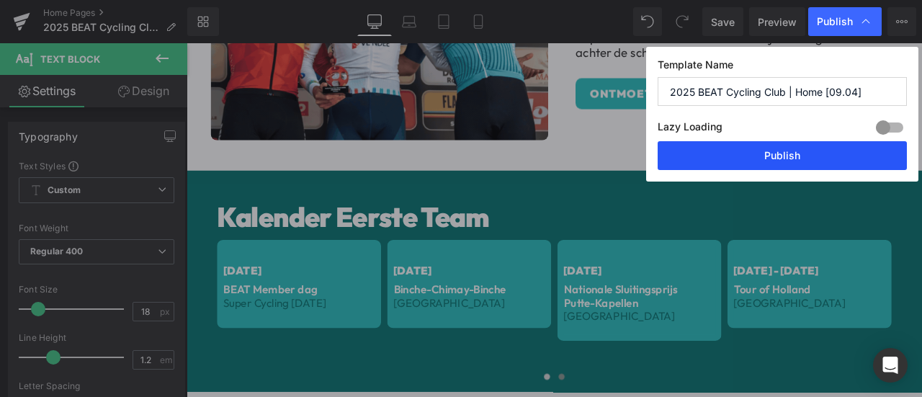
drag, startPoint x: 773, startPoint y: 148, endPoint x: 383, endPoint y: 391, distance: 459.9
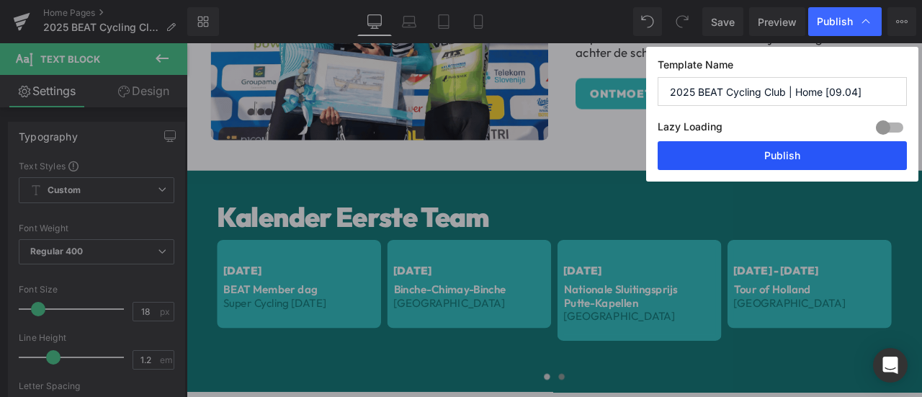
click at [773, 148] on button "Publish" at bounding box center [781, 155] width 249 height 29
